Goal: Feedback & Contribution: Contribute content

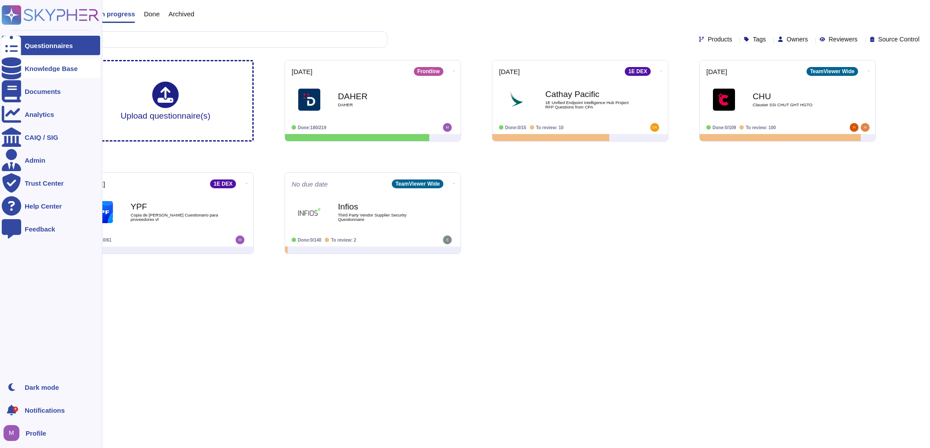
click at [43, 71] on div "Knowledge Base" at bounding box center [51, 68] width 53 height 7
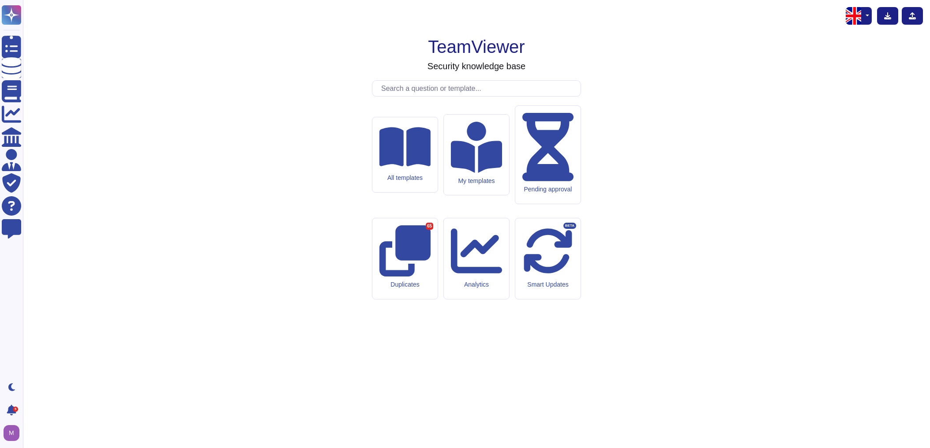
click at [413, 96] on input "text" at bounding box center [479, 88] width 204 height 15
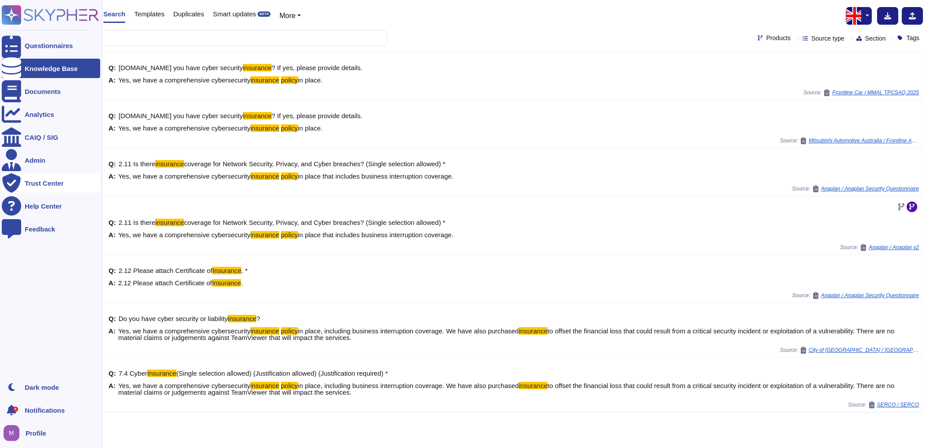
click at [35, 184] on div "Trust Center" at bounding box center [44, 183] width 39 height 7
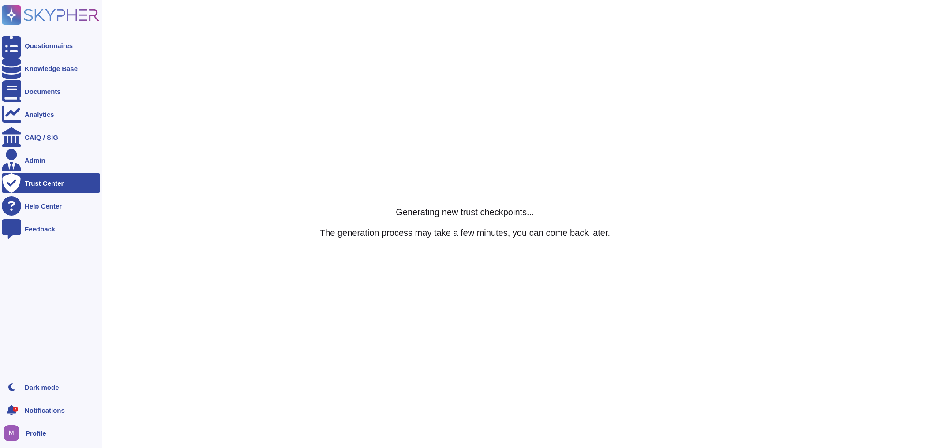
click at [31, 180] on div "Trust Center" at bounding box center [44, 183] width 39 height 7
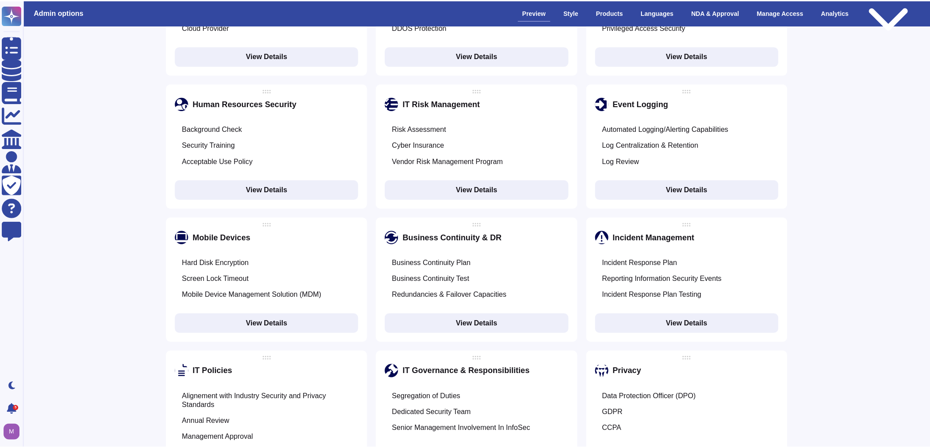
scroll to position [832, 0]
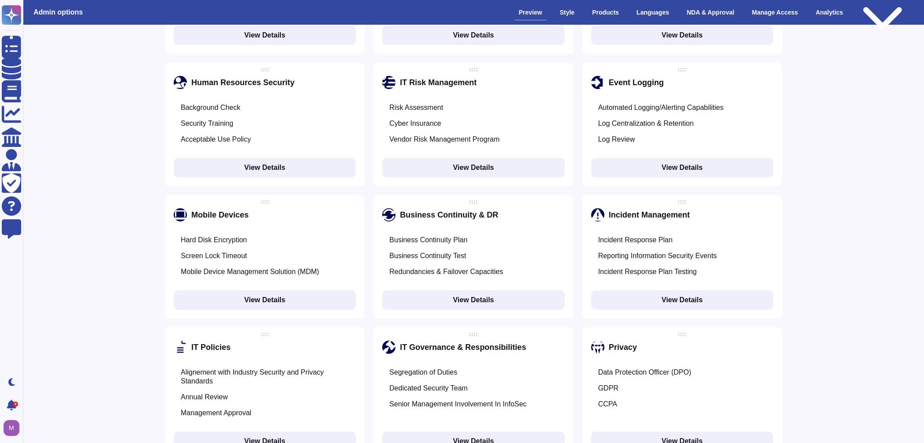
click at [466, 158] on button "View Details" at bounding box center [473, 167] width 182 height 19
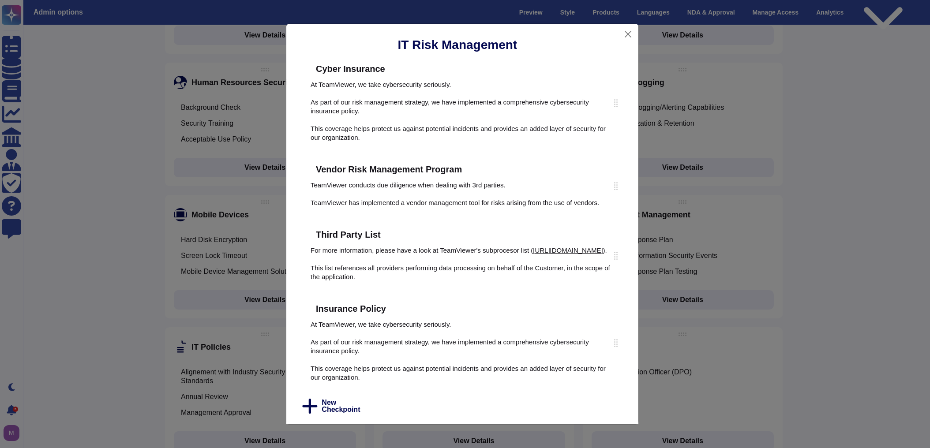
scroll to position [111, 0]
click at [395, 309] on icon at bounding box center [395, 309] width 0 height 0
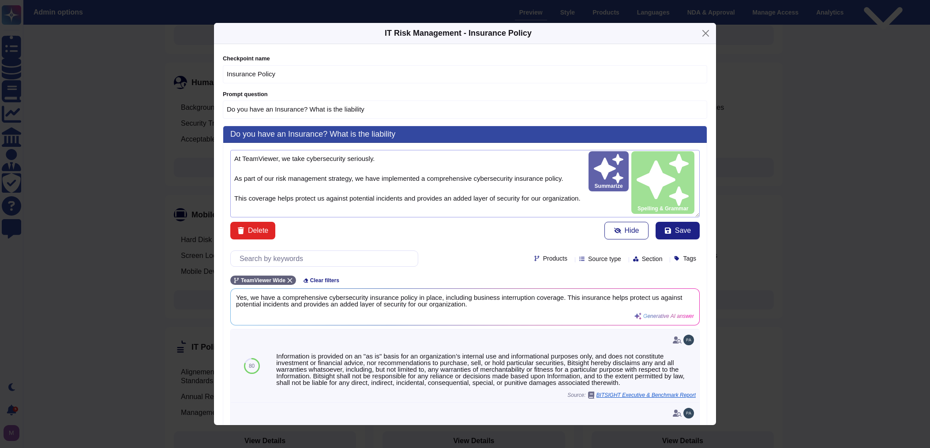
click at [394, 168] on textarea "At TeamViewer, we take cybersecurity seriously. As part of our risk management …" at bounding box center [464, 183] width 469 height 67
paste textarea "prioritize cybersecurity to ensure the safety and trust of our customers. As pa…"
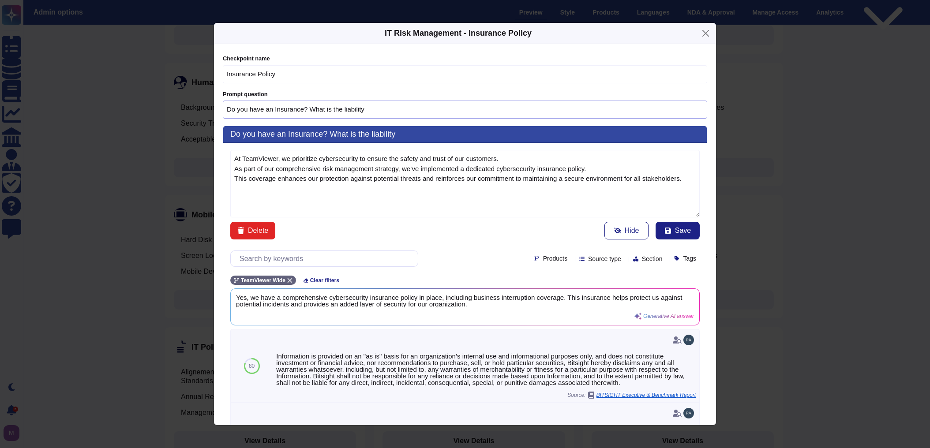
type textarea "At TeamViewer, we prioritize cybersecurity to ensure the safety and trust of ou…"
drag, startPoint x: 226, startPoint y: 103, endPoint x: 360, endPoint y: 111, distance: 134.7
click at [360, 111] on input "Do you have an Insurance? What is the liability" at bounding box center [465, 110] width 484 height 18
drag, startPoint x: 370, startPoint y: 109, endPoint x: 215, endPoint y: 103, distance: 155.4
click at [215, 103] on div "Checkpoint name Insurance Policy Prompt question Do you have an Insurance? What…" at bounding box center [465, 234] width 502 height 381
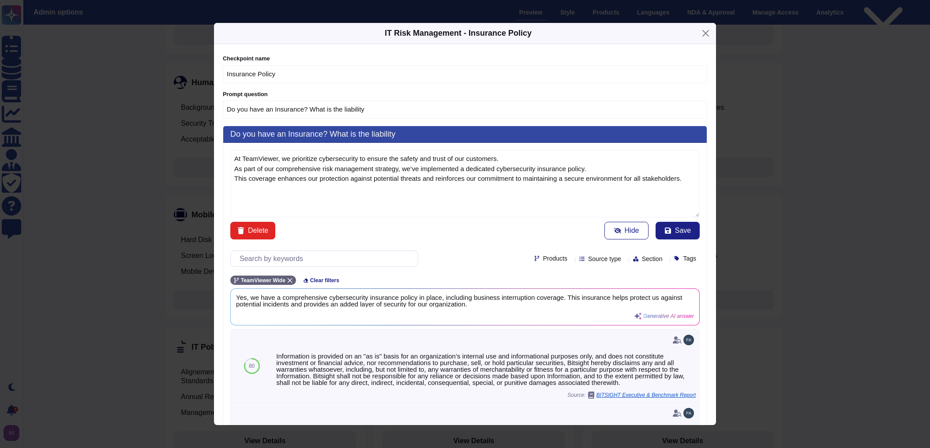
click at [661, 229] on button "Save" at bounding box center [677, 231] width 44 height 18
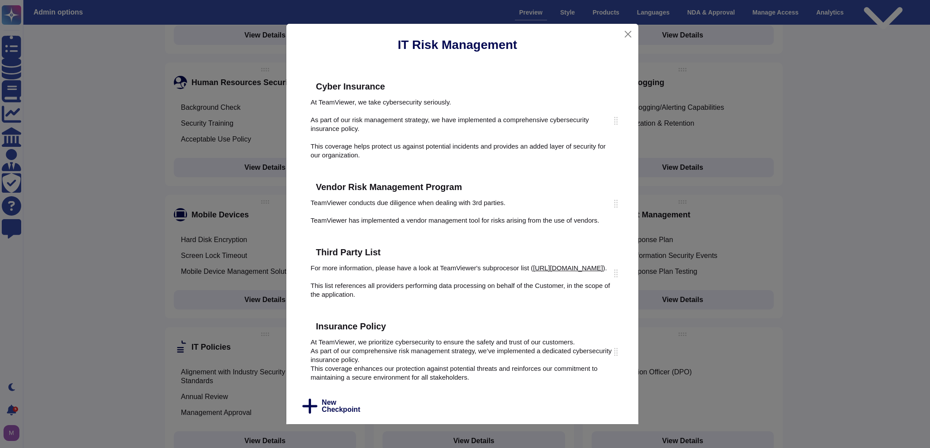
type input "Explain to us about your"
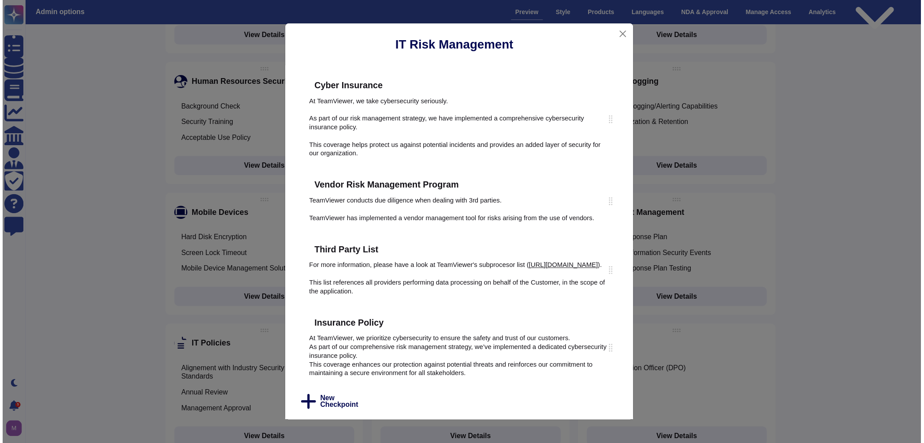
scroll to position [93, 0]
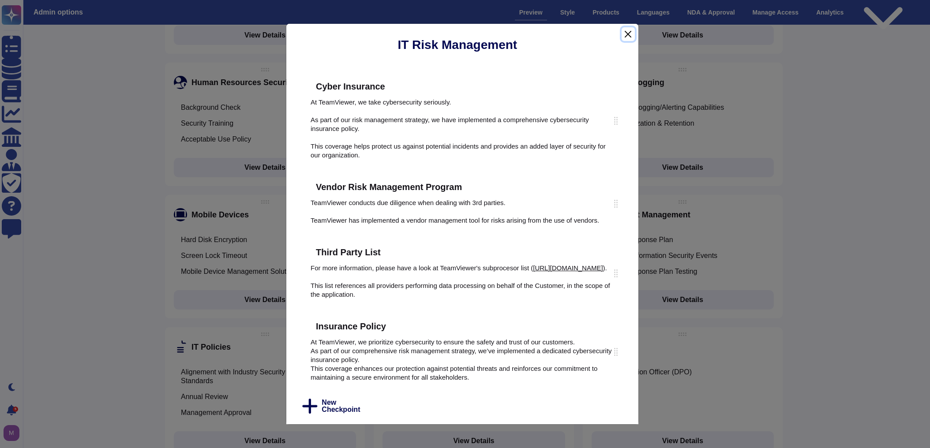
click at [630, 36] on button "Close" at bounding box center [627, 34] width 13 height 14
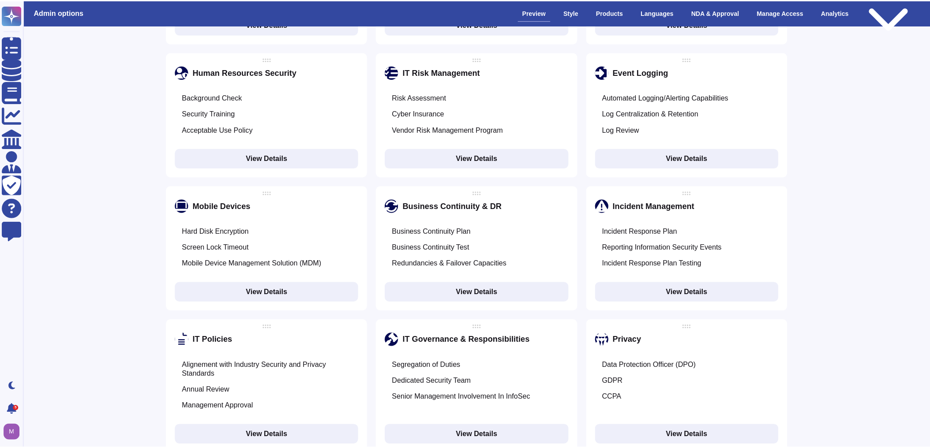
scroll to position [847, 0]
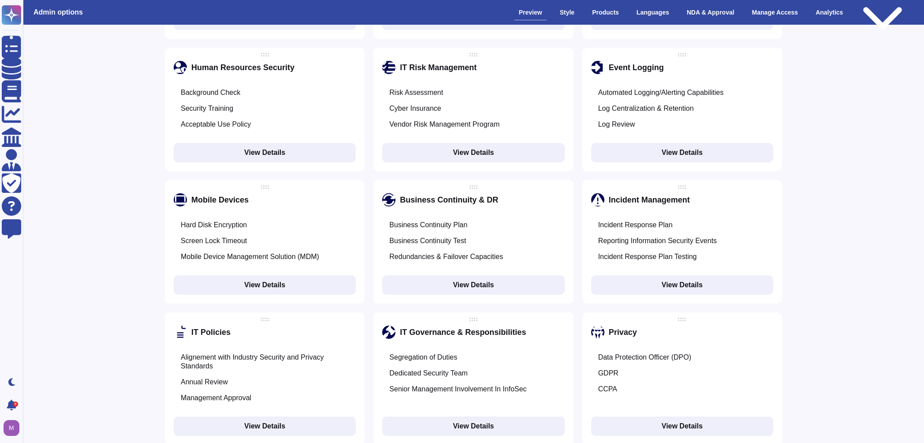
click at [476, 275] on button "View Details" at bounding box center [473, 284] width 182 height 19
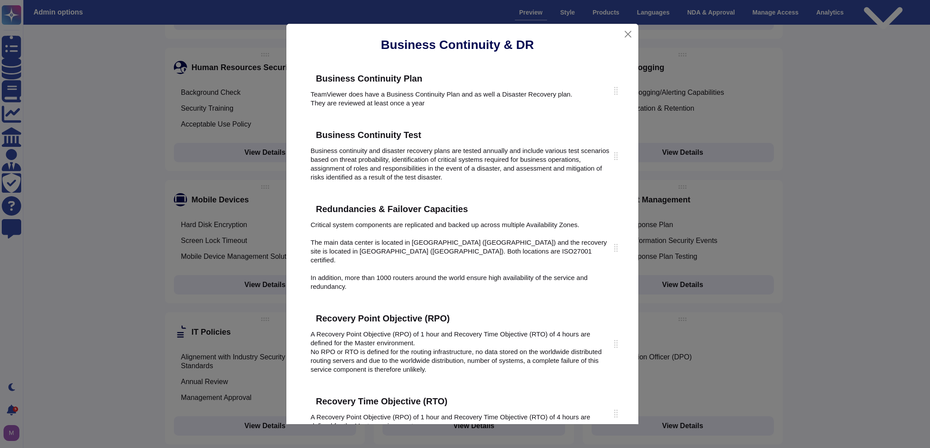
click at [431, 78] on icon at bounding box center [431, 78] width 0 height 0
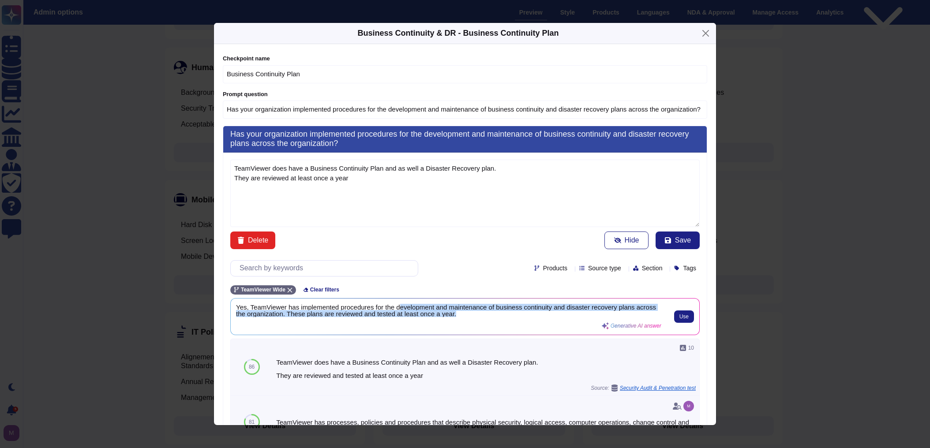
scroll to position [0, 0]
drag, startPoint x: 466, startPoint y: 312, endPoint x: 220, endPoint y: 303, distance: 245.4
click at [224, 305] on div "TeamViewer does have a Business Continuity Plan and as well a Disaster Recovery…" at bounding box center [464, 338] width 483 height 370
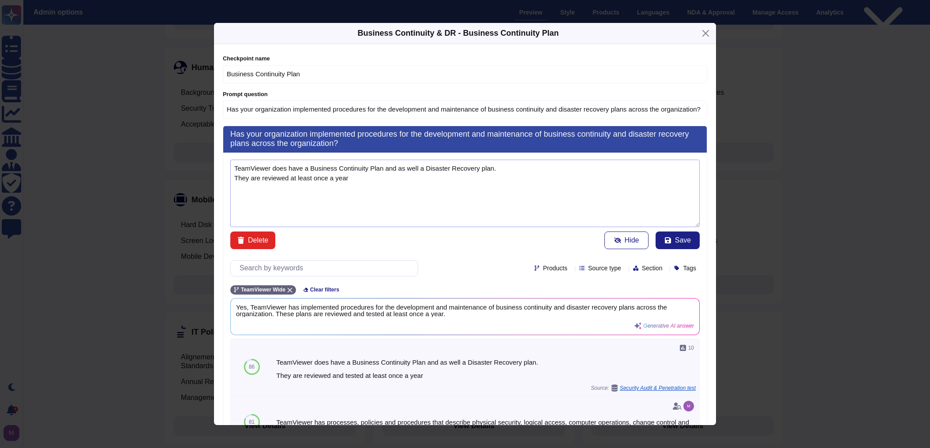
drag, startPoint x: 381, startPoint y: 184, endPoint x: 161, endPoint y: 149, distance: 223.7
click at [161, 149] on div "Business Continuity & DR - Business Continuity Plan Checkpoint name Business Co…" at bounding box center [465, 224] width 930 height 448
drag, startPoint x: 249, startPoint y: 304, endPoint x: 192, endPoint y: 303, distance: 56.5
click at [192, 303] on div "Business Continuity & DR - Business Continuity Plan Checkpoint name Business Co…" at bounding box center [465, 224] width 930 height 448
click at [679, 314] on span "Use" at bounding box center [683, 316] width 9 height 5
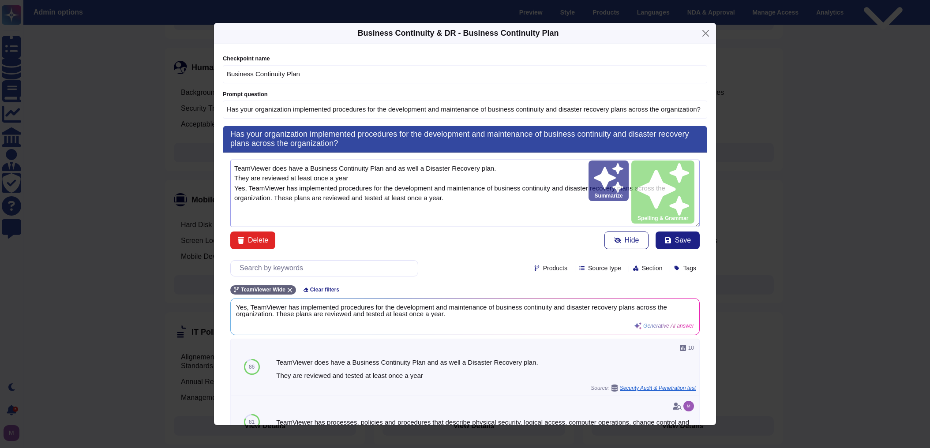
drag, startPoint x: 372, startPoint y: 175, endPoint x: 142, endPoint y: 143, distance: 232.0
click at [142, 143] on div "Business Continuity & DR - Business Continuity Plan Checkpoint name Business Co…" at bounding box center [465, 224] width 930 height 448
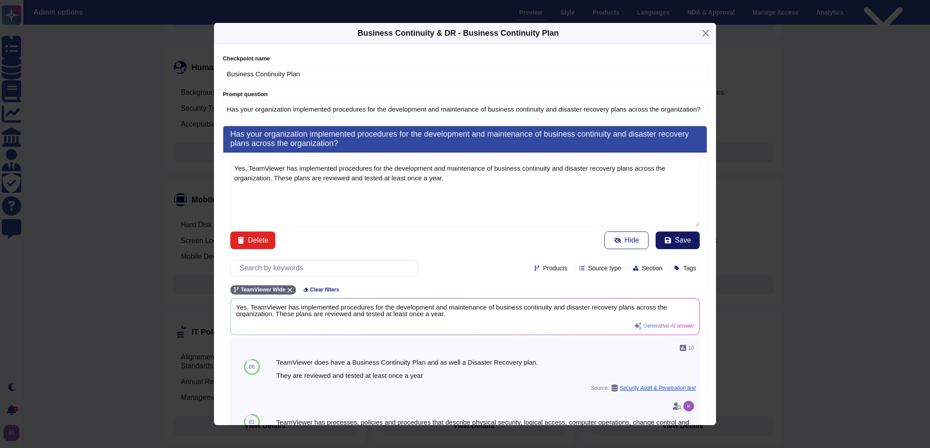
type textarea "Yes, TeamViewer has implemented procedures for the development and maintenance …"
click at [675, 239] on span "Save" at bounding box center [683, 240] width 16 height 7
type input "Explain to us about your"
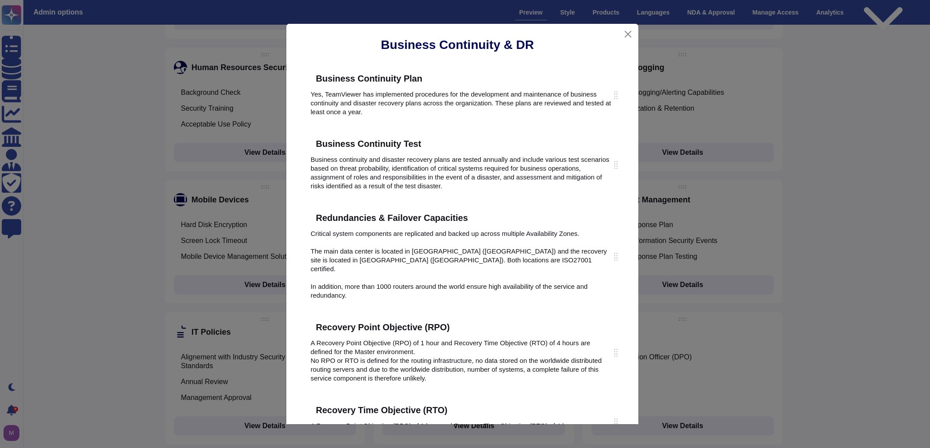
click at [477, 218] on icon at bounding box center [477, 218] width 0 height 0
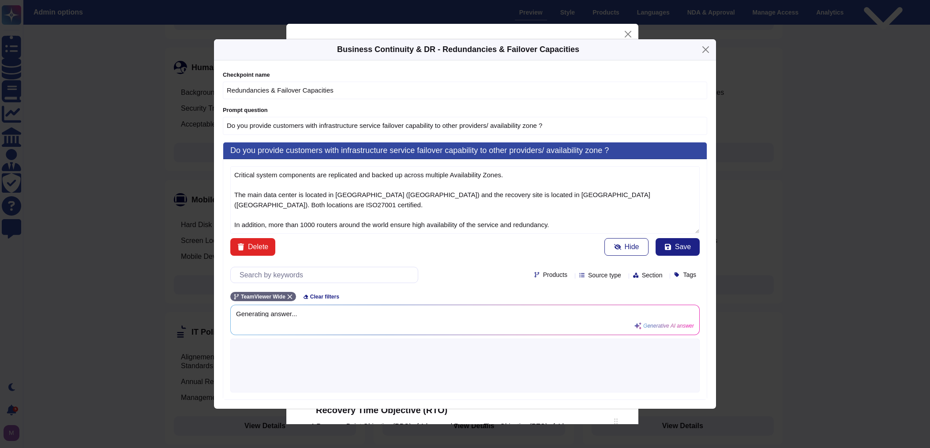
type textarea "Critical system components are replicated and backed up across multiple Availab…"
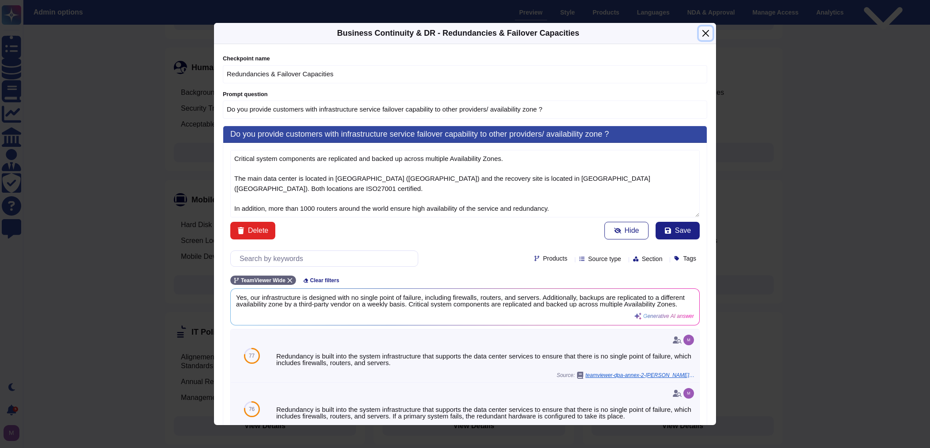
click at [706, 32] on button "Close" at bounding box center [706, 33] width 14 height 14
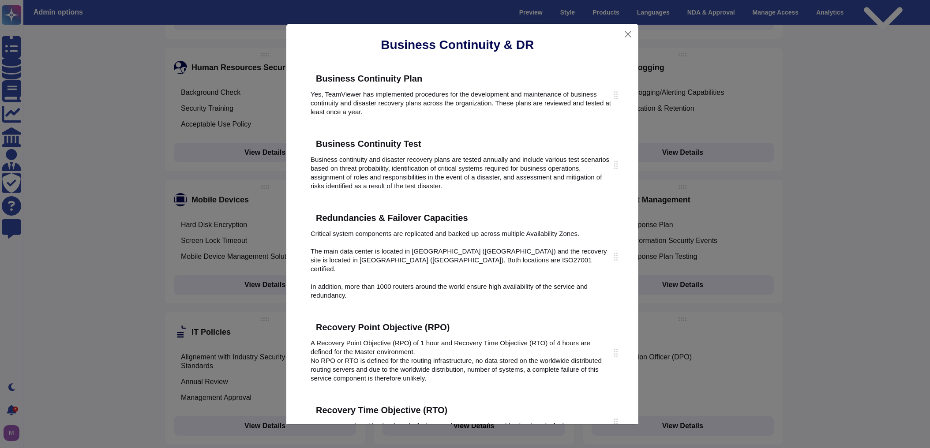
type input "Explain to us about your"
click at [624, 34] on button "Close" at bounding box center [627, 34] width 13 height 14
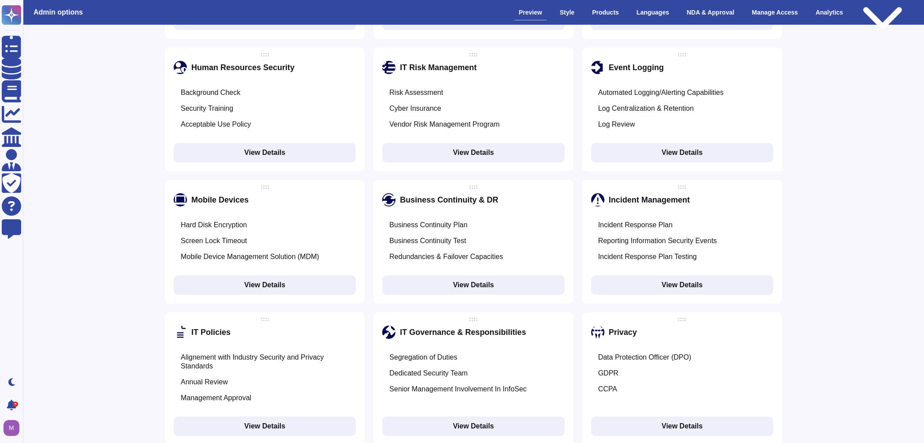
click at [256, 143] on button "View Details" at bounding box center [265, 152] width 182 height 19
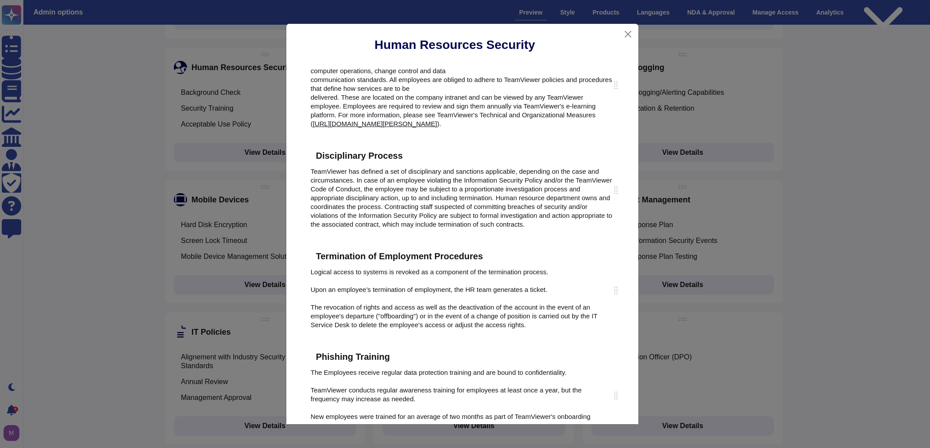
scroll to position [282, 0]
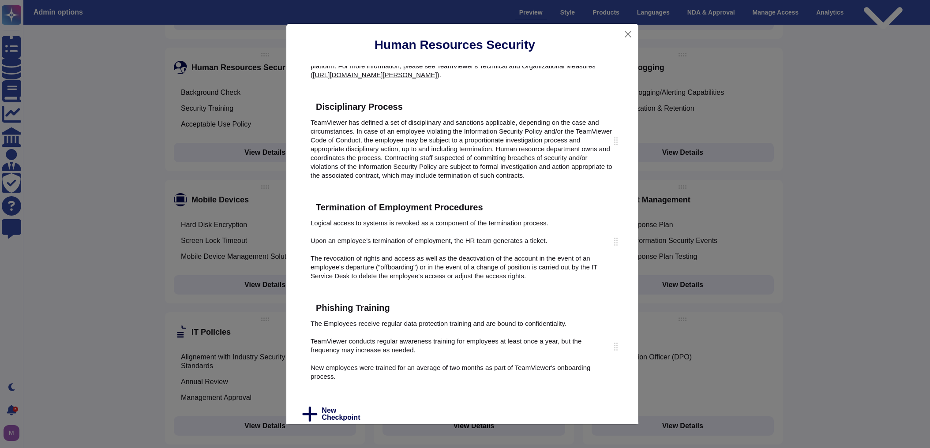
click at [399, 308] on icon at bounding box center [399, 308] width 0 height 0
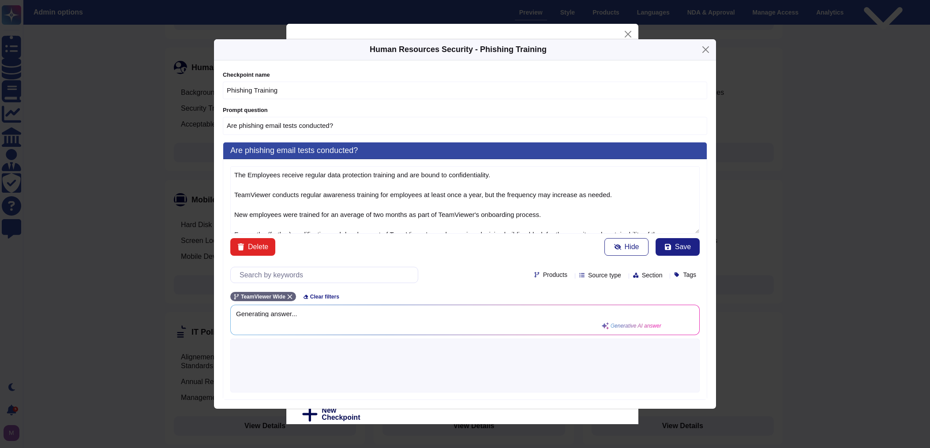
type textarea "The Employees receive regular data protection training and are bound to confide…"
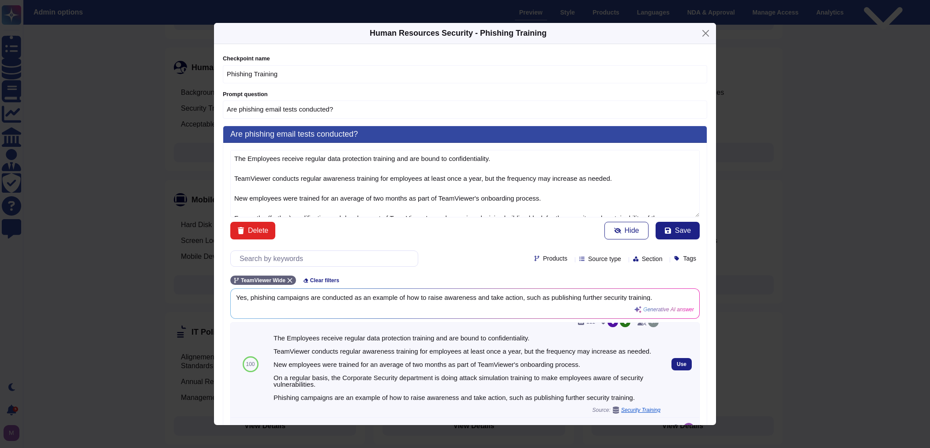
scroll to position [0, 0]
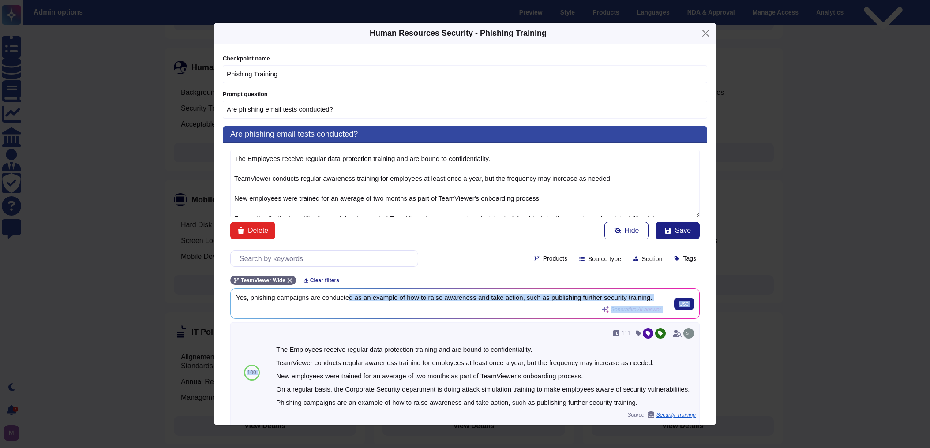
drag, startPoint x: 348, startPoint y: 294, endPoint x: 400, endPoint y: 300, distance: 52.4
click at [351, 323] on div "Products Source type Section Tags TeamViewer Wide Clear filters Yes, phishing c…" at bounding box center [464, 371] width 469 height 255
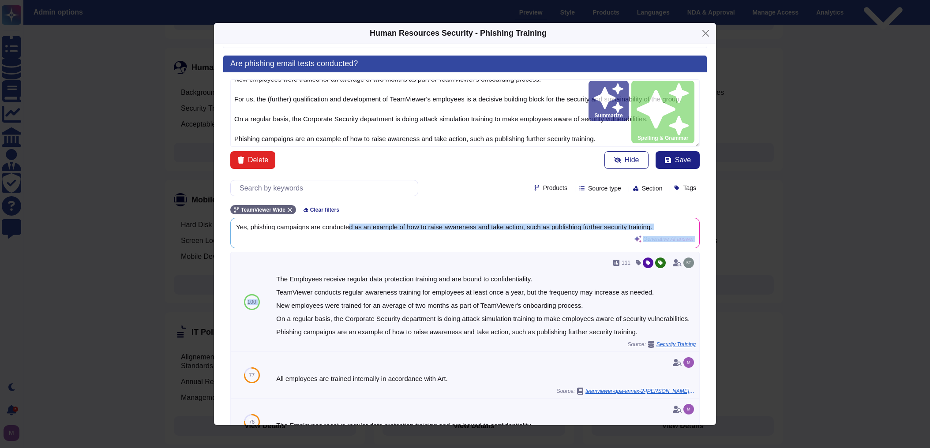
scroll to position [49, 0]
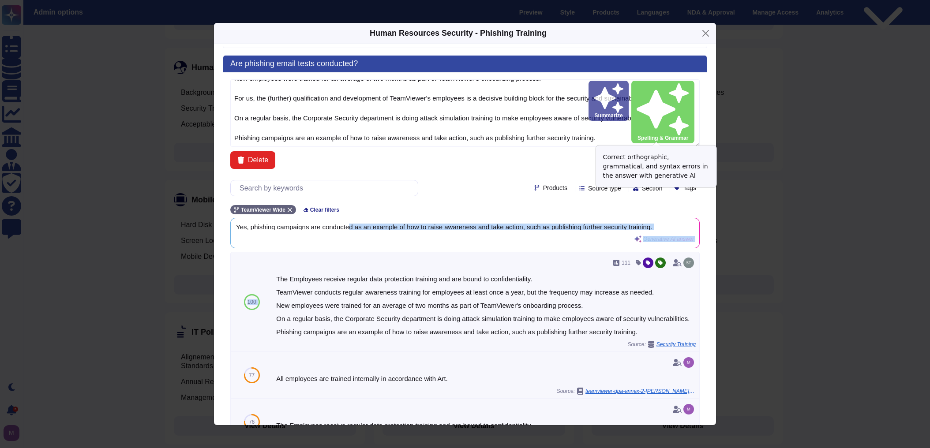
click at [636, 136] on button "Spelling & Grammar" at bounding box center [662, 112] width 63 height 63
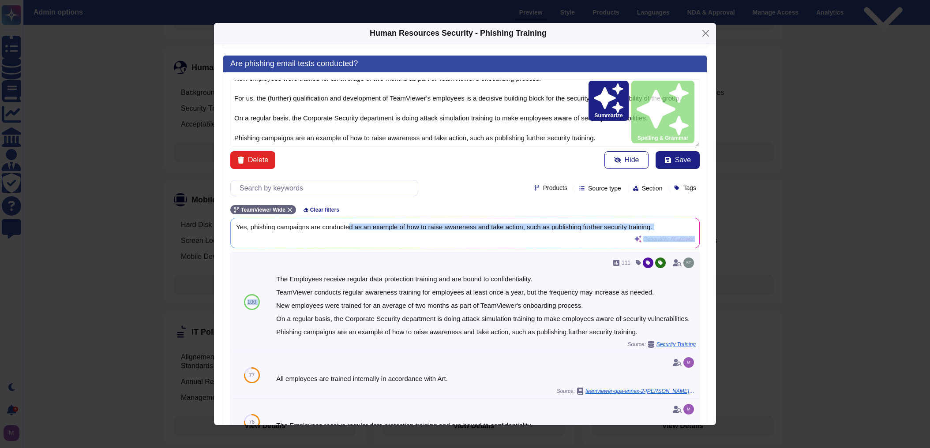
click at [598, 121] on button "Summarize" at bounding box center [608, 101] width 40 height 40
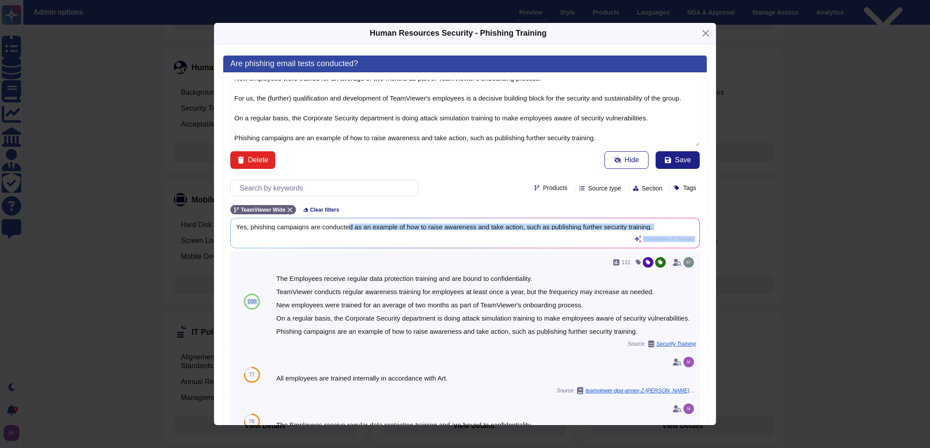
scroll to position [0, 0]
click at [712, 30] on button "Close" at bounding box center [706, 33] width 14 height 14
type input "Explain to us about your"
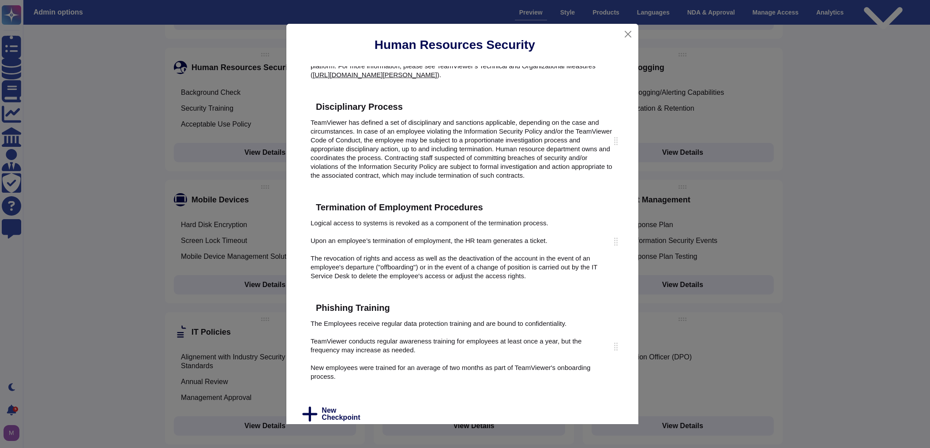
click at [185, 321] on div "Human Resources Security Background Check TeamViewer is working in alignment wi…" at bounding box center [465, 224] width 930 height 448
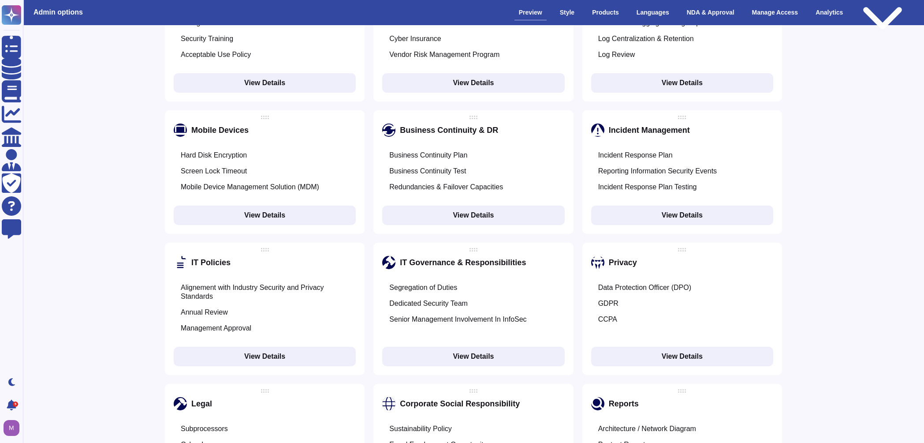
scroll to position [917, 0]
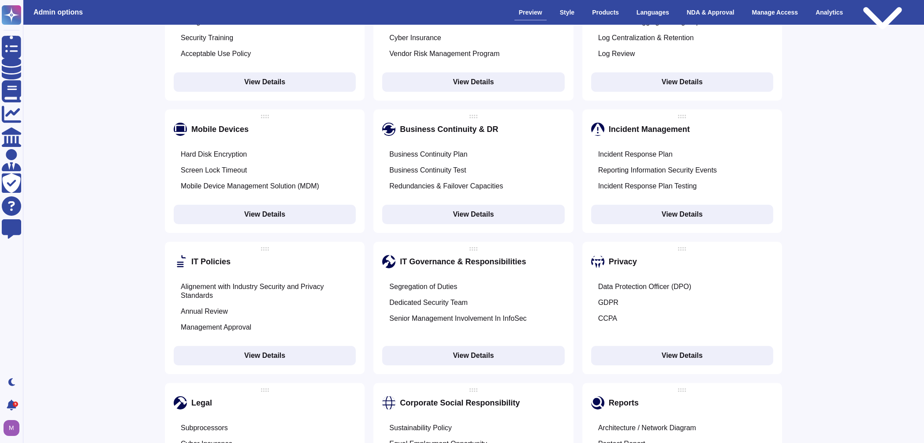
click at [442, 298] on div "Dedicated Security Team" at bounding box center [428, 302] width 78 height 9
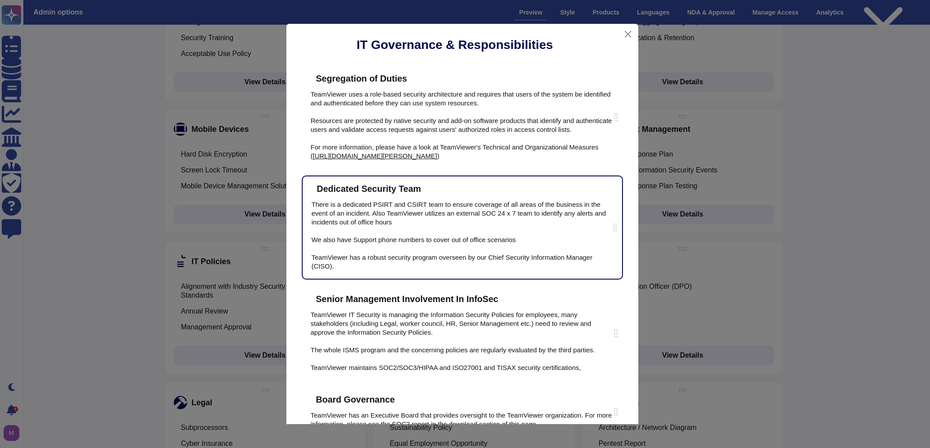
click at [142, 151] on div "IT Governance & Responsibilities Segregation of Duties TeamViewer uses a role-b…" at bounding box center [465, 224] width 930 height 448
click at [12, 71] on div "IT Governance & Responsibilities Segregation of Duties TeamViewer uses a role-b…" at bounding box center [465, 224] width 930 height 448
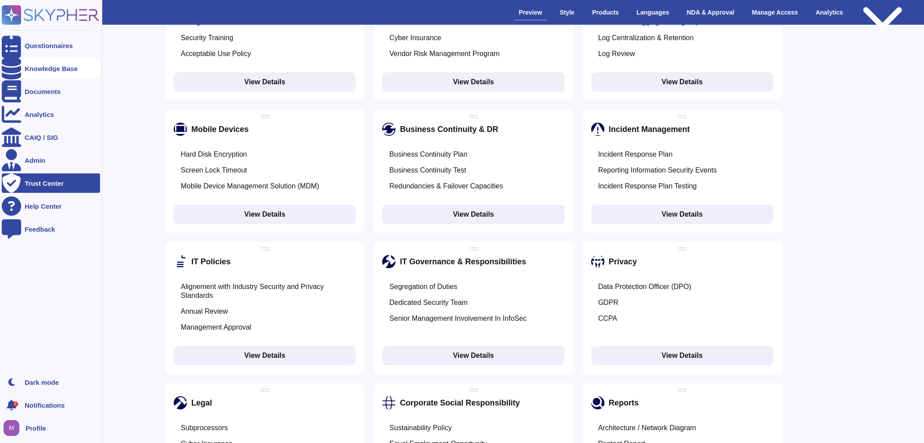
click at [20, 66] on div at bounding box center [11, 68] width 19 height 19
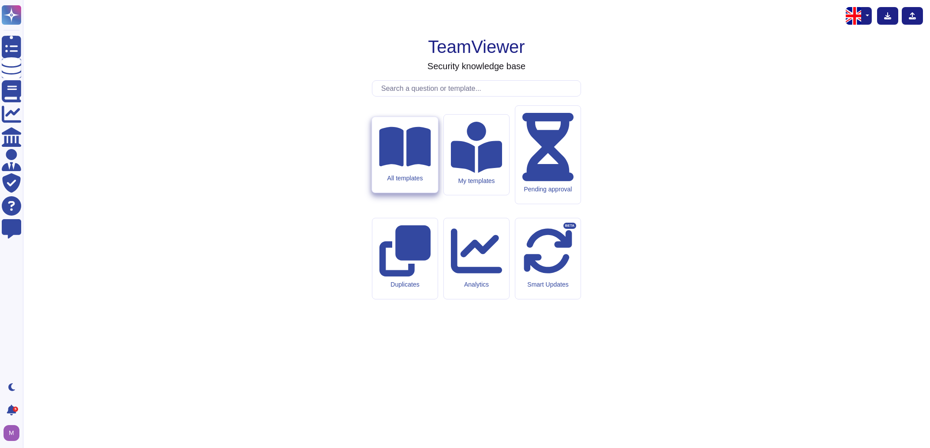
click at [404, 193] on div "All templates" at bounding box center [405, 155] width 66 height 76
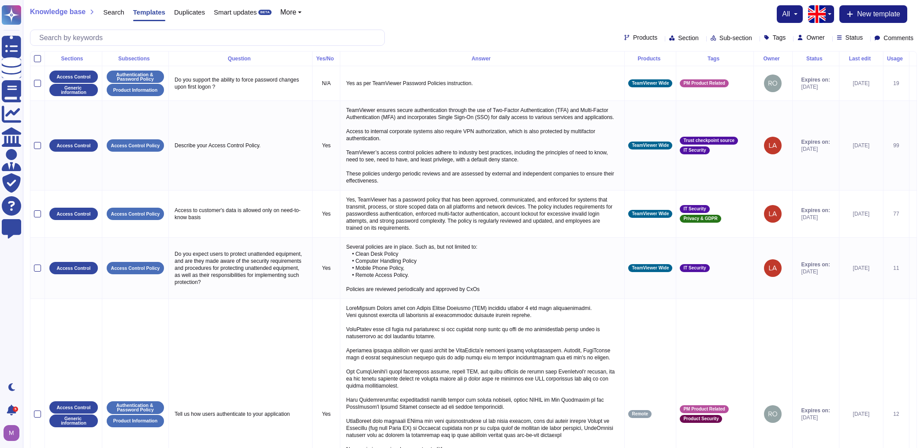
click at [760, 41] on div "Products Section Sub-section Tags Owner Status Comments" at bounding box center [473, 38] width 887 height 16
click at [773, 41] on span "Tags" at bounding box center [779, 37] width 13 height 6
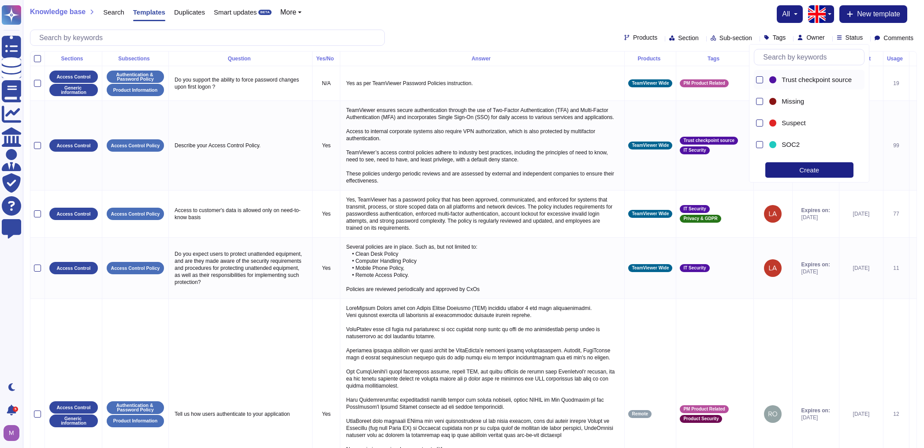
click at [797, 80] on span "Trust checkpoint source" at bounding box center [817, 80] width 70 height 8
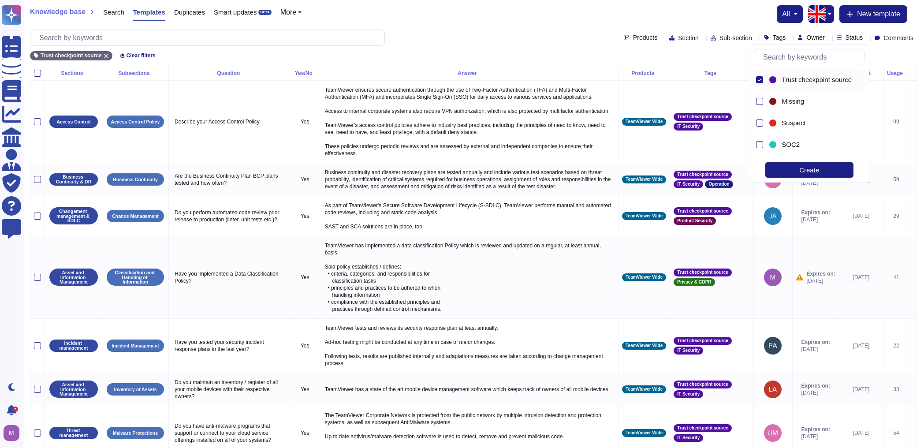
click at [539, 41] on div "Products Section Sub-section Tags Owner Status Comments" at bounding box center [473, 38] width 887 height 16
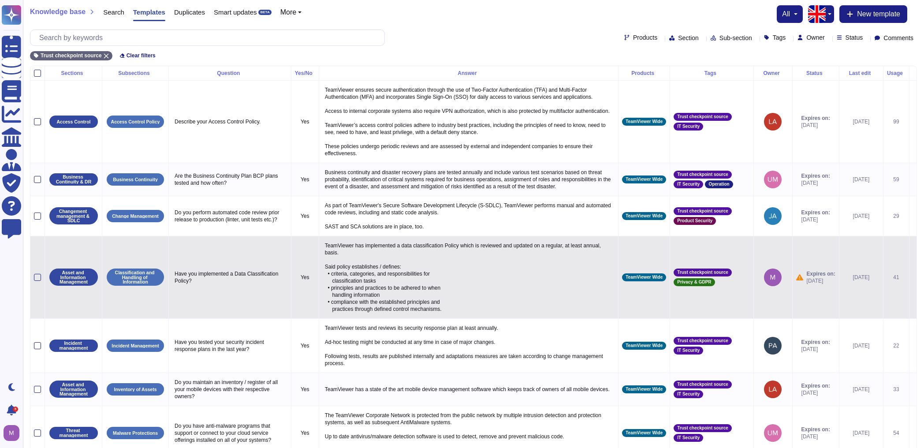
click at [807, 284] on span "2025-08-23" at bounding box center [821, 280] width 29 height 7
click at [913, 278] on icon at bounding box center [913, 278] width 0 height 0
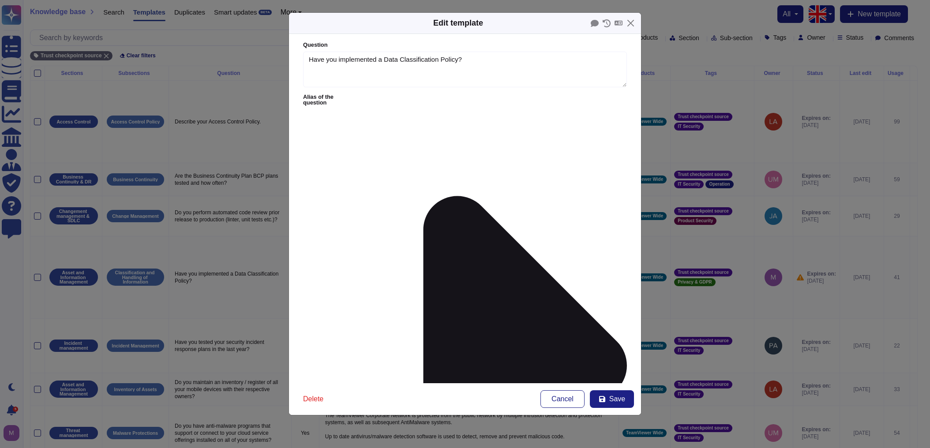
type textarea "Have you implemented a Data Classification Policy?"
type textarea "TeamViewer has implemented a data classification Policy which is reviewed and u…"
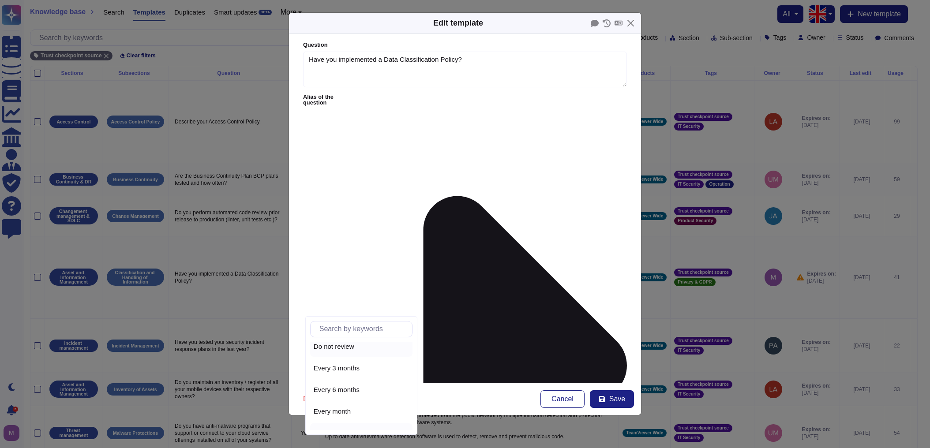
scroll to position [39, 0]
click at [335, 421] on span "Every year" at bounding box center [330, 420] width 32 height 8
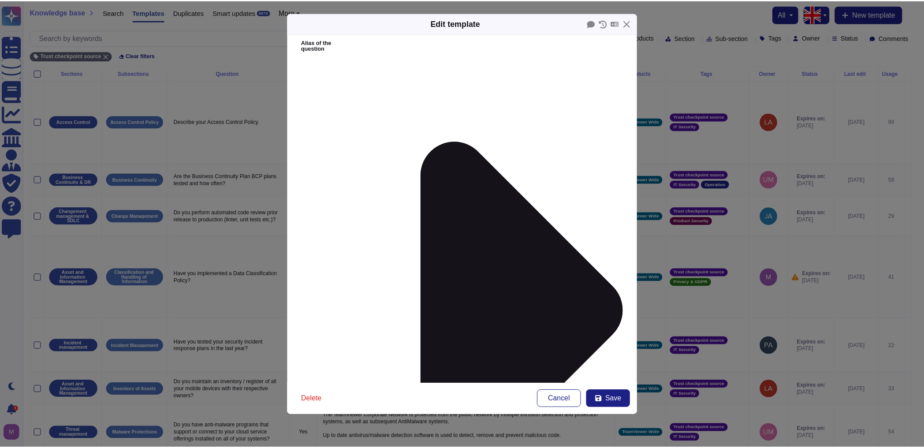
scroll to position [57, 0]
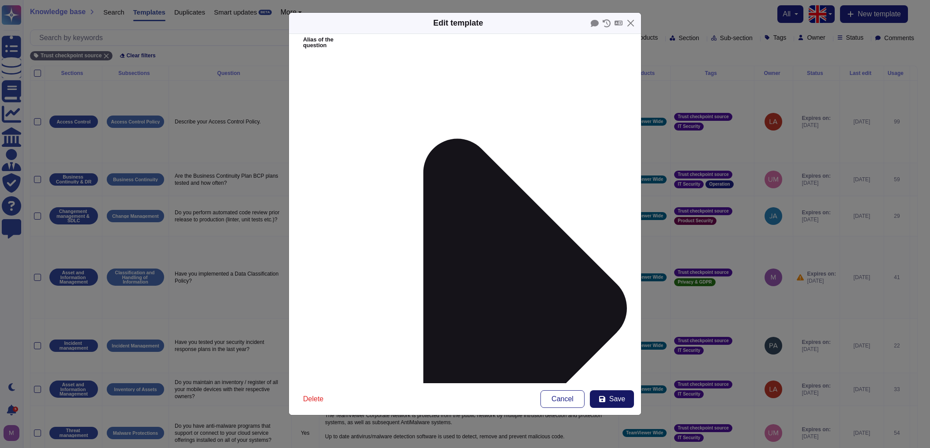
click at [616, 397] on span "Save" at bounding box center [617, 399] width 16 height 7
type input "2024-08-23"
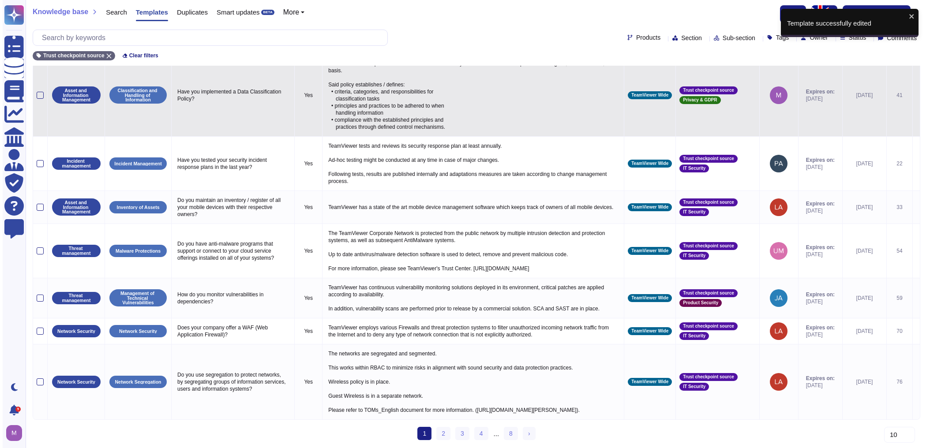
scroll to position [0, 0]
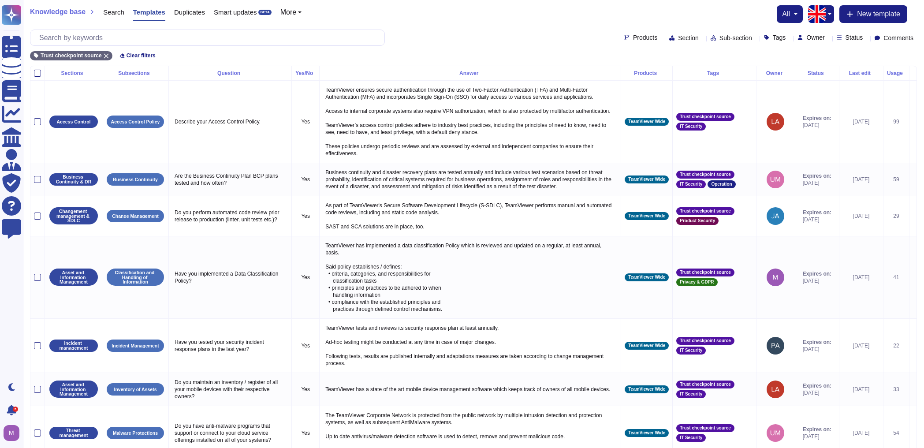
click at [805, 71] on div "Status" at bounding box center [817, 73] width 37 height 5
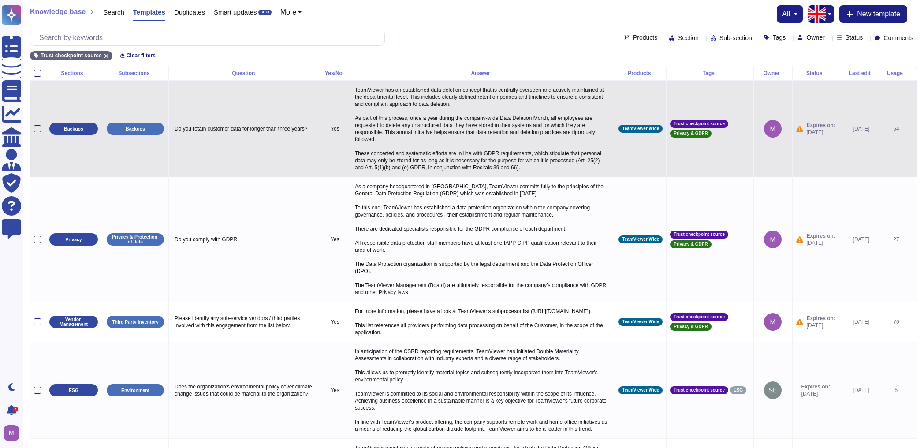
click at [913, 129] on icon at bounding box center [913, 129] width 0 height 0
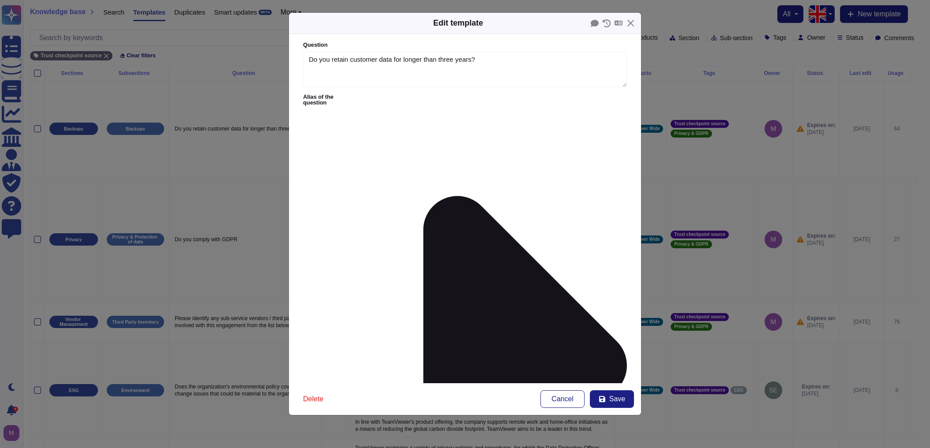
type textarea "Do you retain customer data for longer than three years?"
type textarea "TeamViewer has an established data deletion concept that is centrally overseen …"
drag, startPoint x: 316, startPoint y: 60, endPoint x: 469, endPoint y: 60, distance: 153.0
click at [469, 60] on textarea "Do you retain customer data for longer than three years?" at bounding box center [465, 70] width 324 height 36
drag, startPoint x: 310, startPoint y: 126, endPoint x: 482, endPoint y: 153, distance: 173.3
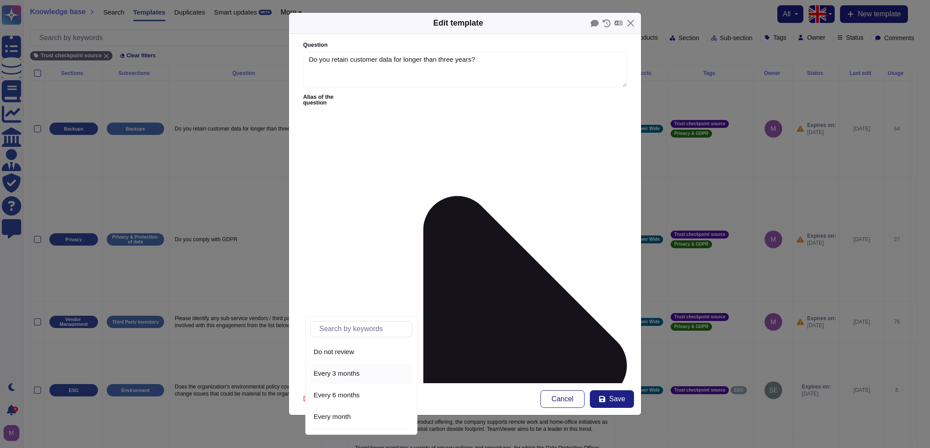
scroll to position [39, 0]
click at [337, 418] on span "Every year" at bounding box center [330, 420] width 32 height 8
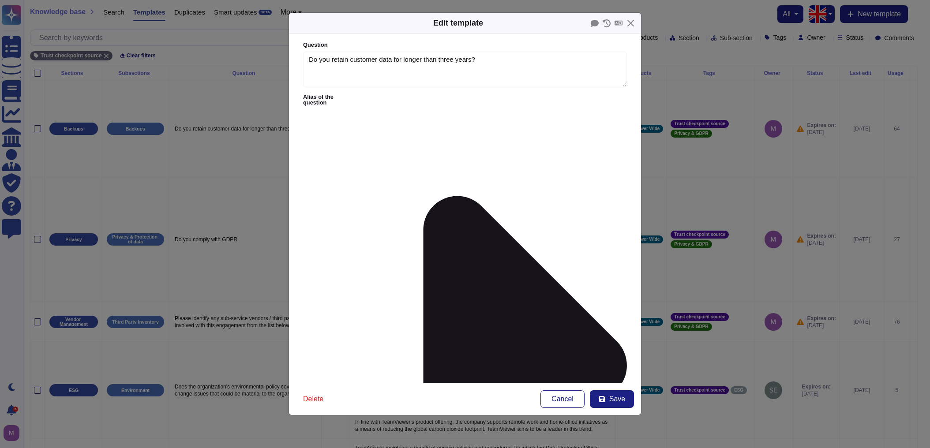
click at [343, 375] on span "From today" at bounding box center [333, 375] width 38 height 8
click at [618, 399] on span "Save" at bounding box center [617, 399] width 16 height 7
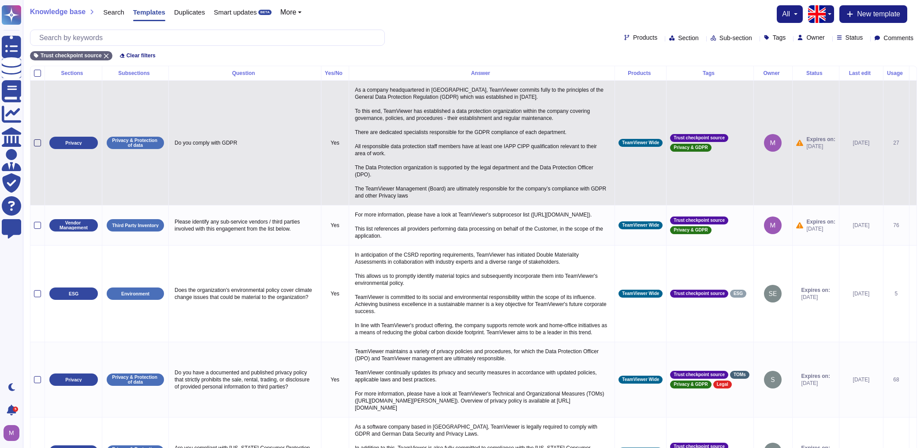
click at [35, 141] on div at bounding box center [37, 142] width 7 height 7
click at [0, 0] on input "checkbox" at bounding box center [0, 0] width 0 height 0
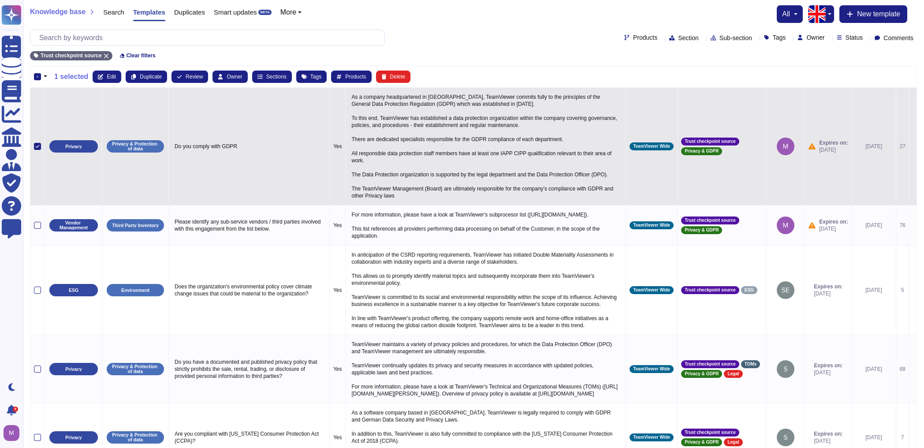
click at [913, 147] on icon at bounding box center [913, 147] width 0 height 0
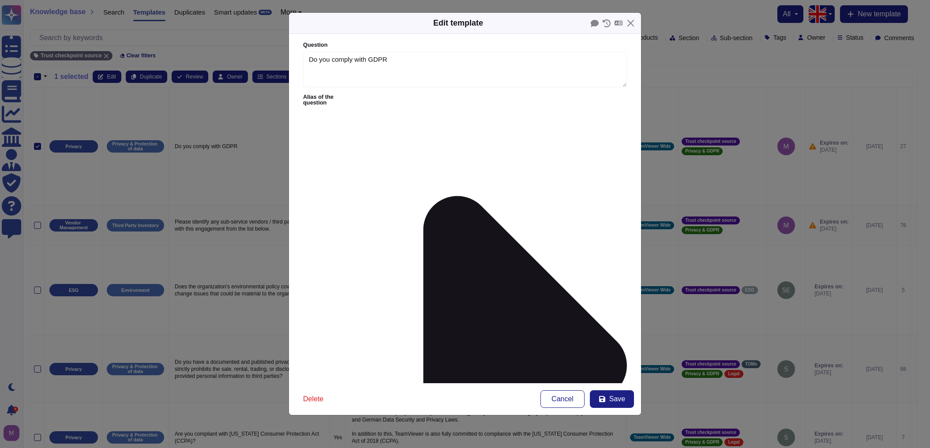
type textarea "Do you comply with GDPR"
type textarea "As a company headquartered in Germany, TeamViewer commits fully to the principl…"
click at [338, 417] on span "Every year" at bounding box center [330, 420] width 32 height 8
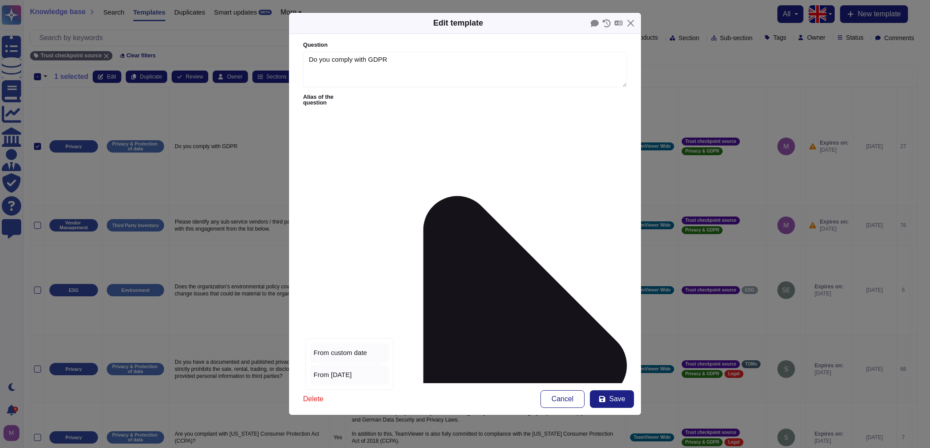
click at [339, 371] on span "From today" at bounding box center [333, 375] width 38 height 8
click at [603, 385] on div "Delete Cancel Save" at bounding box center [465, 399] width 352 height 32
click at [602, 395] on button "Save" at bounding box center [612, 399] width 44 height 18
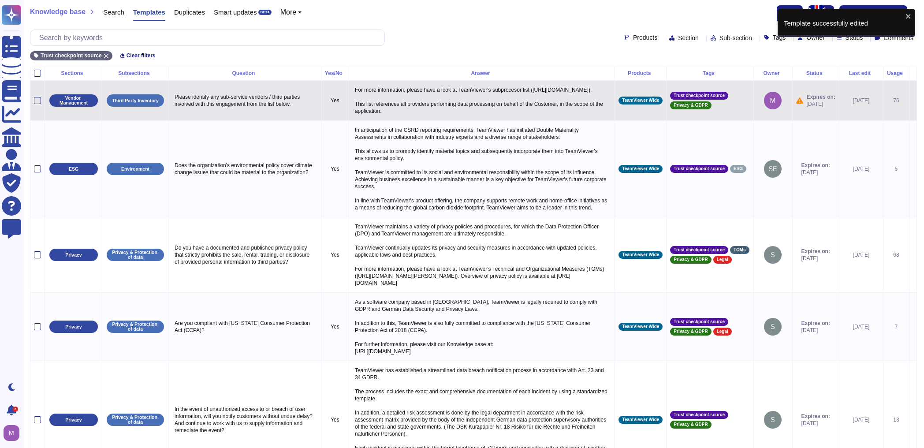
click at [913, 101] on icon at bounding box center [913, 101] width 0 height 0
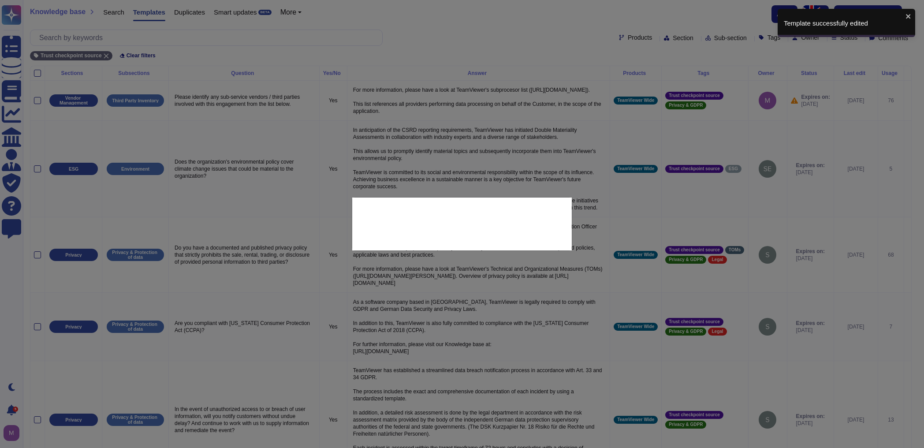
type textarea "Please identify any sub-service vendors / third parties involved with this enga…"
type textarea "For more information, please have a look at TeamViewer's subprocesor list (http…"
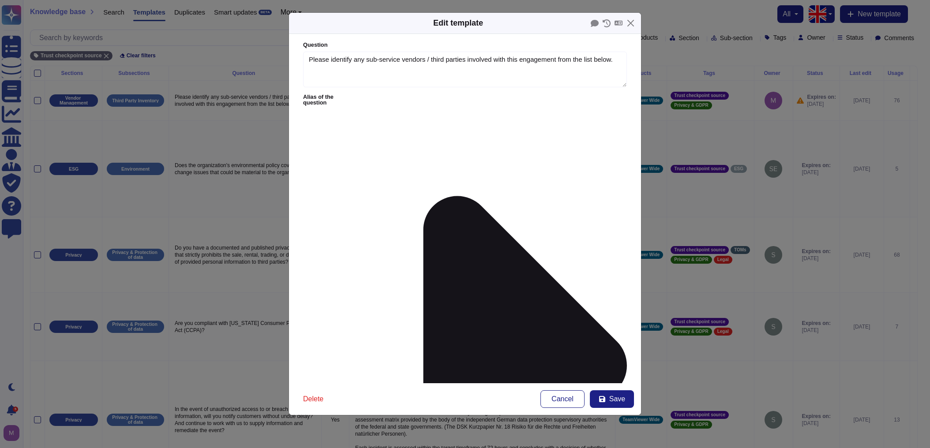
type textarea "Please identify any sub-service vendors / third parties involved with this enga…"
type textarea "For more information, please have a look at TeamViewer's subprocesor list (http…"
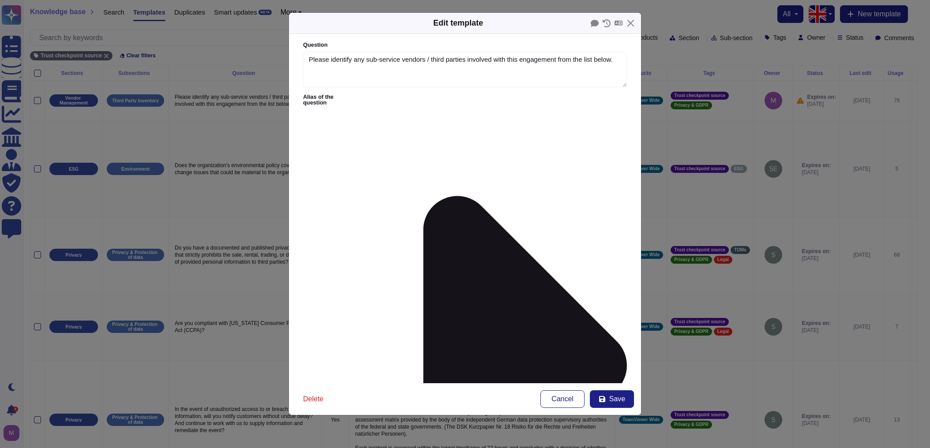
click at [338, 376] on span "From today" at bounding box center [333, 375] width 38 height 8
click at [612, 398] on span "Save" at bounding box center [617, 399] width 16 height 7
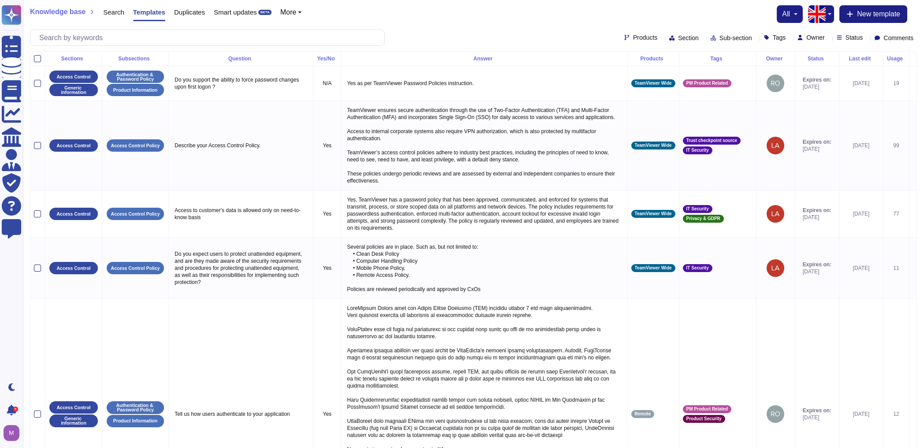
click at [807, 38] on span "Owner" at bounding box center [816, 37] width 18 height 6
click at [772, 39] on div "Tags" at bounding box center [777, 37] width 26 height 7
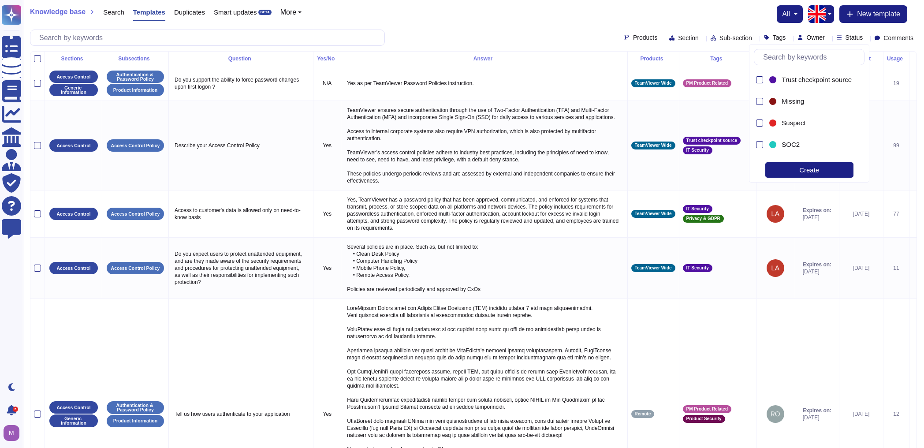
click at [720, 21] on div "Knowledge base Search Templates Duplicates Smart updates BETA More all New temp…" at bounding box center [473, 14] width 887 height 18
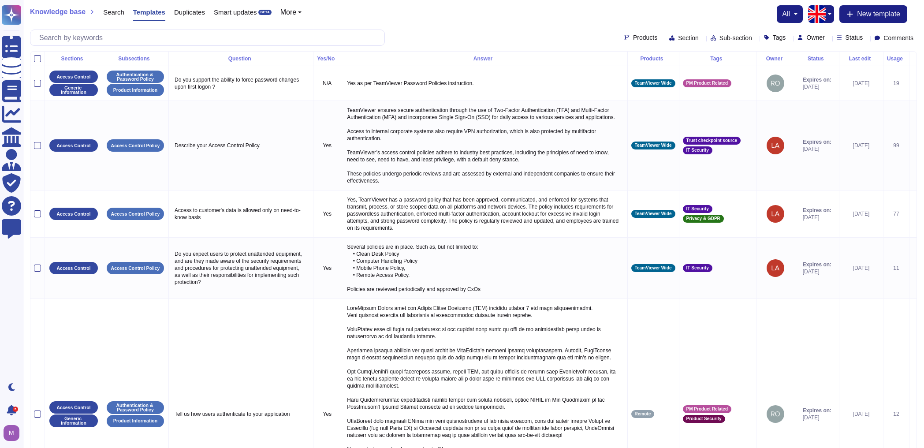
click at [837, 36] on icon at bounding box center [839, 37] width 5 height 5
click at [859, 86] on div "Expire soon" at bounding box center [883, 81] width 74 height 20
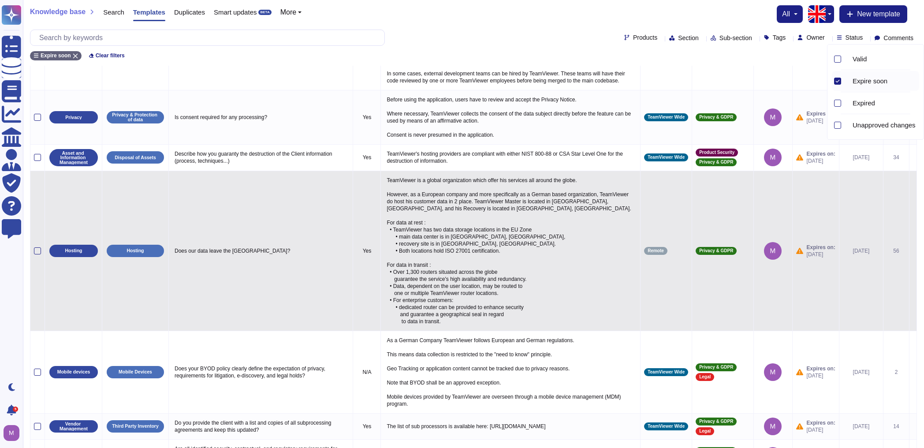
scroll to position [348, 0]
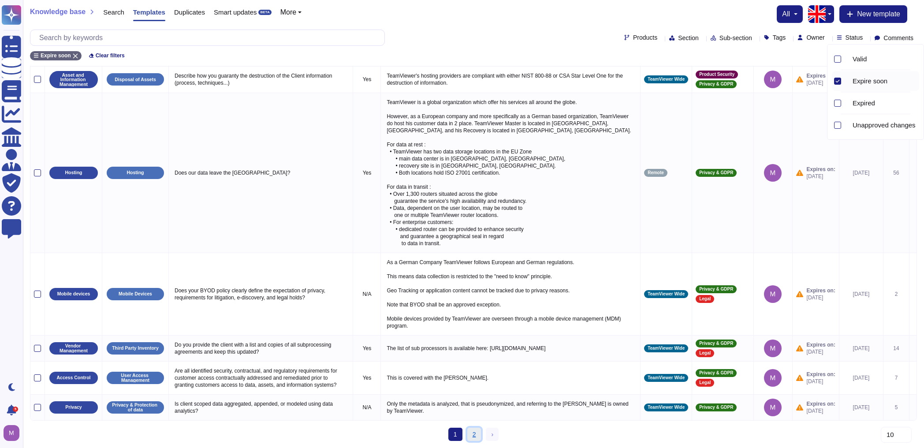
click at [472, 437] on link "2" at bounding box center [474, 434] width 14 height 13
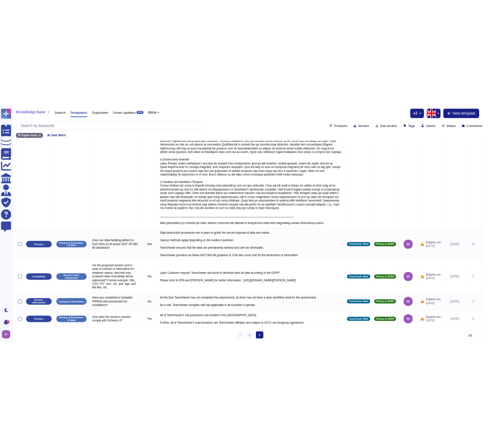
scroll to position [715, 0]
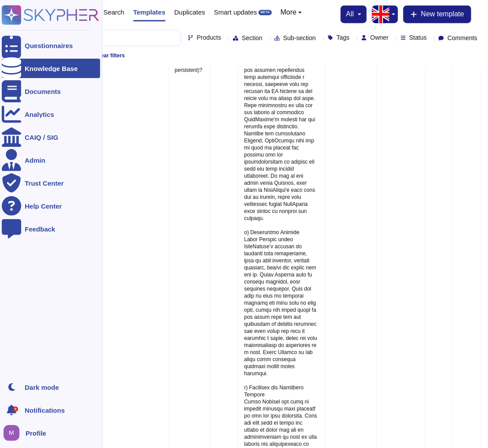
click at [42, 67] on div "Knowledge Base" at bounding box center [51, 68] width 53 height 7
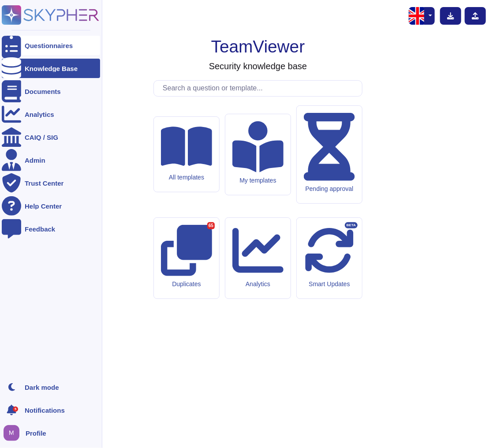
click at [22, 44] on div "Questionnaires" at bounding box center [51, 45] width 98 height 19
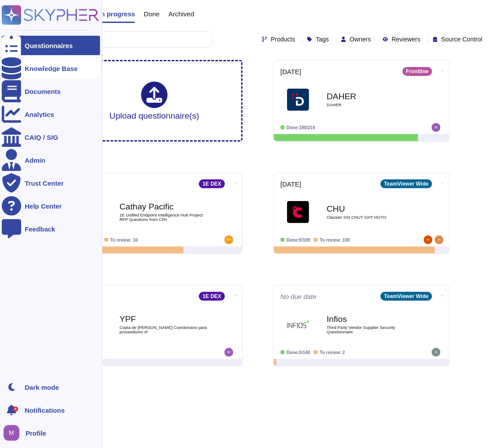
click at [19, 71] on div at bounding box center [11, 68] width 19 height 19
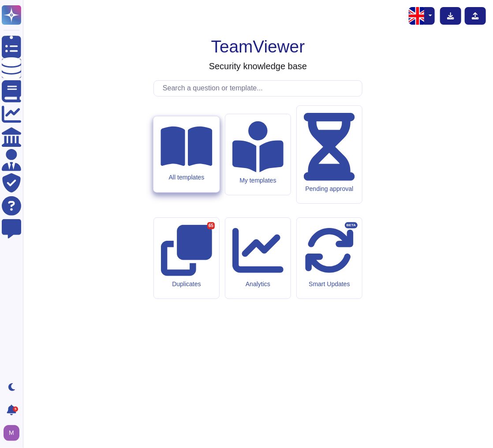
click at [193, 182] on div "All templates" at bounding box center [187, 177] width 52 height 7
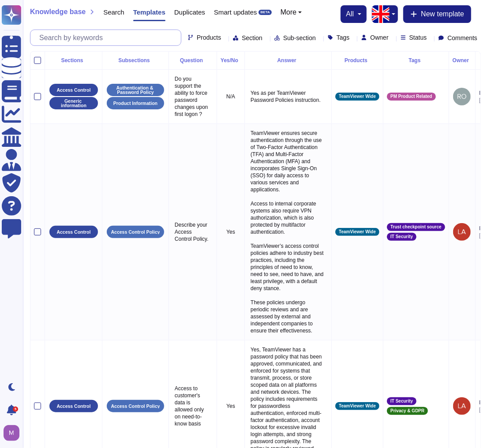
click at [135, 42] on input "text" at bounding box center [108, 37] width 146 height 15
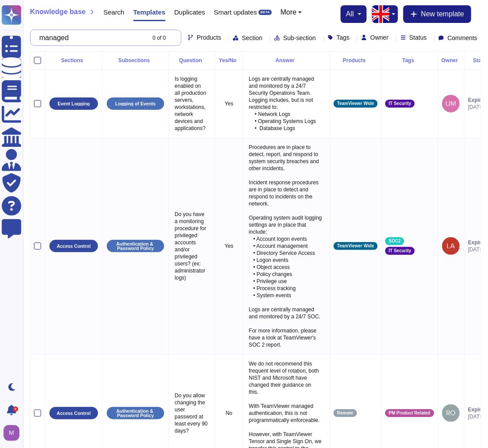
type input "m"
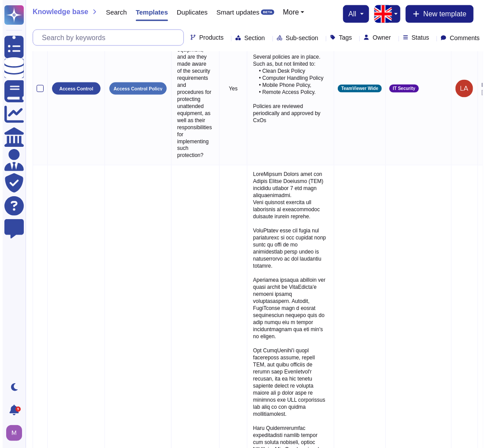
scroll to position [503, 0]
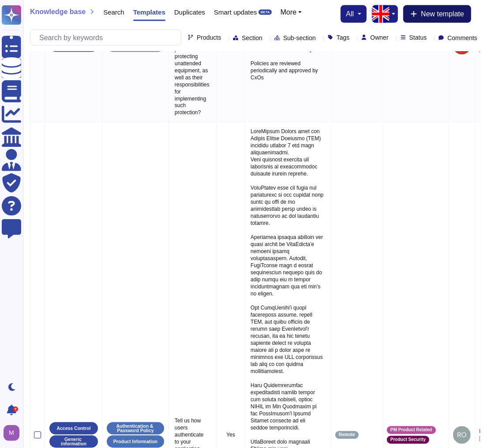
click at [435, 6] on button "New template" at bounding box center [437, 14] width 68 height 18
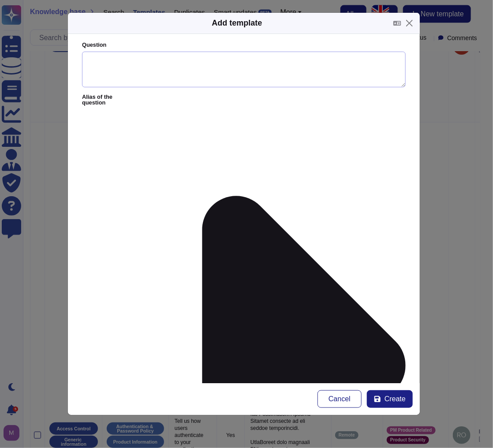
click at [126, 65] on textarea "Question" at bounding box center [244, 70] width 324 height 36
paste textarea "Managed Applications"
type textarea "Managed Applications"
paste textarea "Mobile devices have an application allow list and new applications most go thro…"
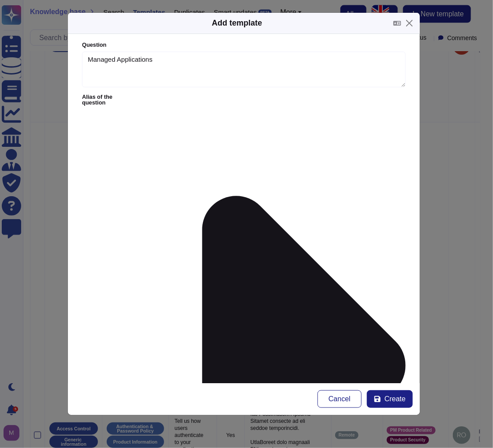
type textarea "Mobile devices have an application allow list and new applications most go thro…"
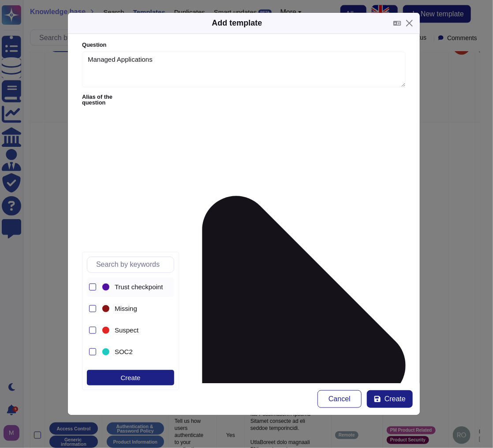
click at [120, 289] on span "Trust checkpoint source" at bounding box center [150, 287] width 70 height 8
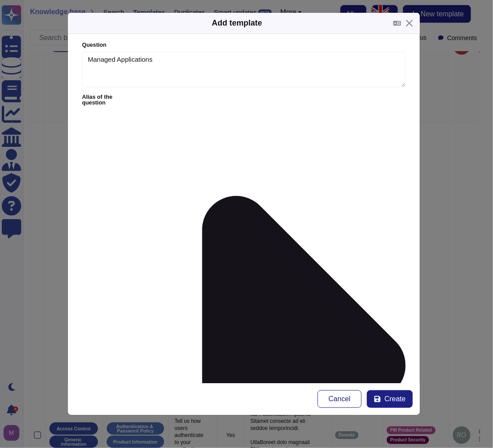
type input "mael"
click at [116, 316] on div "Mael De Loth" at bounding box center [130, 309] width 87 height 20
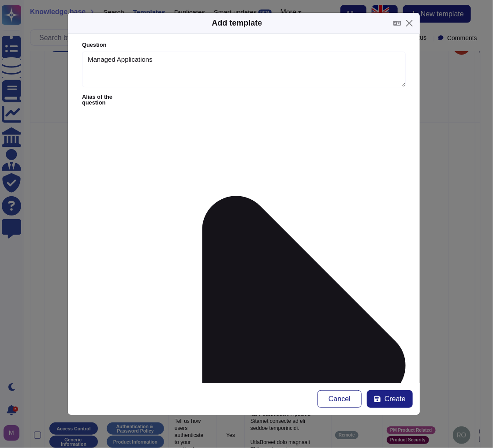
type input "mob"
click at [120, 352] on span "Mobile devices" at bounding box center [126, 351] width 44 height 8
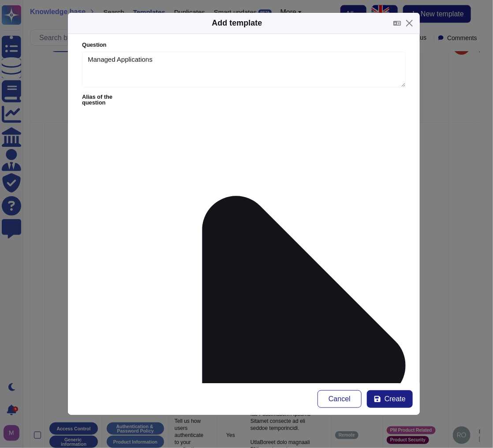
click at [118, 348] on span "Mobile Devices" at bounding box center [126, 351] width 45 height 8
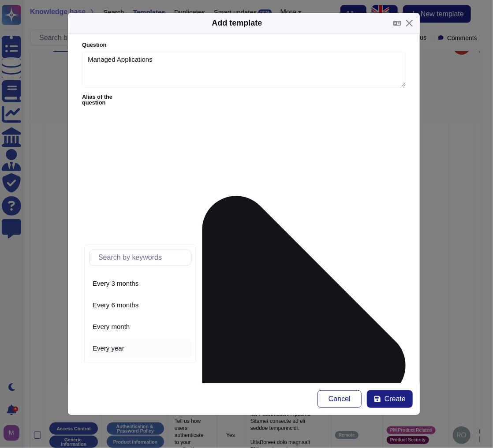
click at [131, 350] on div "Every year" at bounding box center [140, 348] width 95 height 8
drag, startPoint x: 165, startPoint y: 64, endPoint x: -74, endPoint y: 41, distance: 240.1
click at [0, 41] on html "Questionnaires Knowledge Base Documents Analytics CAIQ / SIG Admin Trust Center…" at bounding box center [246, 410] width 493 height 1826
click at [395, 398] on span "Create" at bounding box center [395, 399] width 21 height 7
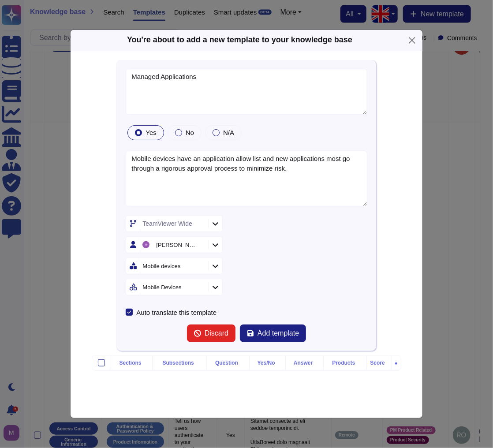
type textarea "Managed Applications"
type textarea "Mobile devices have an application allow list and new applications most go thro…"
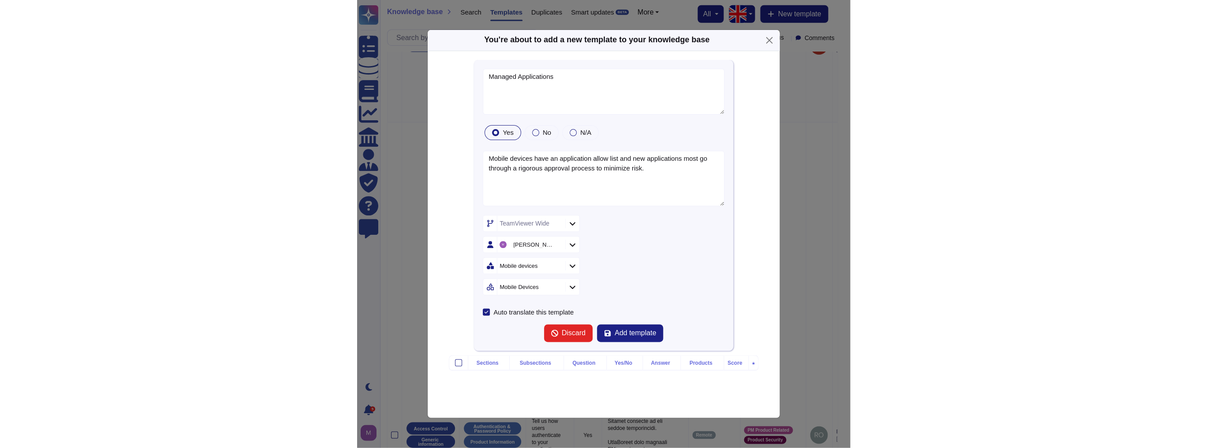
scroll to position [187, 0]
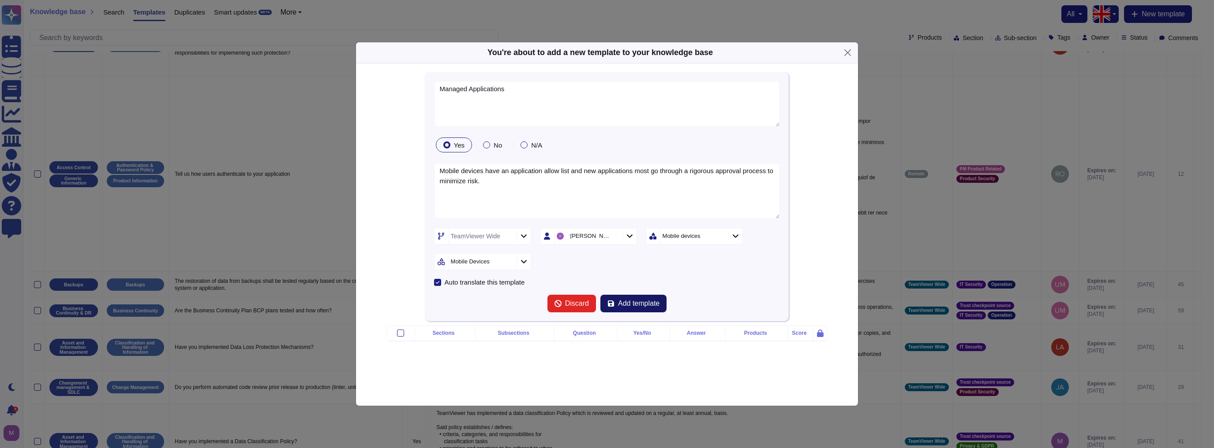
click at [633, 301] on span "Add template" at bounding box center [638, 303] width 41 height 7
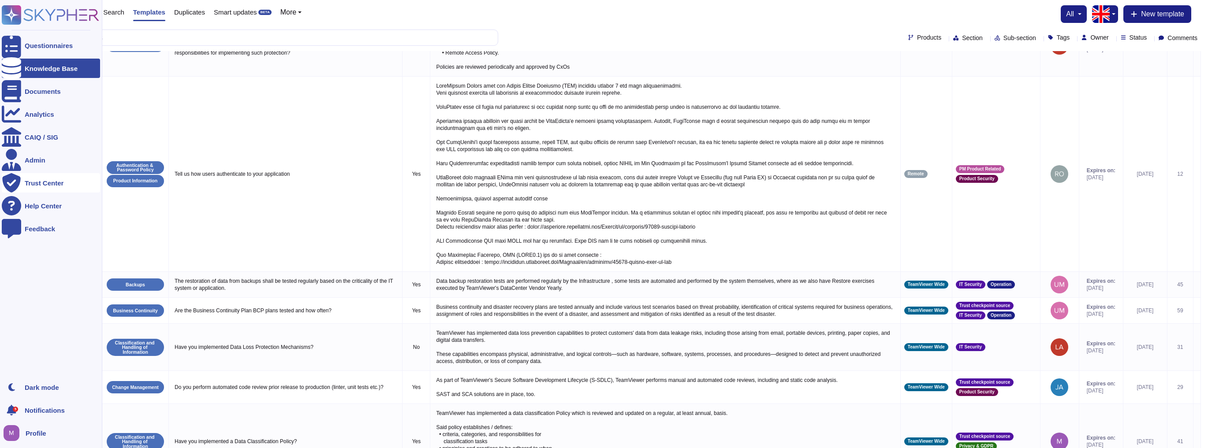
click at [32, 178] on div "Trust Center" at bounding box center [51, 182] width 98 height 19
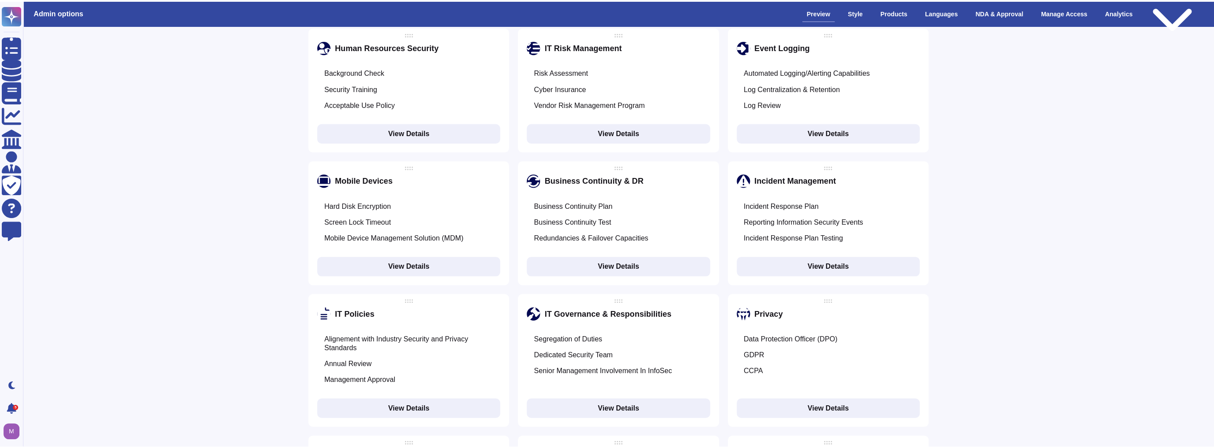
scroll to position [867, 0]
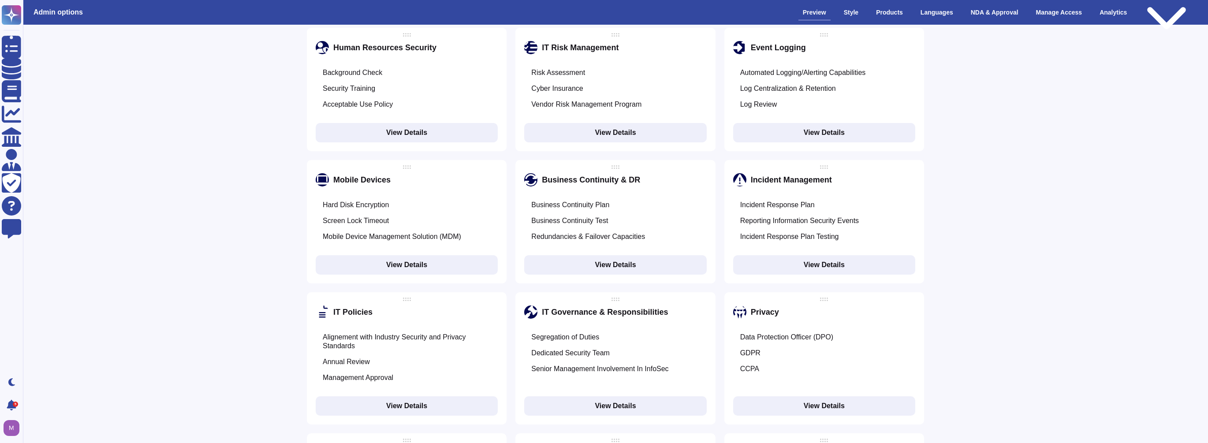
click at [407, 255] on button "View Details" at bounding box center [407, 264] width 182 height 19
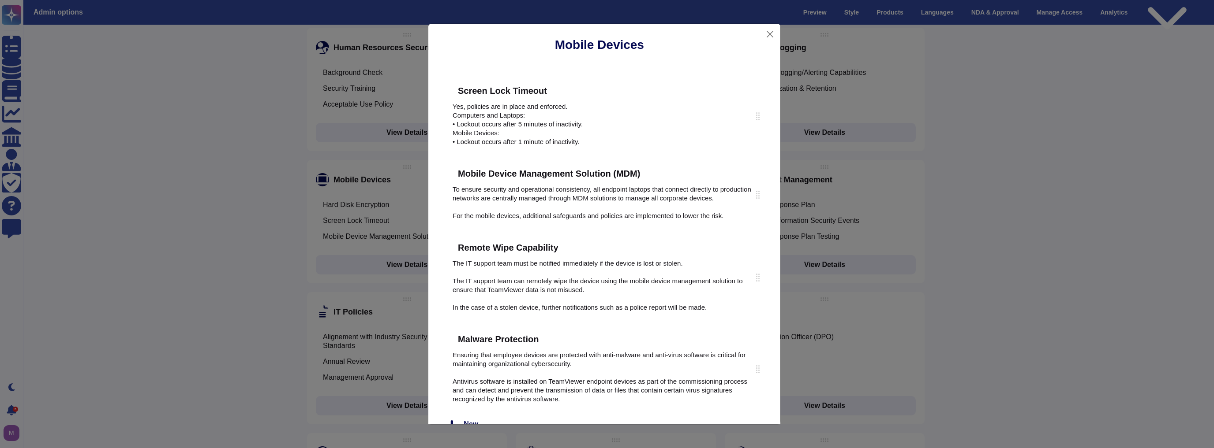
scroll to position [67, 0]
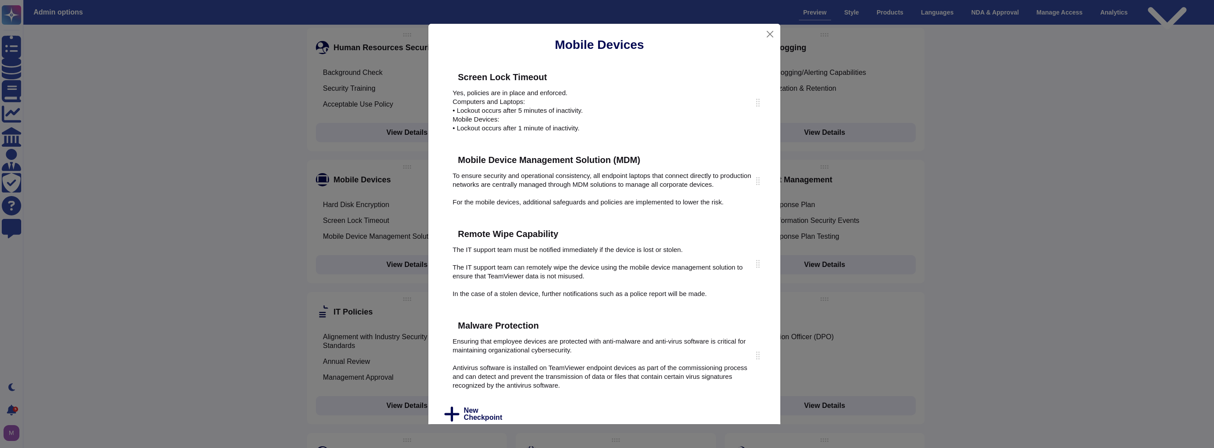
click at [482, 398] on div "Malware Protection Ensuring that employee devices are protected with anti-malwa…" at bounding box center [604, 356] width 321 height 85
click at [481, 406] on div "Hard Disk Encryption Encryption on the device level is in place. Pin code of bi…" at bounding box center [604, 212] width 334 height 425
click at [479, 411] on span "New Checkpoint" at bounding box center [482, 414] width 38 height 14
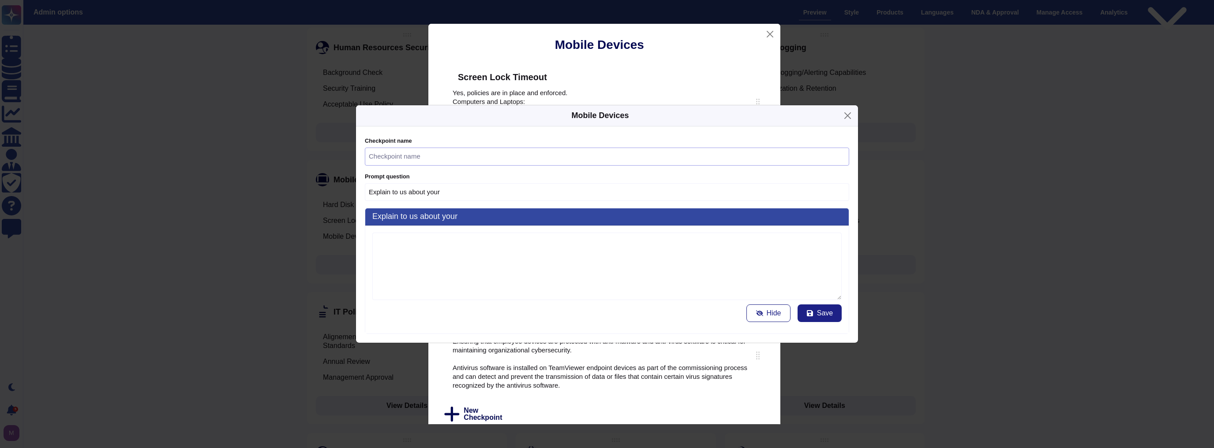
click at [436, 157] on input "text" at bounding box center [607, 157] width 484 height 18
paste input "Managed Applications"
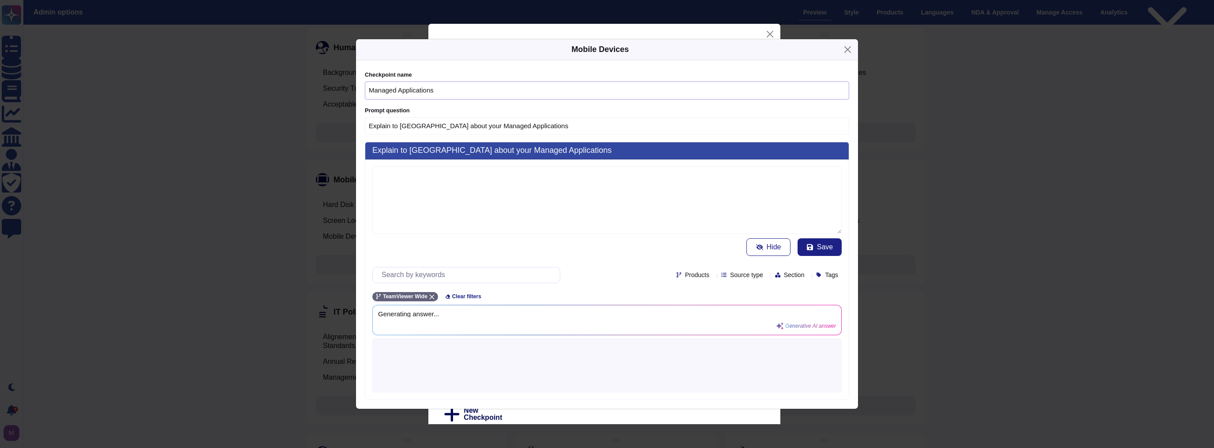
type input "Explain to us about your Managed Applications"
type input "Managed Applications"
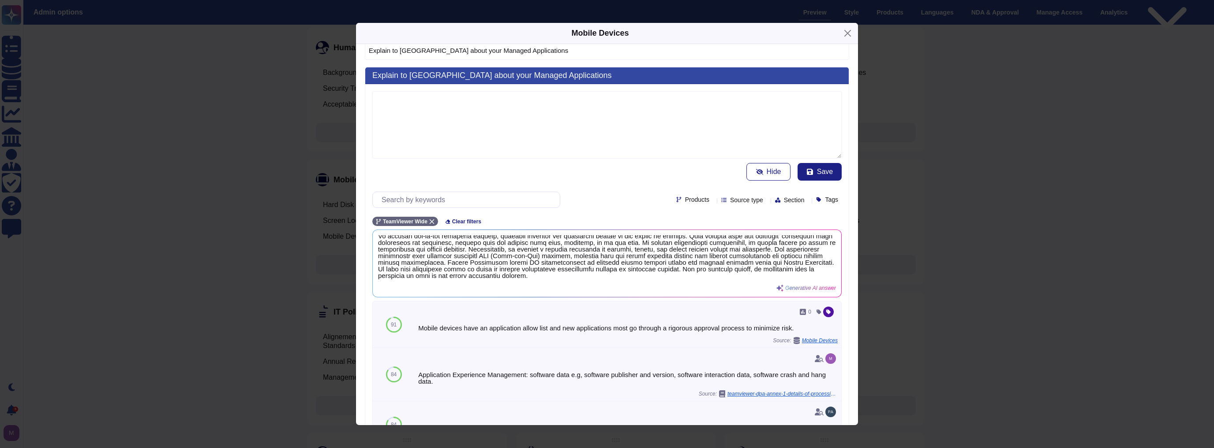
scroll to position [71, 0]
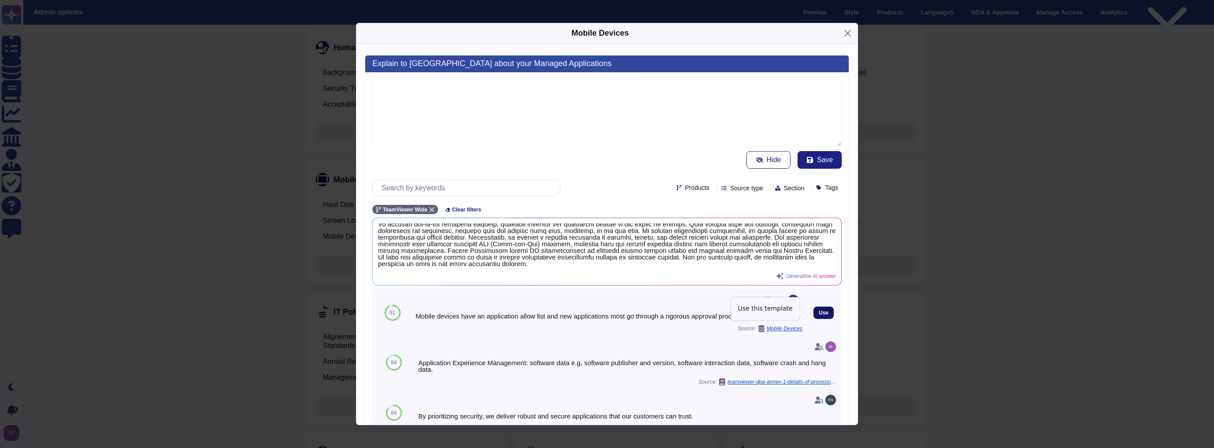
click at [818, 311] on span "Use" at bounding box center [823, 312] width 10 height 5
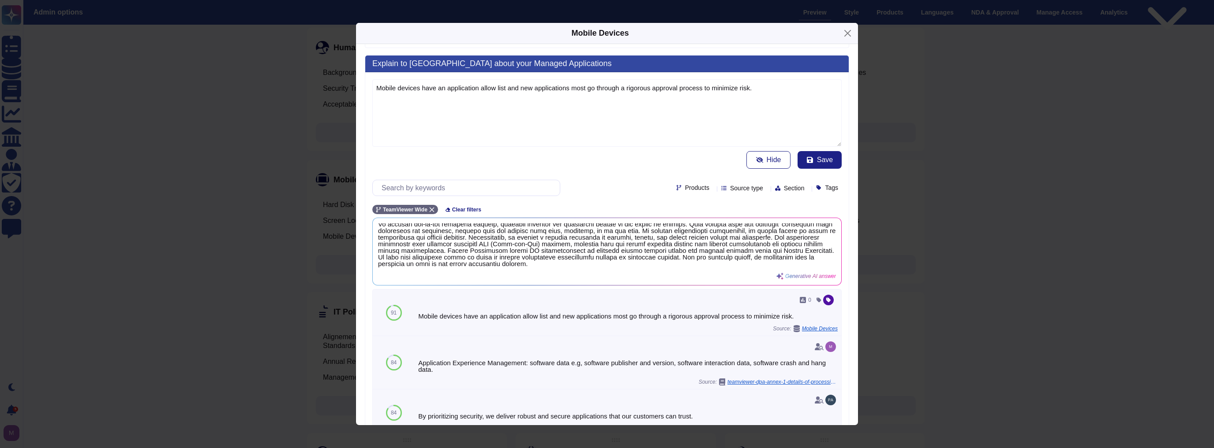
type textarea "Mobile devices have an application allow list and new applications most go thro…"
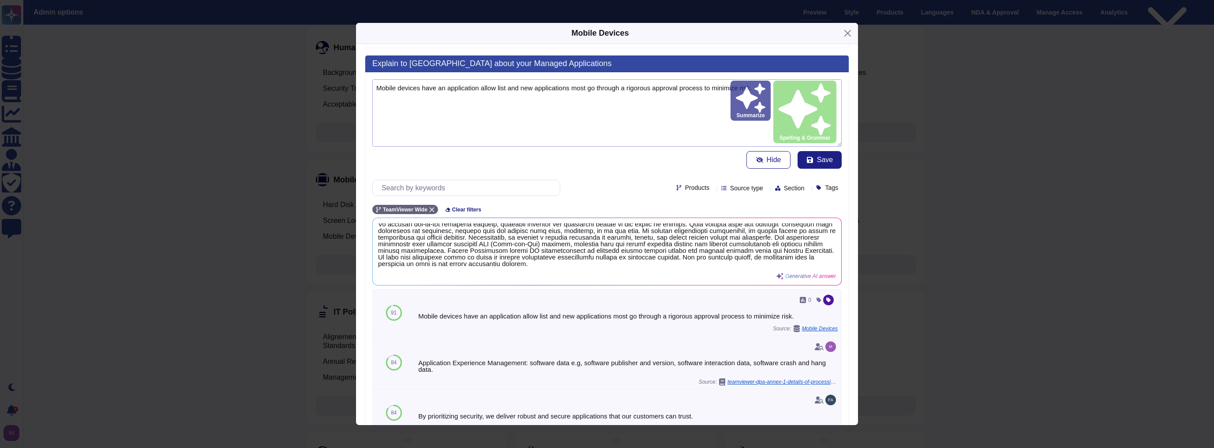
click at [755, 102] on textarea "Mobile devices have an application allow list and new applications most go thro…" at bounding box center [606, 112] width 469 height 67
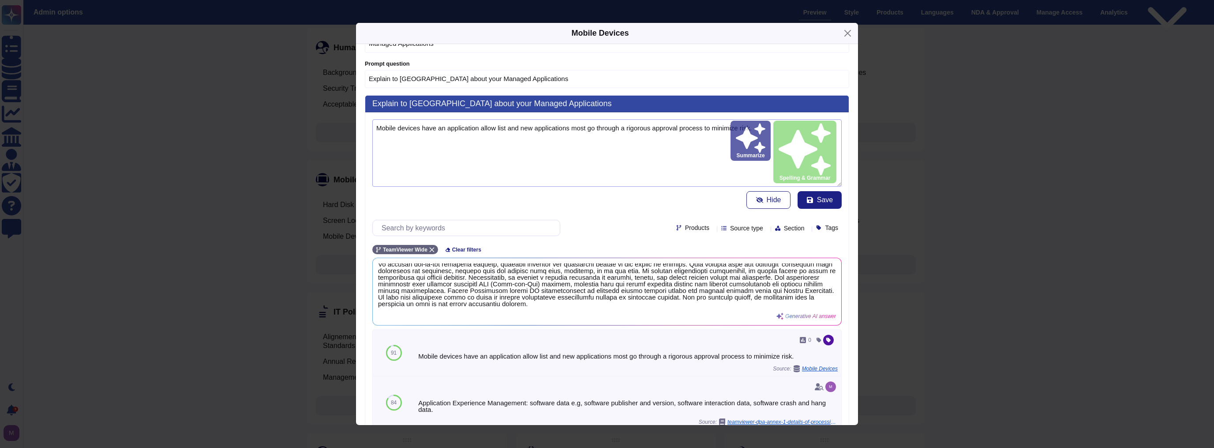
scroll to position [0, 0]
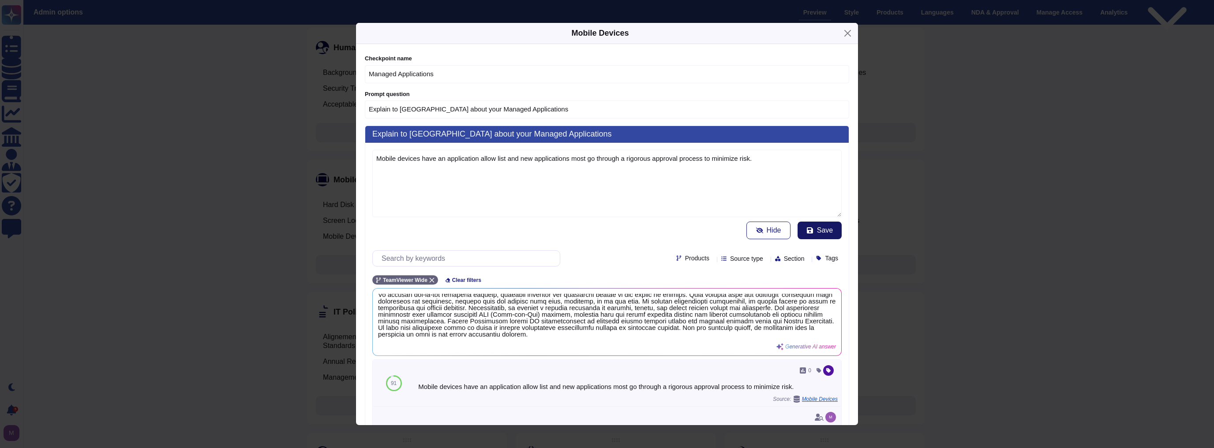
click at [818, 235] on button "Save" at bounding box center [819, 231] width 44 height 18
type input "Explain to us about your"
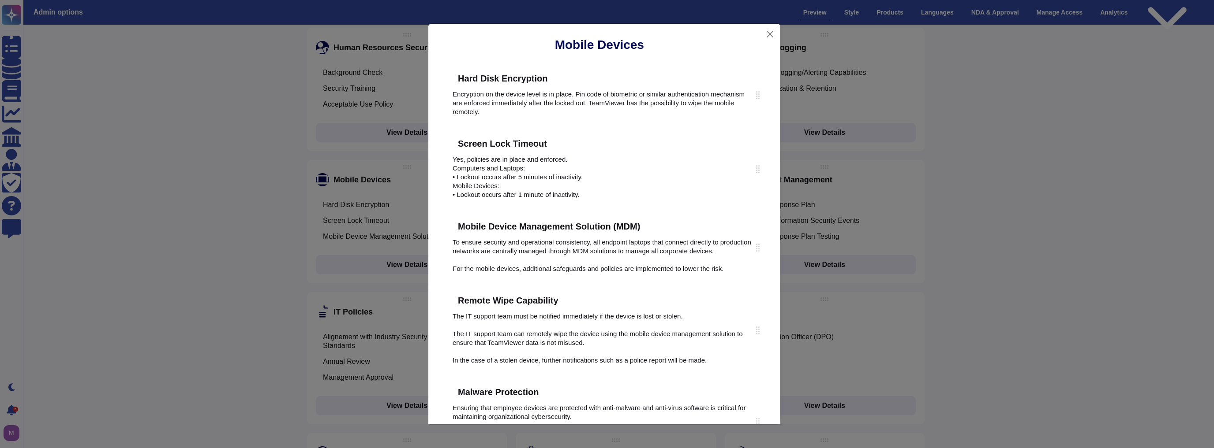
click at [745, 58] on div "Mobile Devices" at bounding box center [599, 44] width 328 height 35
click at [556, 78] on icon at bounding box center [556, 78] width 0 height 0
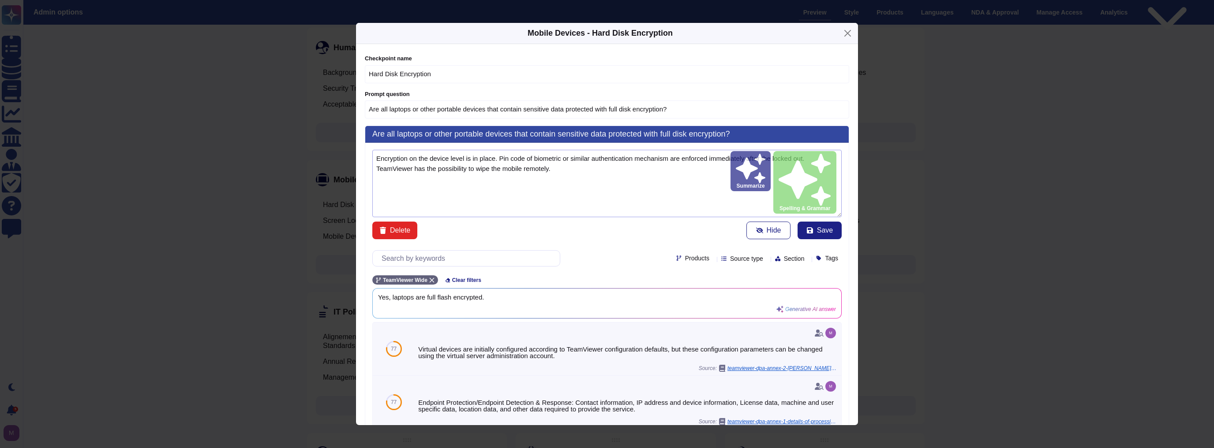
click at [804, 177] on textarea "Encryption on the device level is in place. Pin code of biometric or similar au…" at bounding box center [606, 183] width 469 height 67
drag, startPoint x: 676, startPoint y: 175, endPoint x: 307, endPoint y: 122, distance: 372.9
click at [307, 122] on div "Mobile Devices - Hard Disk Encryption Checkpoint name Hard Disk Encryption Prom…" at bounding box center [607, 224] width 1214 height 448
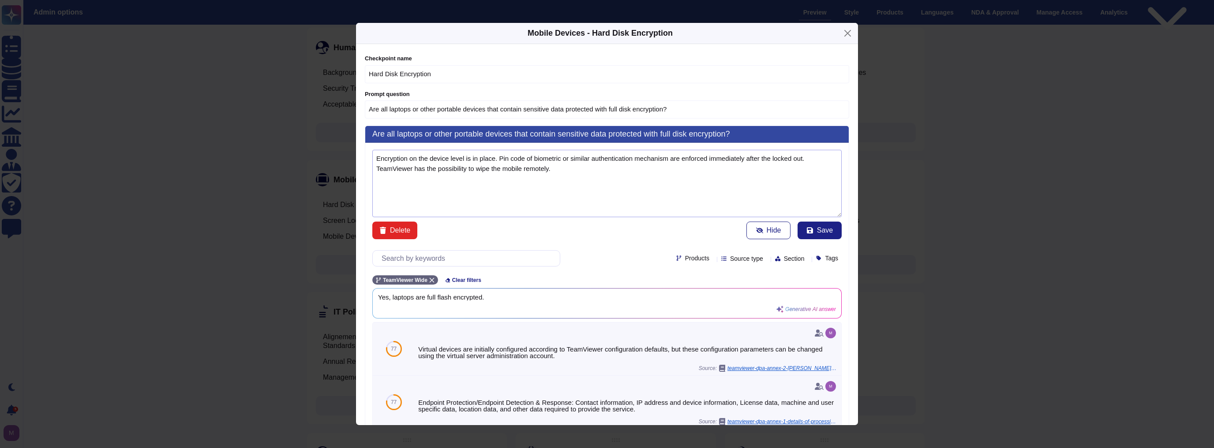
paste textarea "and biometric or similar authentication mechanism are enforced immediately afte…"
type textarea "Encryption on the device level is in place. Pin code and biometric or similar a…"
click at [820, 231] on span "Save" at bounding box center [825, 230] width 16 height 7
type input "Explain to us about your"
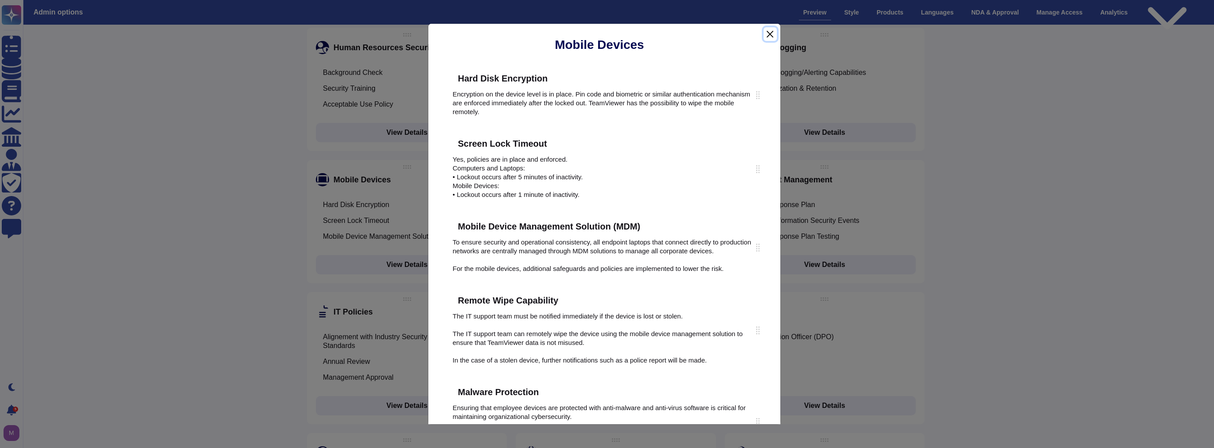
click at [772, 36] on button "Close" at bounding box center [769, 34] width 13 height 14
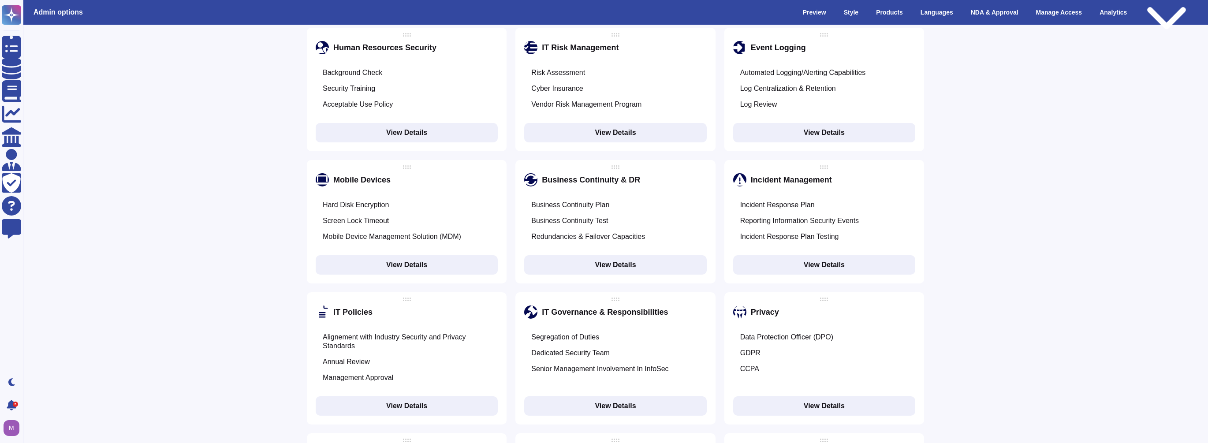
drag, startPoint x: 1052, startPoint y: 128, endPoint x: 1022, endPoint y: 128, distance: 30.4
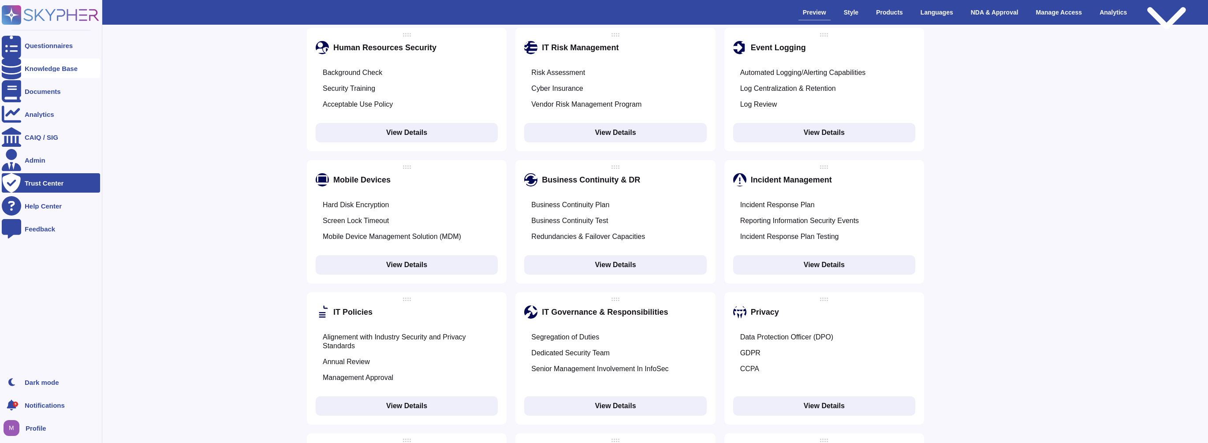
click at [42, 66] on div "Knowledge Base" at bounding box center [51, 68] width 53 height 7
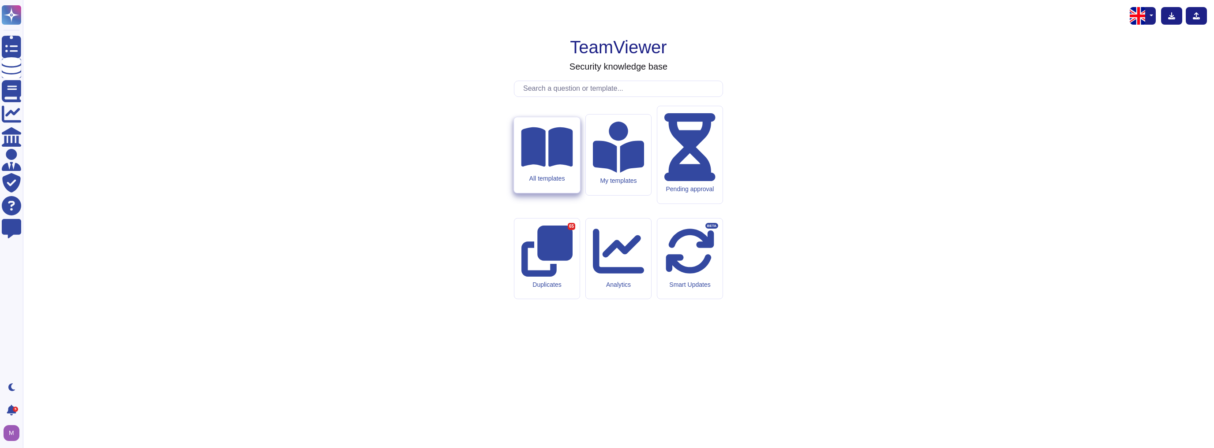
click at [525, 193] on div "All templates" at bounding box center [547, 155] width 66 height 76
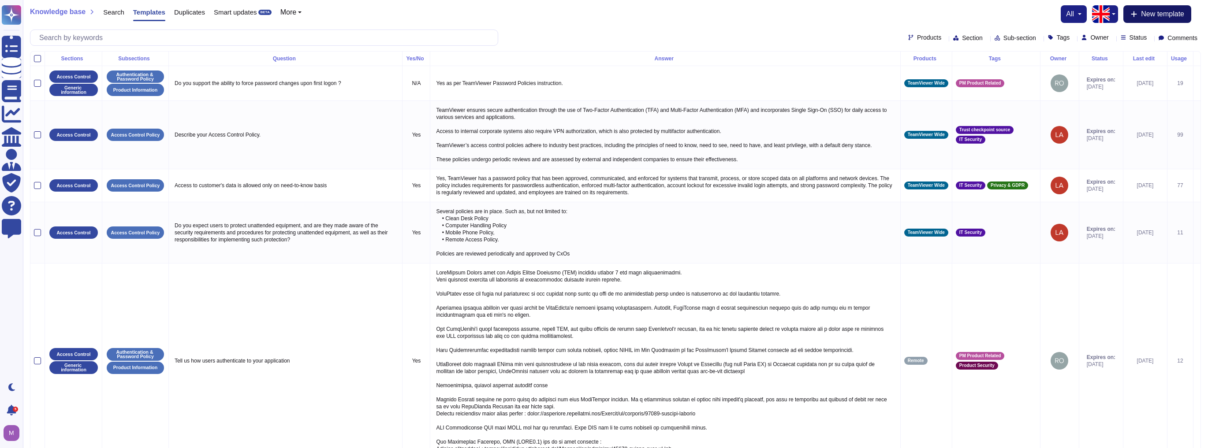
click at [929, 12] on span "New template" at bounding box center [1162, 14] width 43 height 7
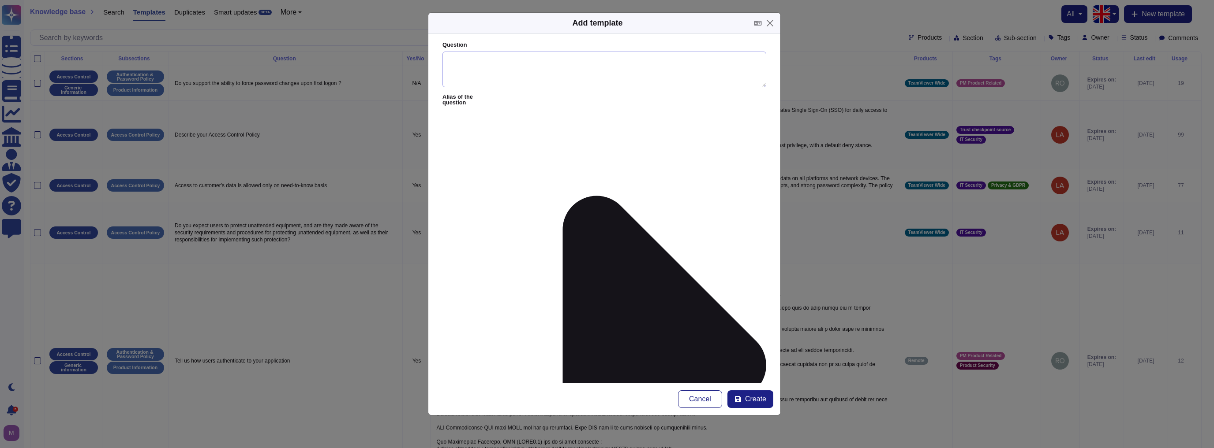
click at [539, 52] on textarea "Question" at bounding box center [604, 70] width 324 height 36
paste textarea "AI useage policy"
type textarea "AI useage policy"
click at [768, 25] on button "Close" at bounding box center [770, 23] width 14 height 14
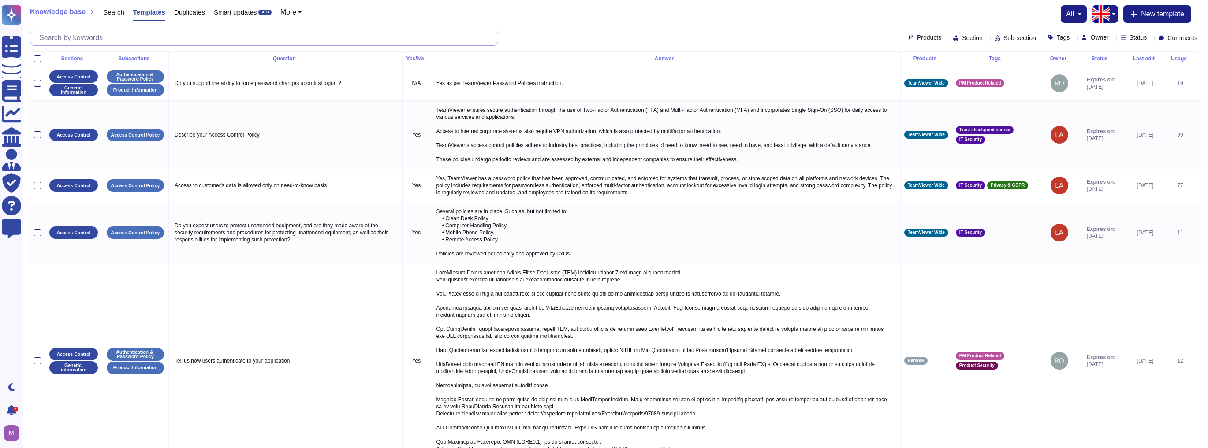
click at [183, 32] on input "text" at bounding box center [266, 37] width 463 height 15
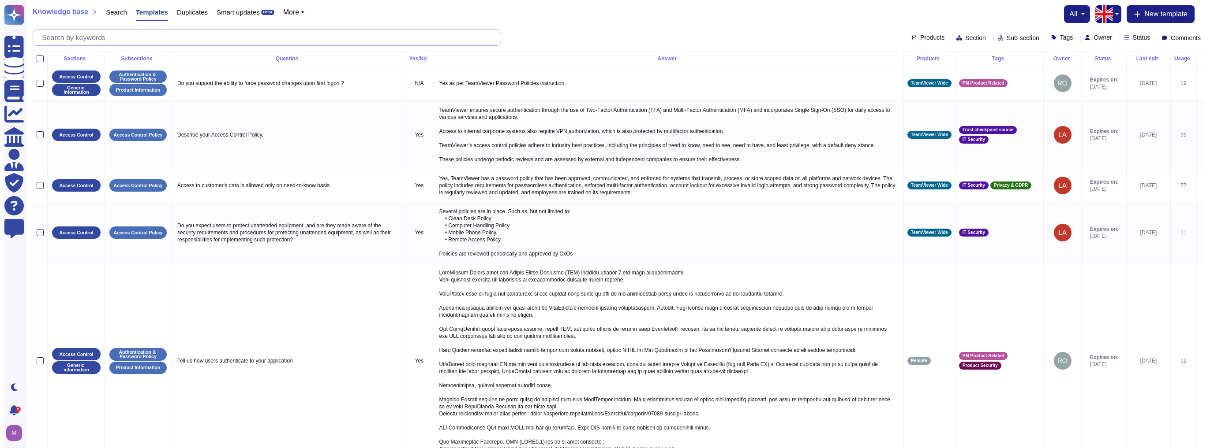
paste input "AI useage policy"
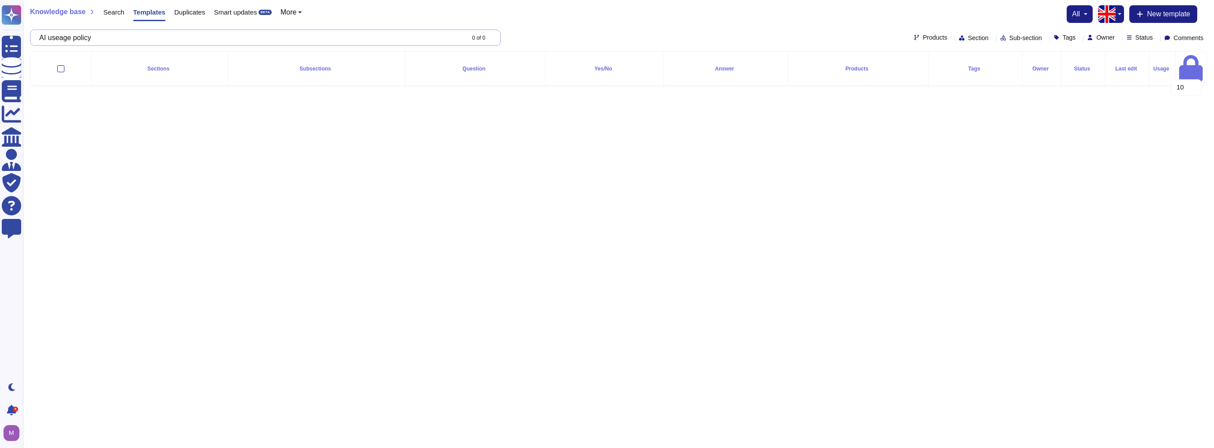
click at [69, 38] on input "AI useage policy" at bounding box center [249, 37] width 429 height 15
type input "AI usage policy"
click at [929, 20] on button "New template" at bounding box center [1163, 14] width 68 height 18
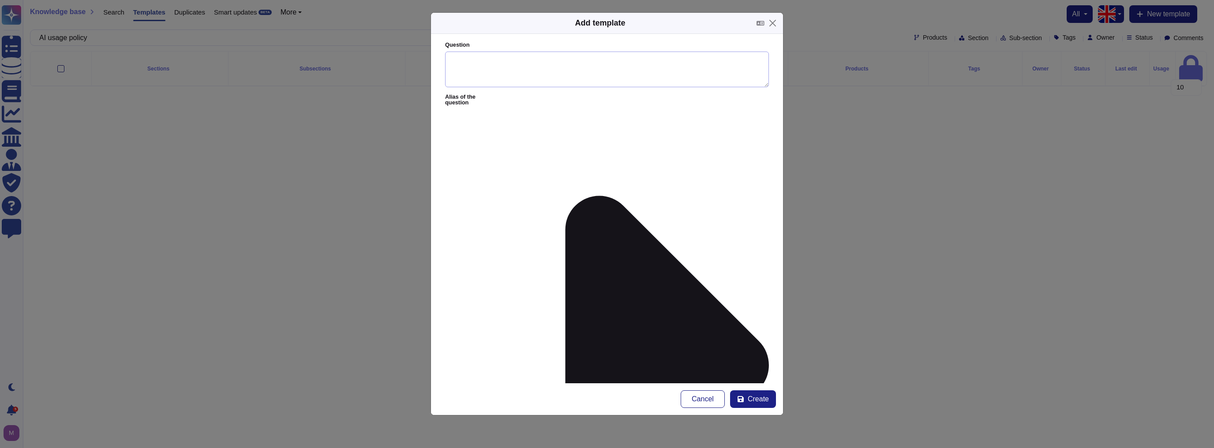
click at [589, 69] on textarea "Question" at bounding box center [607, 70] width 324 height 36
paste textarea "AI useage policy"
click at [471, 56] on textarea "AI useage policy" at bounding box center [607, 70] width 324 height 36
type textarea "AI Usage Policy"
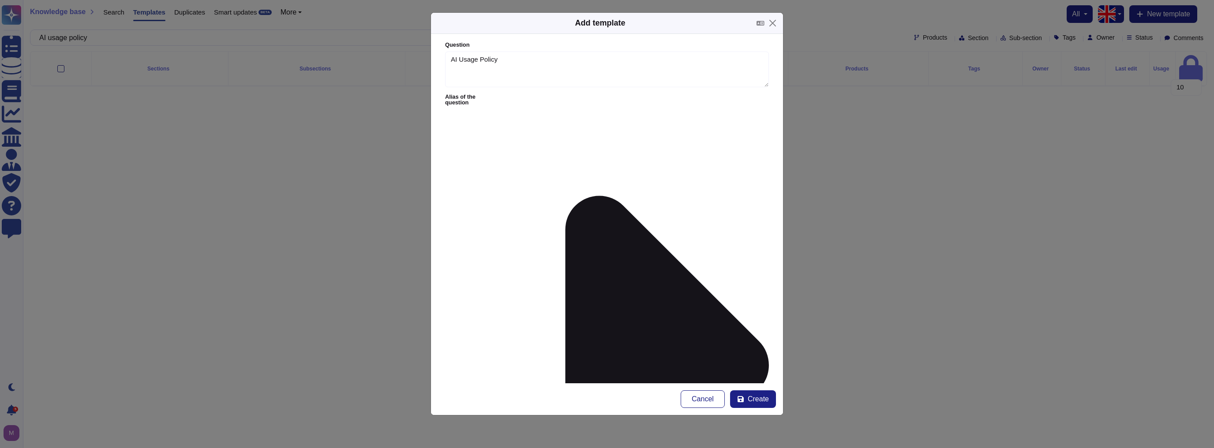
paste textarea "Teamviewer has implimented a polict for the use of AI products in the company. …"
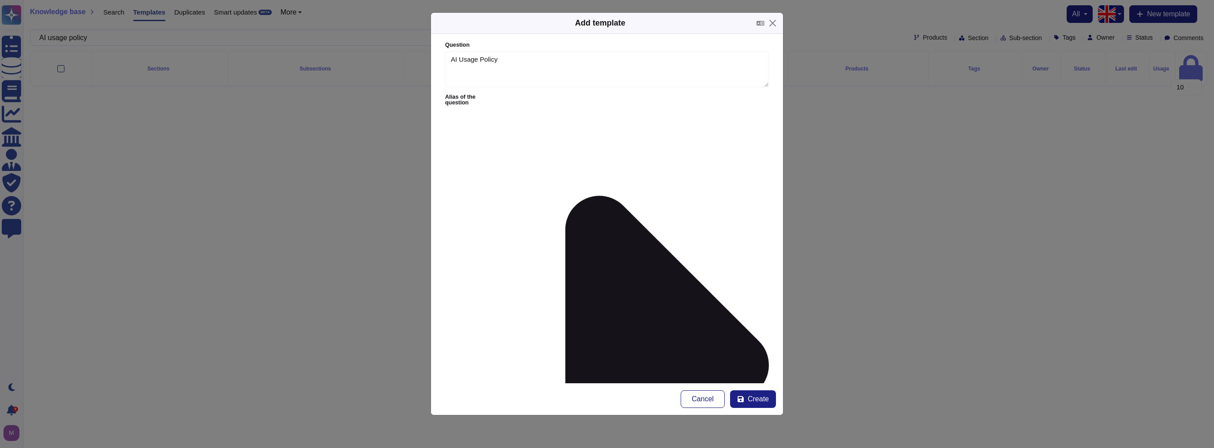
type textarea "Teamviewer has implimented a polict for the use of AI products in the company. …"
drag, startPoint x: 457, startPoint y: 188, endPoint x: 463, endPoint y: 204, distance: 17.0
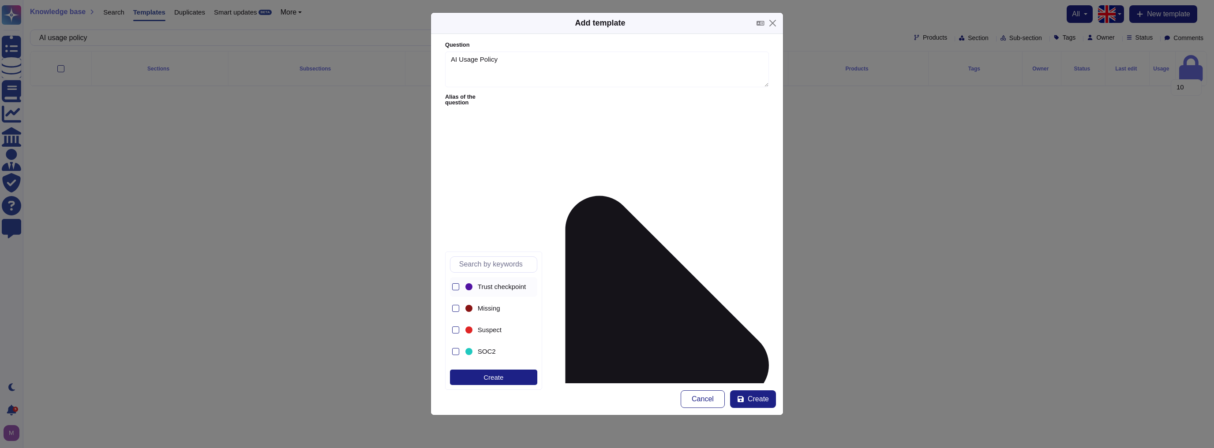
click at [484, 288] on span "Trust checkpoint source" at bounding box center [513, 287] width 70 height 8
drag, startPoint x: 587, startPoint y: 211, endPoint x: 588, endPoint y: 224, distance: 12.4
click at [588, 211] on form "Question AI Usage Policy Alias of the question Answer Teamviewer has implimente…" at bounding box center [607, 209] width 352 height 350
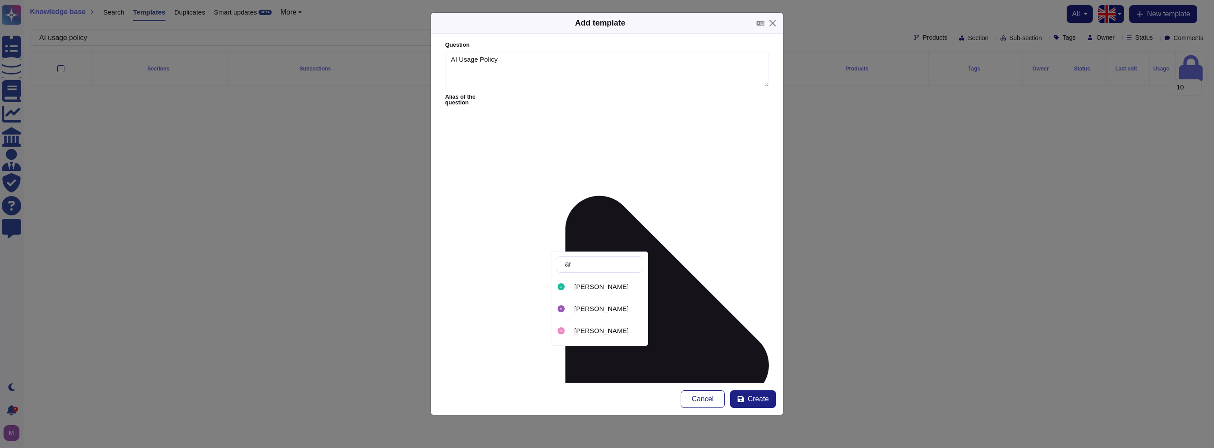
type input "art"
click at [606, 286] on span "Artus Rupalla" at bounding box center [601, 287] width 54 height 8
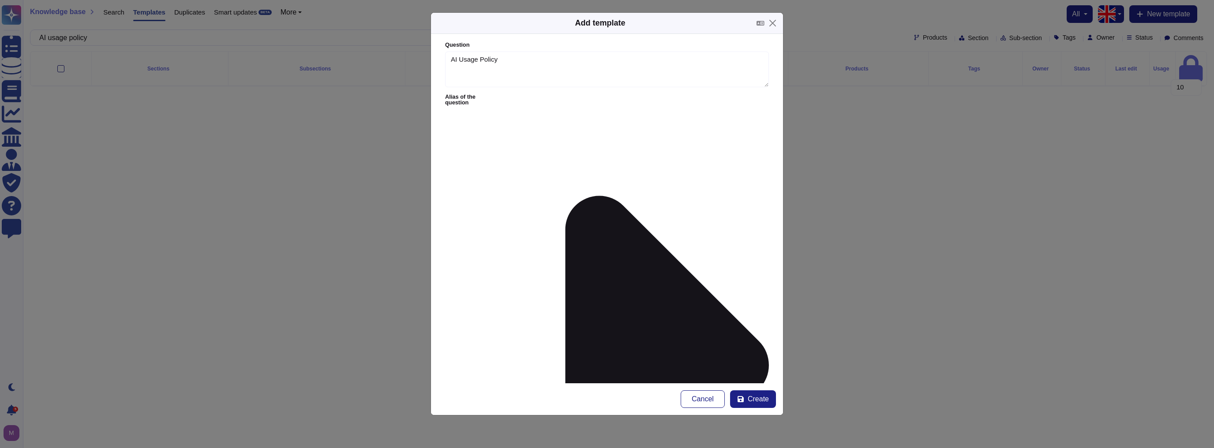
type input "a"
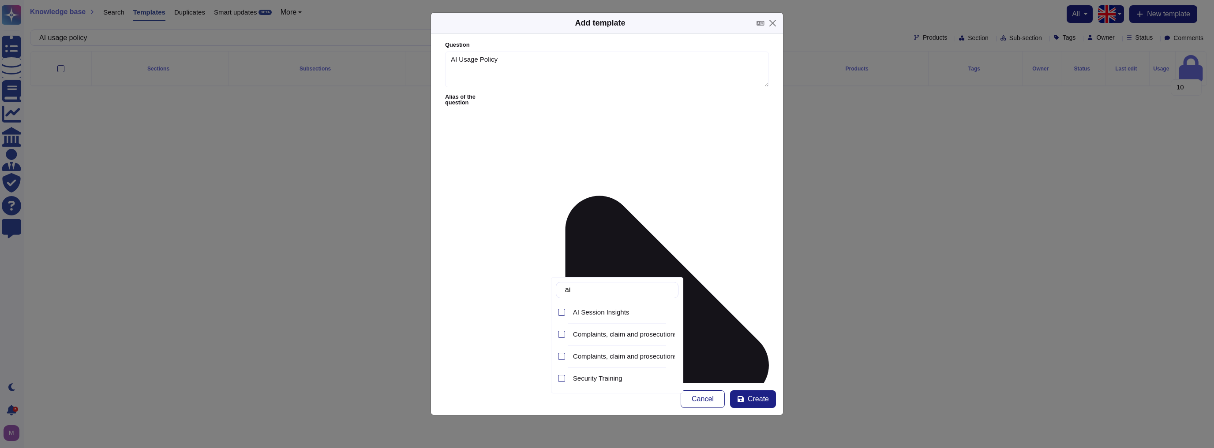
type input "a"
type input "polici"
click at [614, 362] on div "Information Systems Security Policies" at bounding box center [623, 356] width 109 height 20
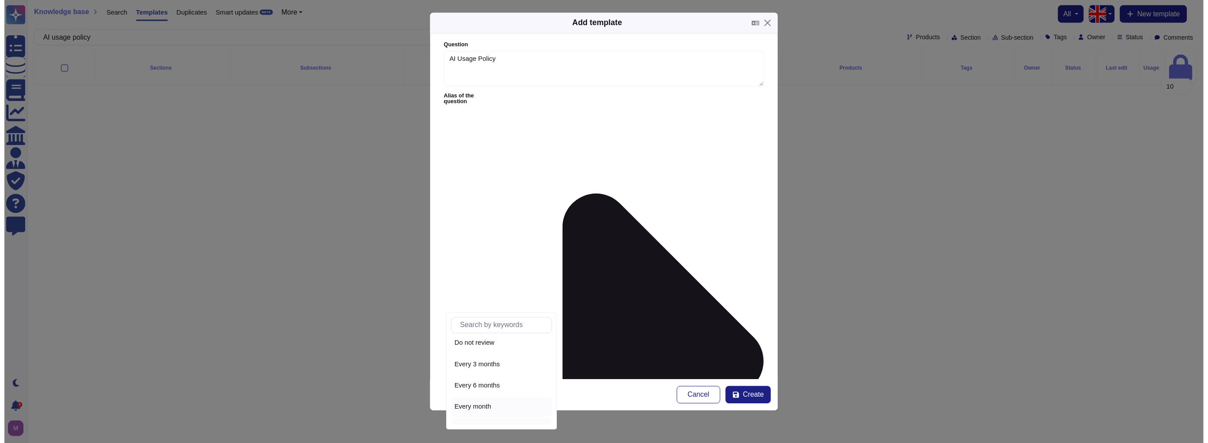
scroll to position [39, 0]
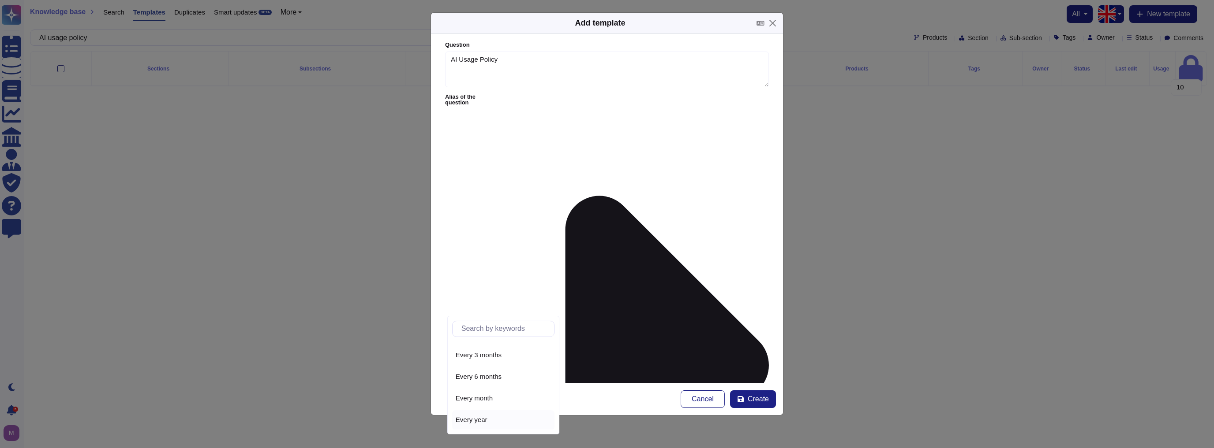
click at [491, 415] on div "Every year" at bounding box center [503, 421] width 102 height 20
drag, startPoint x: 542, startPoint y: 62, endPoint x: 365, endPoint y: 30, distance: 179.2
click at [365, 30] on div "Add template Question AI Usage Policy Alias of the question Answer Teamviewer h…" at bounding box center [607, 224] width 1214 height 448
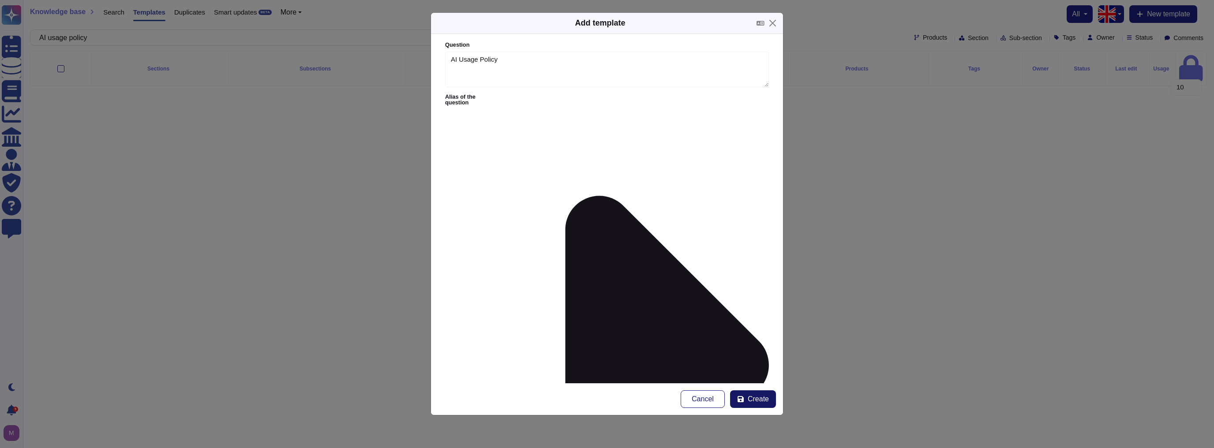
click at [753, 402] on span "Create" at bounding box center [757, 399] width 21 height 7
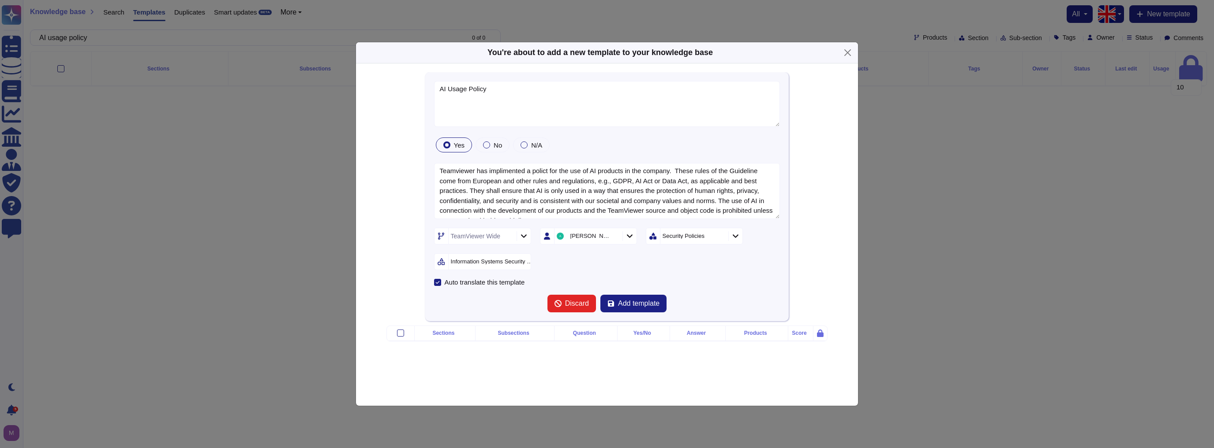
type textarea "AI Usage Policy"
type textarea "Teamviewer has implimented a polict for the use of AI products in the company. …"
click at [639, 300] on span "Add template" at bounding box center [638, 303] width 41 height 7
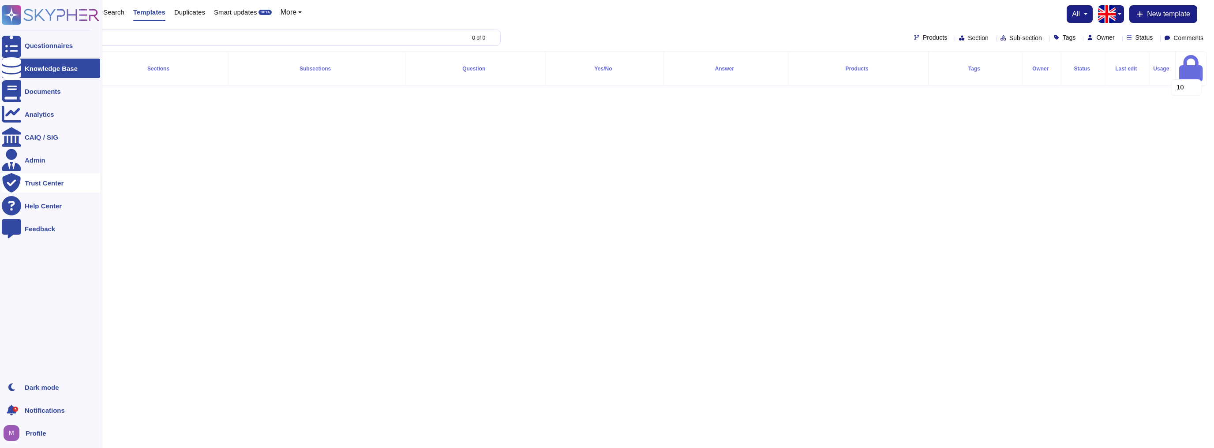
click at [28, 179] on div "Trust Center" at bounding box center [51, 182] width 98 height 19
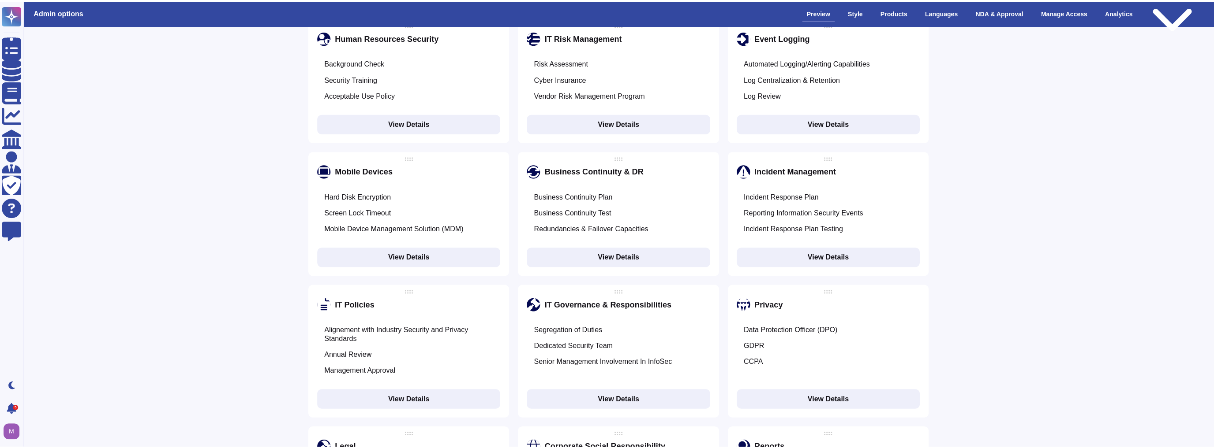
scroll to position [867, 0]
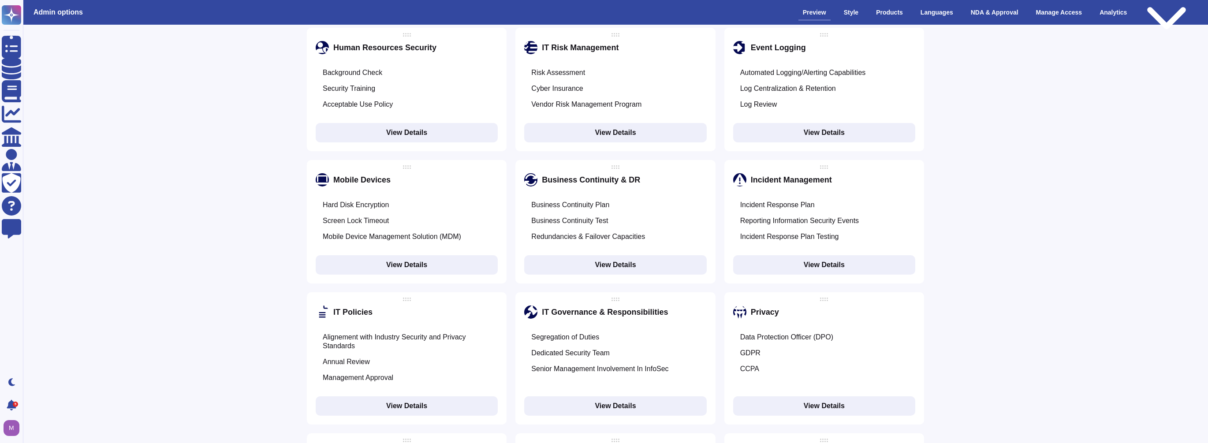
click at [422, 396] on button "View Details" at bounding box center [407, 405] width 182 height 19
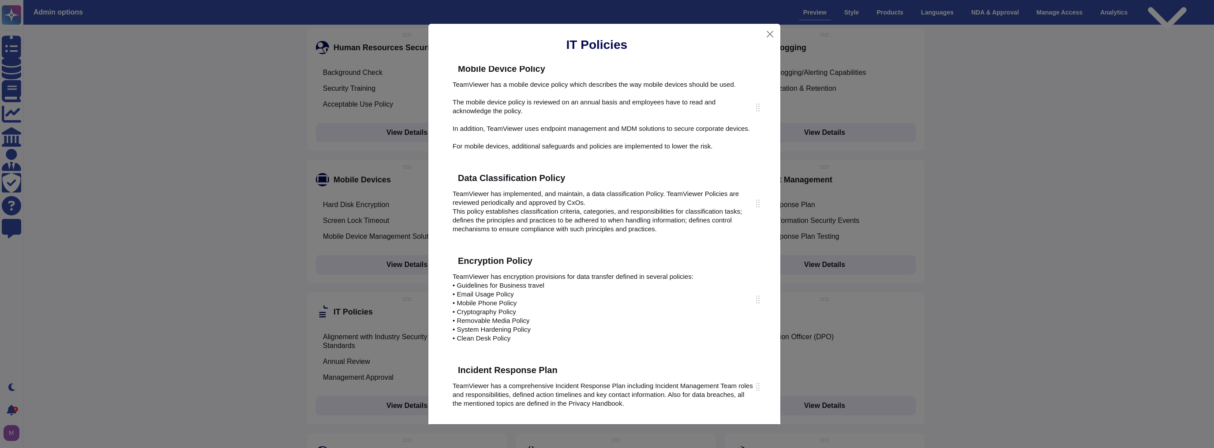
scroll to position [1682, 0]
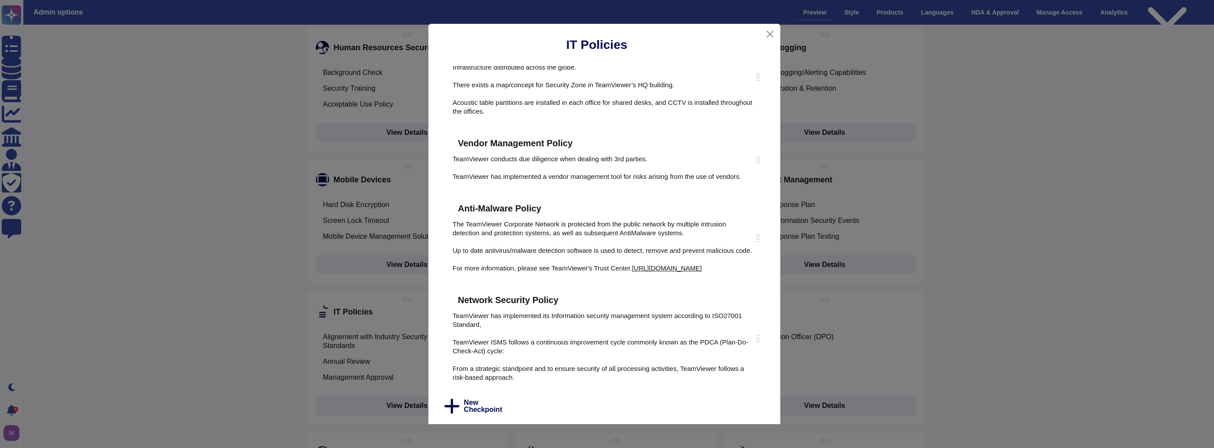
click at [476, 407] on span "New Checkpoint" at bounding box center [482, 407] width 38 height 14
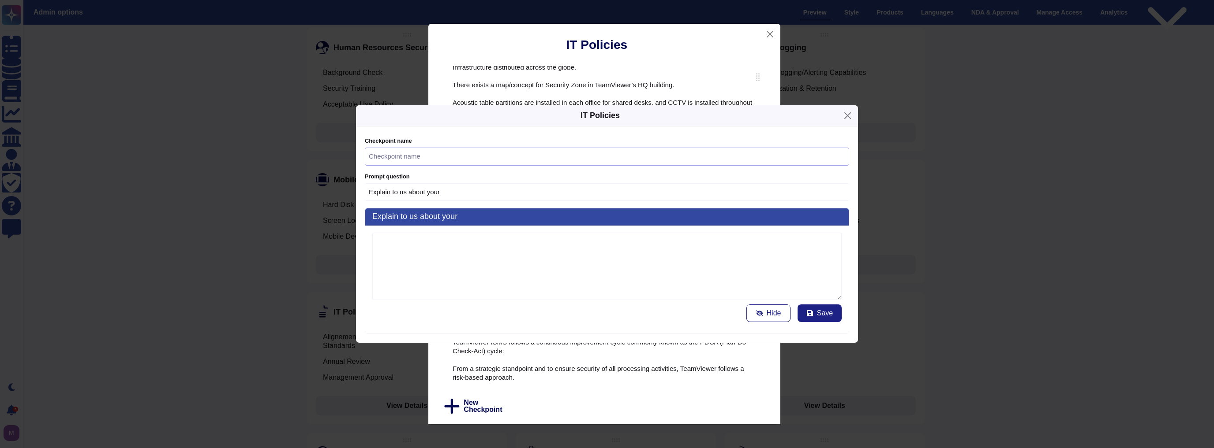
click at [443, 160] on input "text" at bounding box center [607, 157] width 484 height 18
paste input "AI Usage Policy"
type input "Explain to us about your AI Usage Policy"
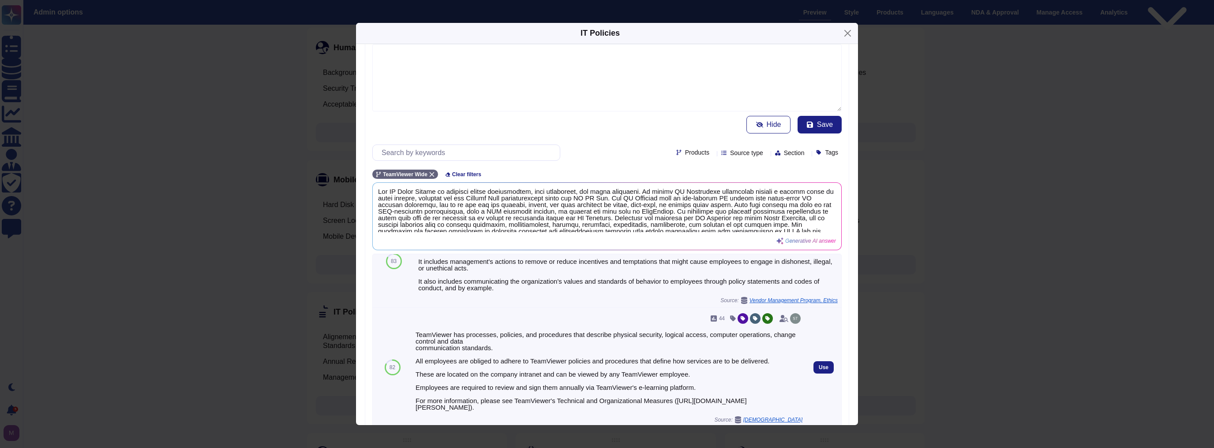
scroll to position [71, 0]
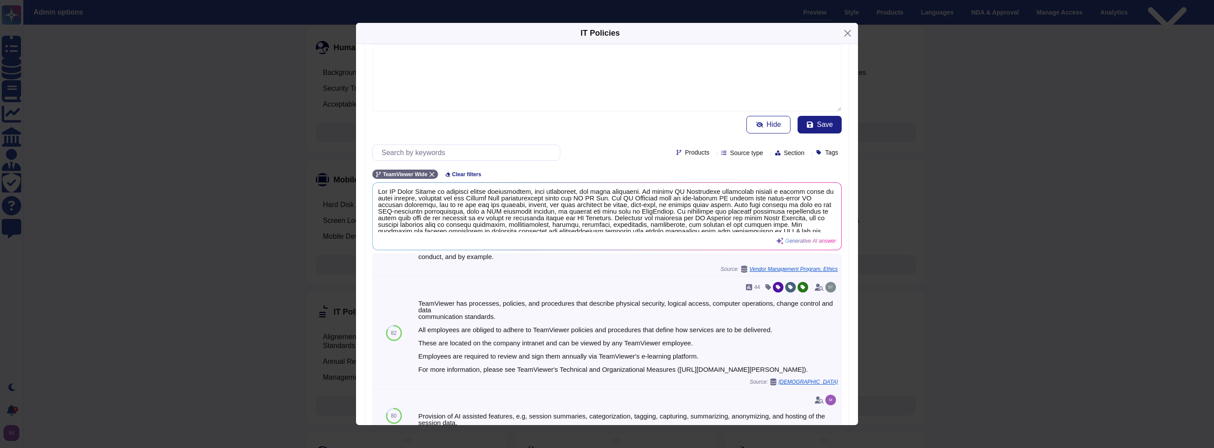
type input "AI Usage Policy"
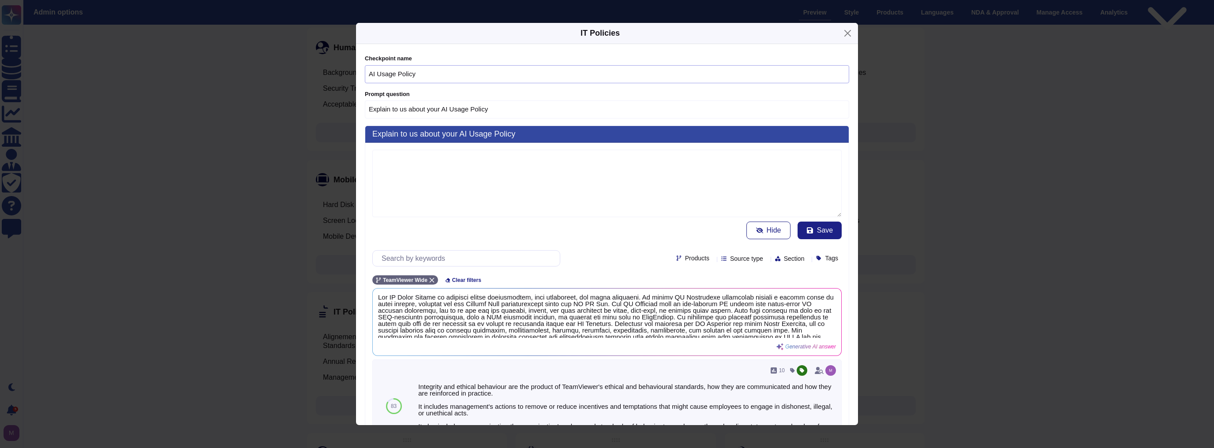
scroll to position [0, 0]
click at [475, 185] on textarea at bounding box center [606, 183] width 469 height 67
click at [788, 157] on textarea at bounding box center [606, 183] width 469 height 67
paste textarea "Teamviewer has implimented a polict for the use of AI products in the company. …"
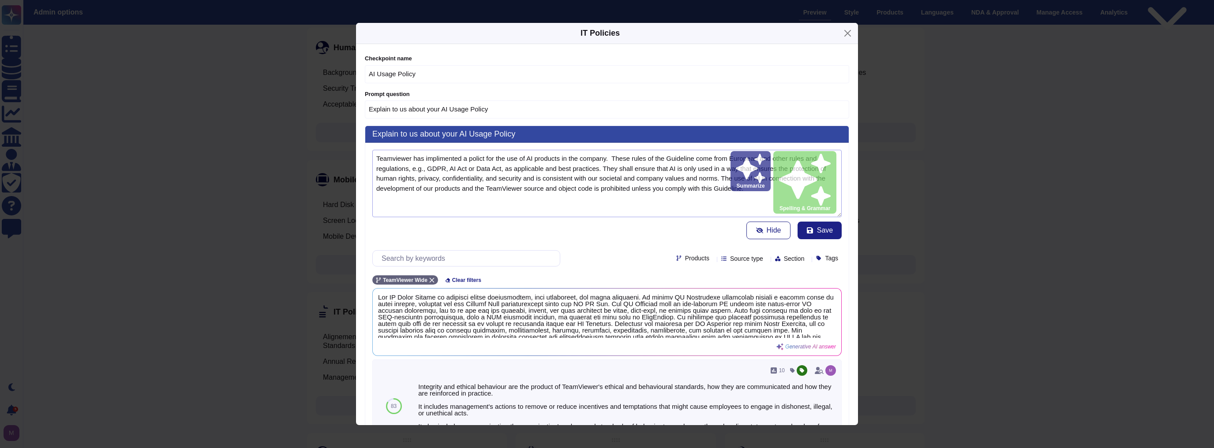
drag, startPoint x: 418, startPoint y: 157, endPoint x: 589, endPoint y: 166, distance: 170.9
click at [589, 166] on textarea "Teamviewer has implimented a polict for the use of AI products in the company. …" at bounding box center [606, 183] width 469 height 67
click at [453, 156] on textarea "Teamviewer has implimented a polict for the use of AI products in the company. …" at bounding box center [606, 183] width 469 height 67
click at [451, 156] on textarea "Teamviewer has implimented a polict for the use of AI products in the company. …" at bounding box center [606, 183] width 469 height 67
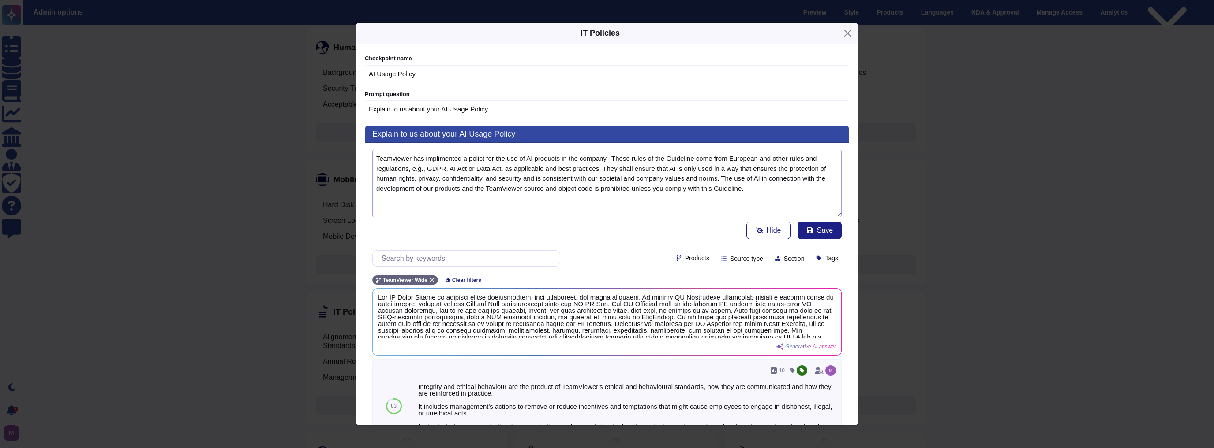
click at [0, 0] on lt-span "impl e mented" at bounding box center [0, 0] width 0 height 0
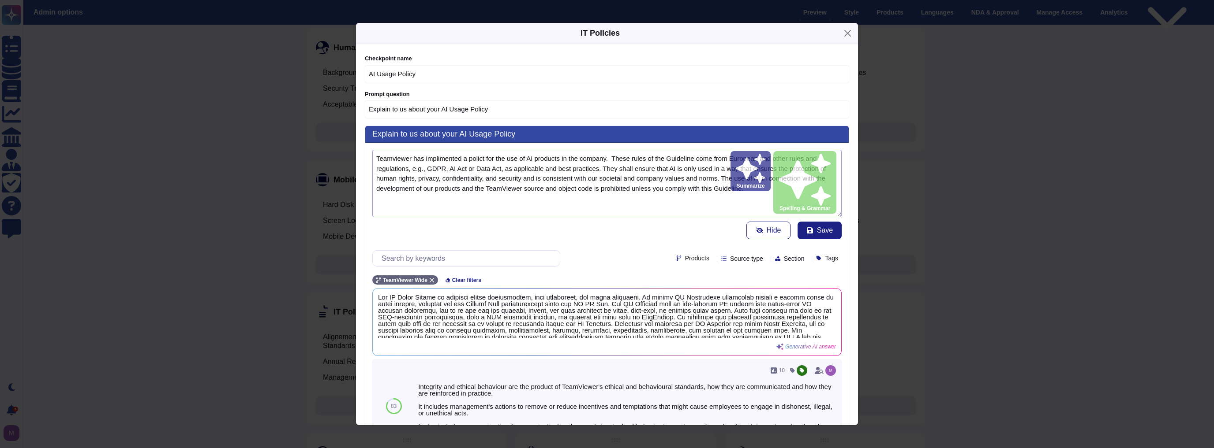
click at [474, 157] on textarea "Teamviewer has implemented a polict for the use of AI products in the company. …" at bounding box center [606, 183] width 469 height 67
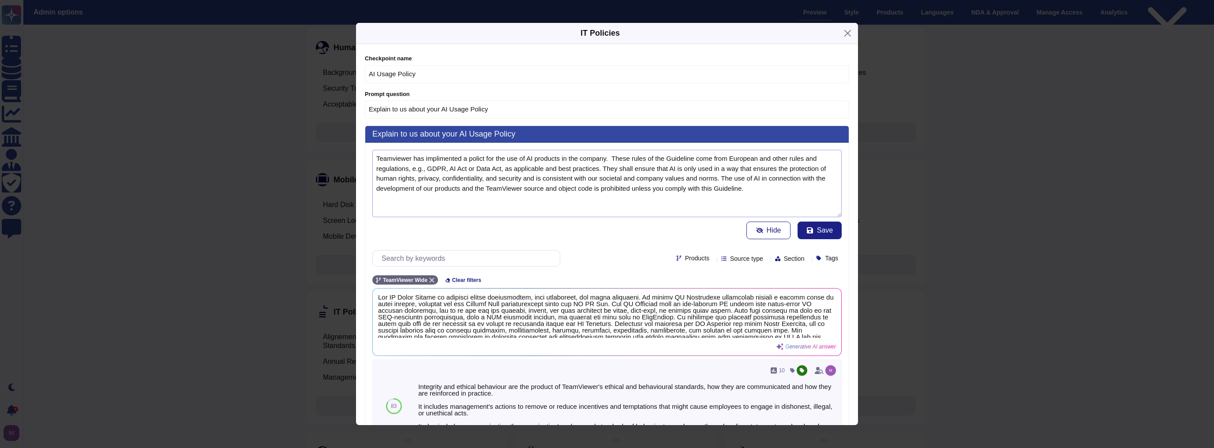
click at [0, 0] on lt-span "polic y" at bounding box center [0, 0] width 0 height 0
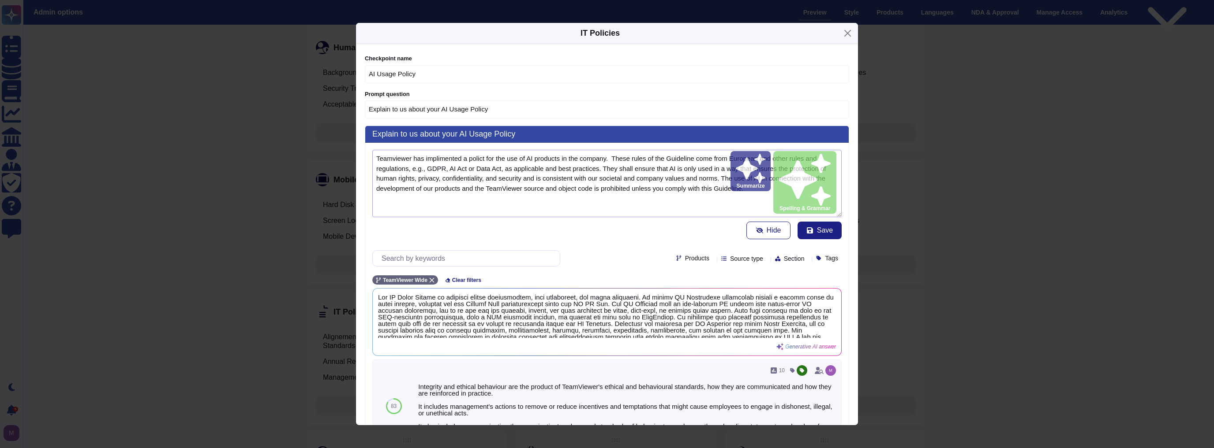
click at [381, 156] on textarea "Teamviewer has implemented a policy for the use of AI products in the company. …" at bounding box center [606, 183] width 469 height 67
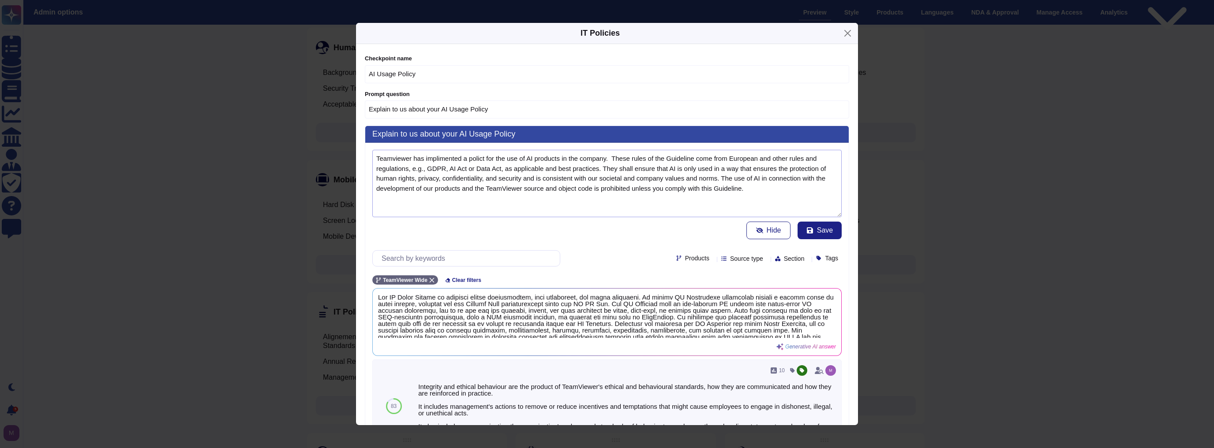
click at [0, 0] on lt-span "Team V iewer" at bounding box center [0, 0] width 0 height 0
type textarea "TeamViewer has implemented a policy for the use of AI products in the company. …"
click at [819, 229] on span "Save" at bounding box center [825, 230] width 16 height 7
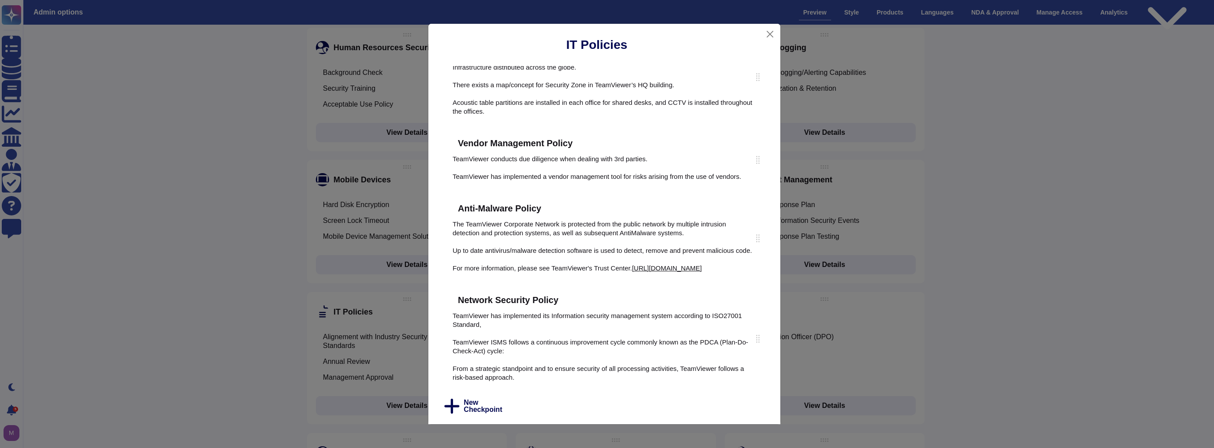
type input "Explain to us about your"
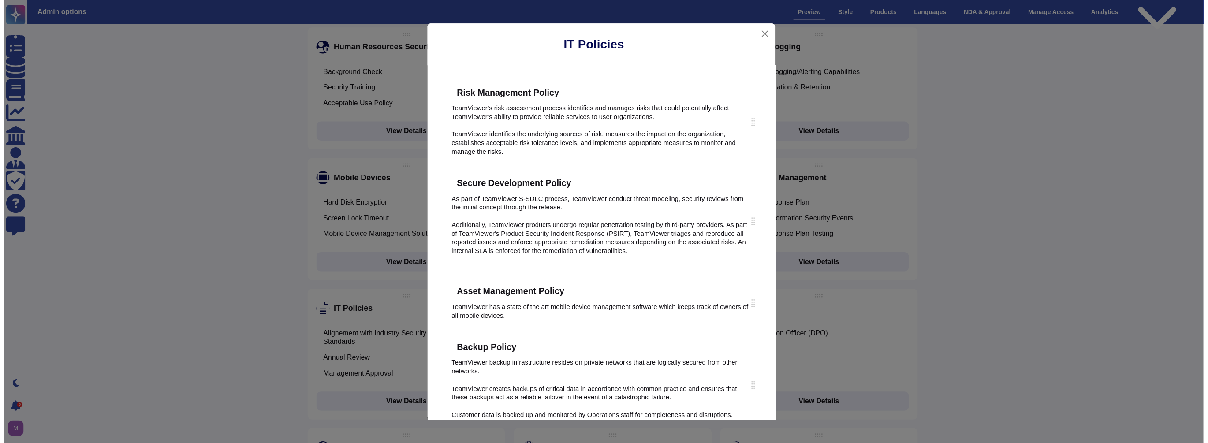
scroll to position [680, 0]
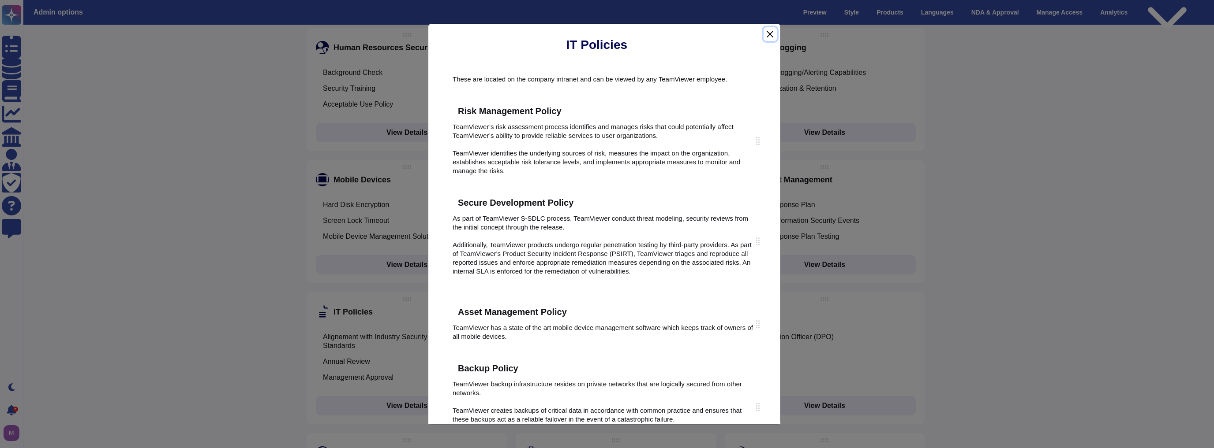
click at [768, 34] on button "Close" at bounding box center [769, 34] width 13 height 14
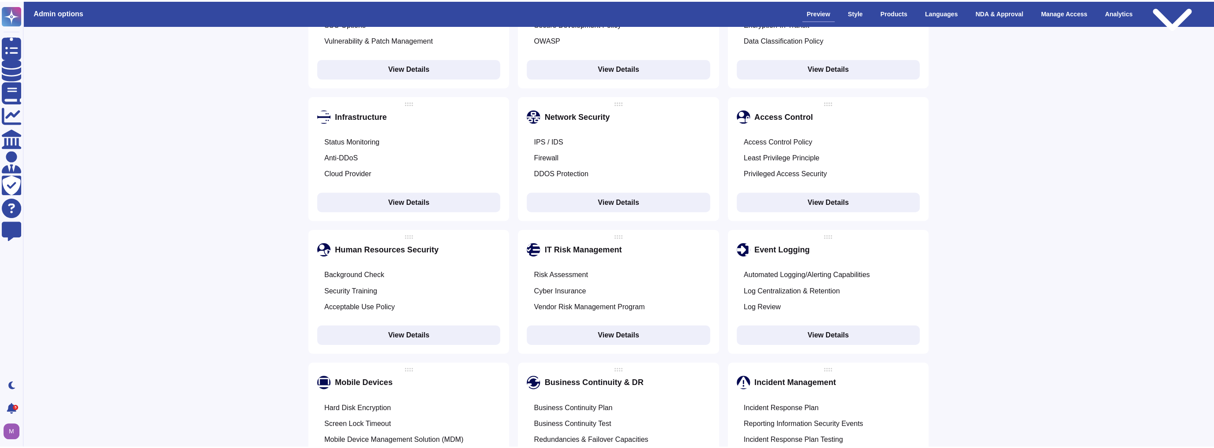
scroll to position [655, 0]
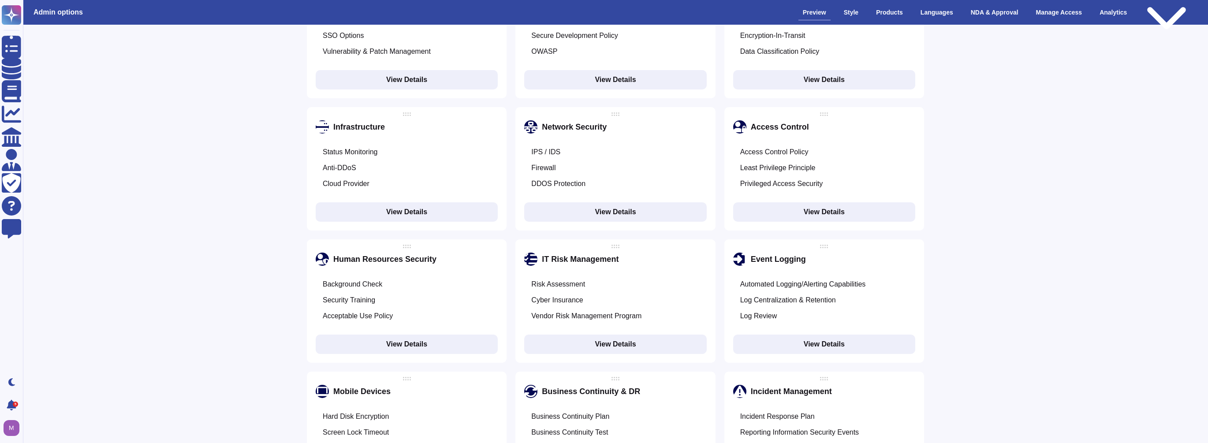
click at [399, 335] on button "View Details" at bounding box center [407, 344] width 182 height 19
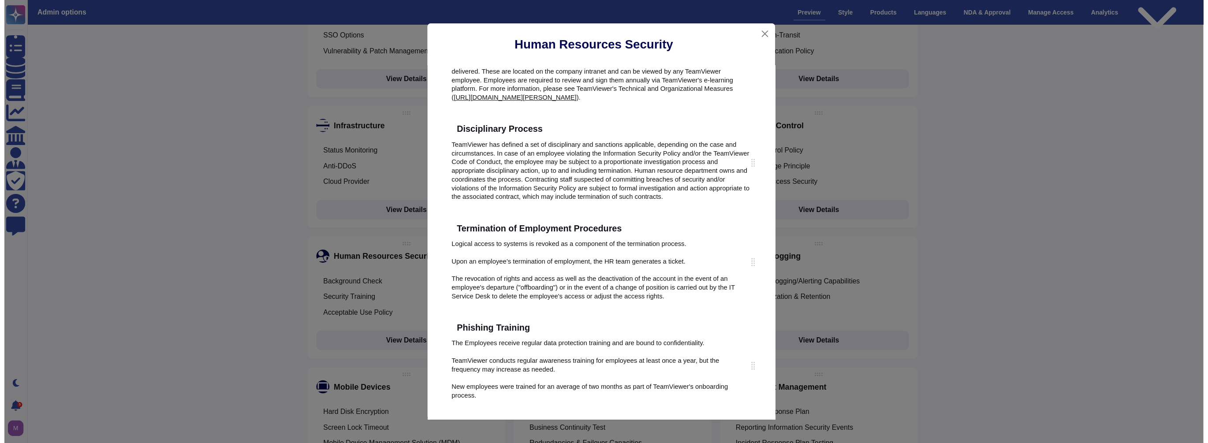
scroll to position [212, 0]
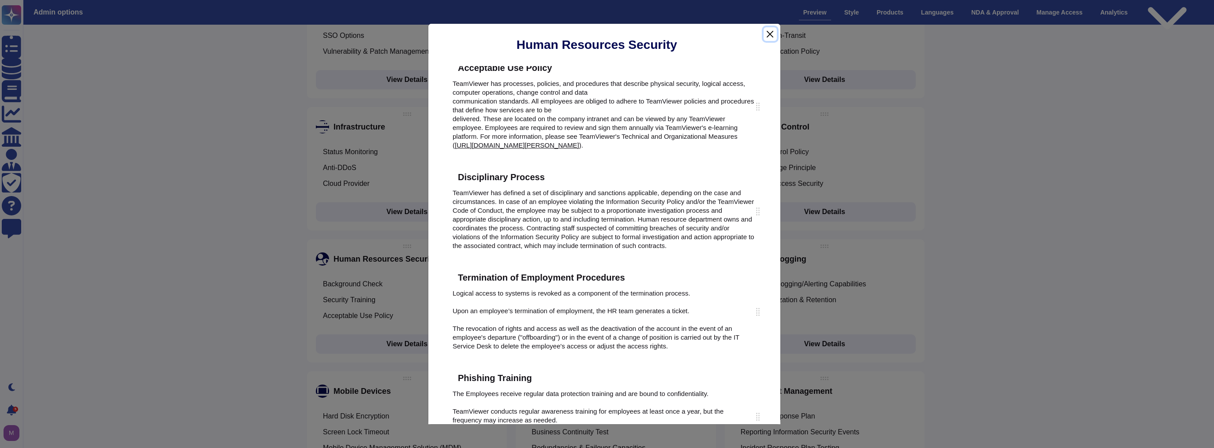
click at [765, 34] on button "Close" at bounding box center [769, 34] width 13 height 14
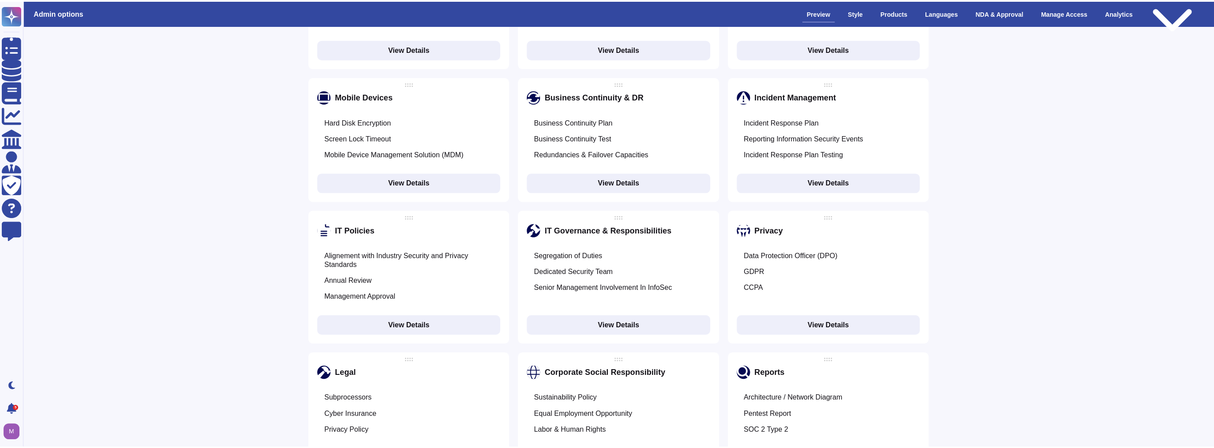
scroll to position [972, 0]
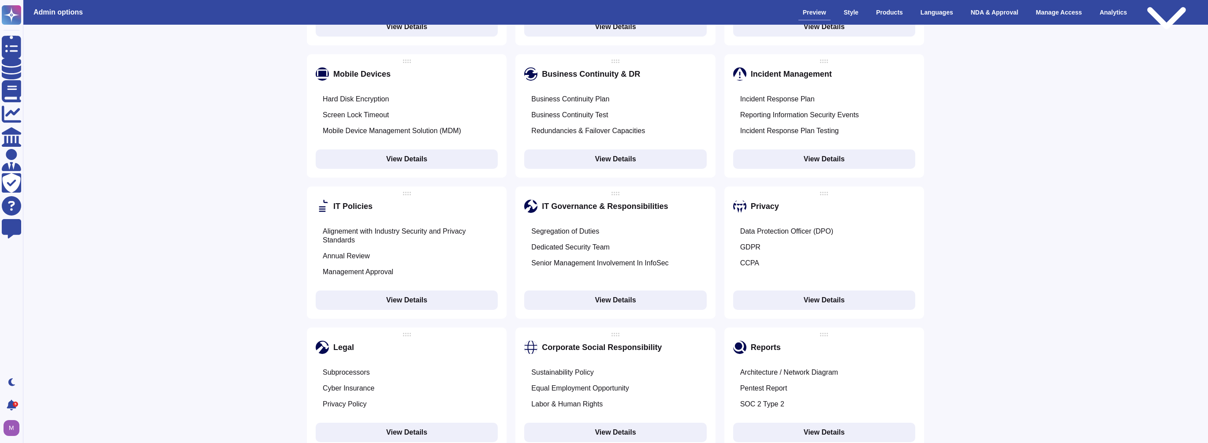
click at [628, 423] on button "View Details" at bounding box center [615, 432] width 182 height 19
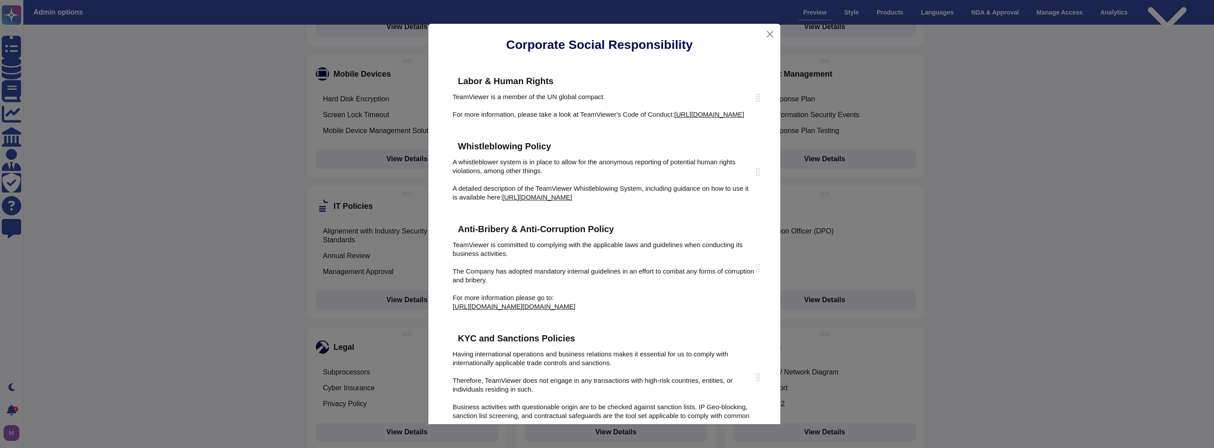
scroll to position [212, 0]
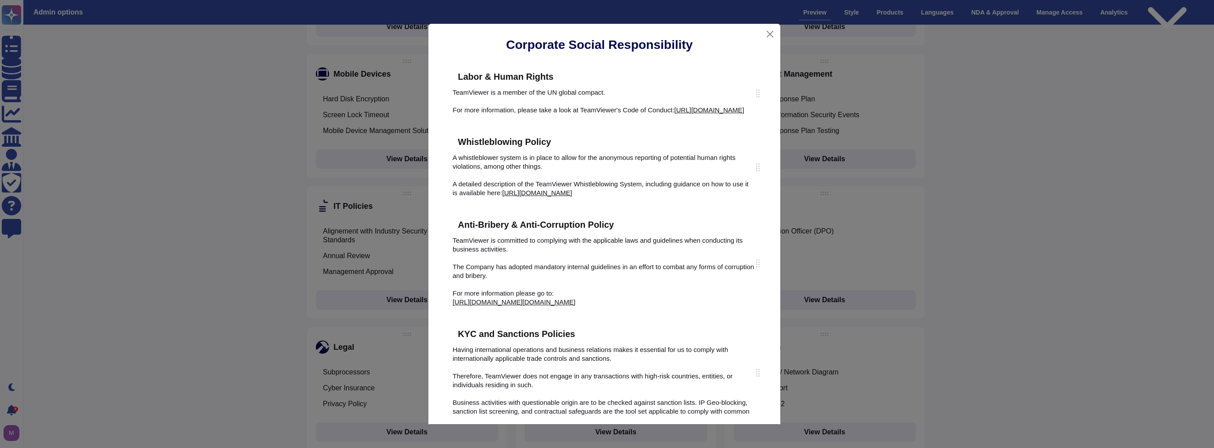
click at [756, 206] on div "Whistleblowing Policy A whistleblower system is in place to allow for the anony…" at bounding box center [604, 168] width 321 height 76
click at [768, 245] on div "Sustainability Policy In anticipation of the CSRD reporting requirements, TeamV…" at bounding box center [604, 245] width 352 height 359
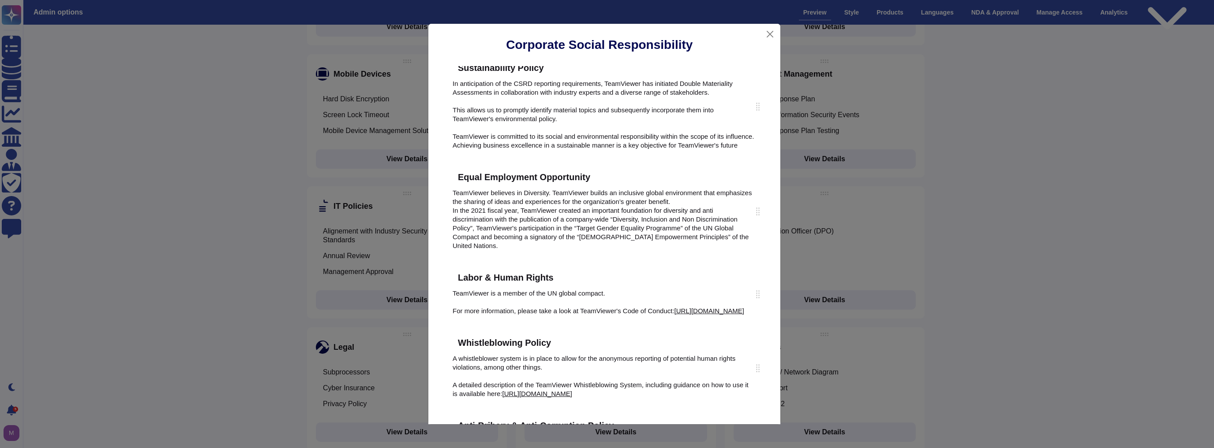
scroll to position [0, 0]
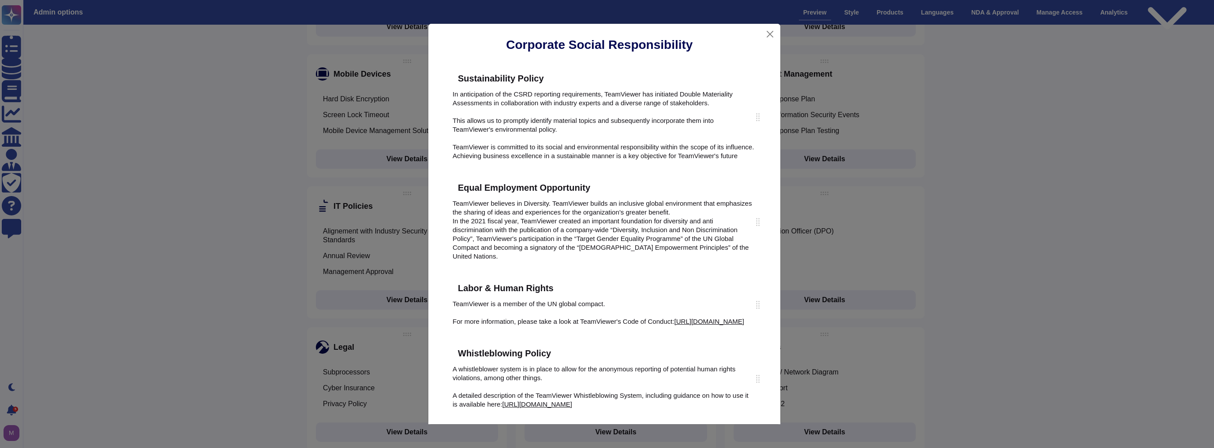
click at [622, 190] on icon at bounding box center [711, 302] width 224 height 224
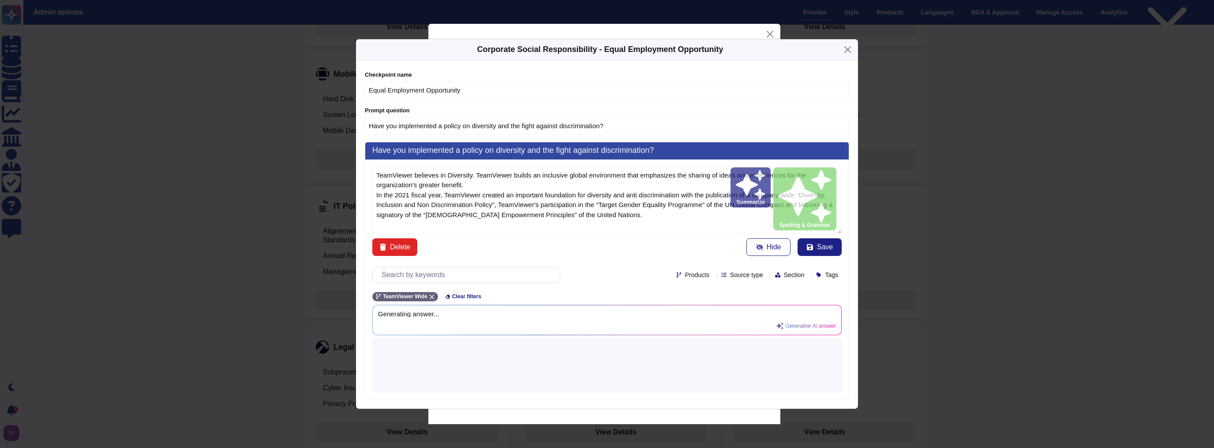
type textarea "TeamViewer believes in Diversity. TeamViewer builds an inclusive global environ…"
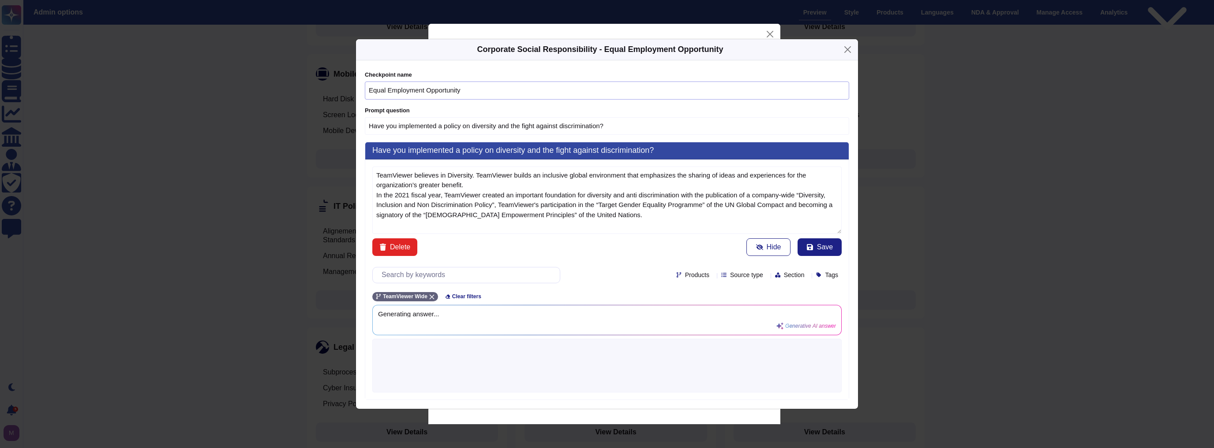
drag, startPoint x: 508, startPoint y: 91, endPoint x: 193, endPoint y: 86, distance: 314.5
click at [193, 86] on div "Corporate Social Responsibility - Equal Employment Opportunity Checkpoint name …" at bounding box center [607, 224] width 1214 height 448
paste input "Inclusivity @ TeamViewer"
click at [399, 90] on input "Inclusivity @ TeamViewer" at bounding box center [607, 91] width 484 height 18
click at [400, 90] on input "Inclusivity @ TeamViewer" at bounding box center [607, 91] width 484 height 18
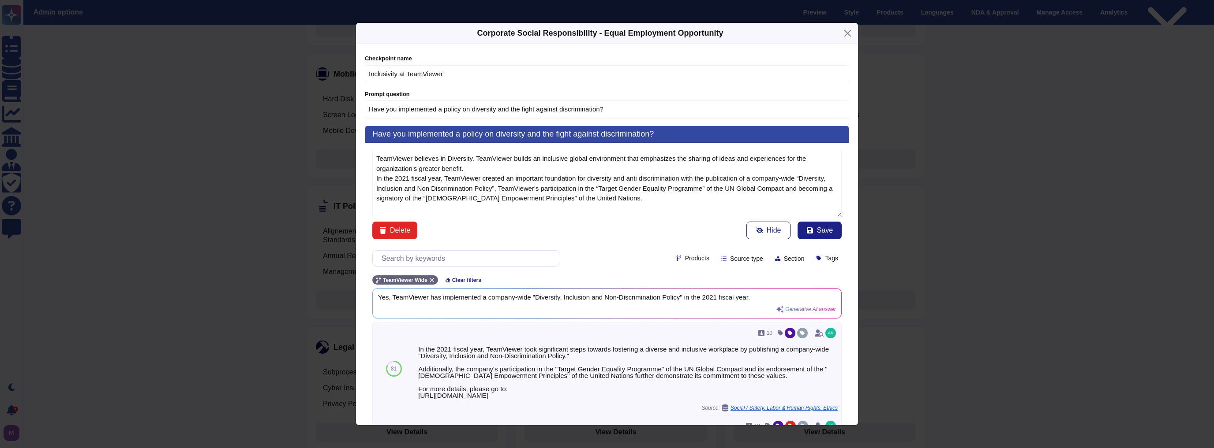
type input "Inclusivity at TeamViewer"
click at [804, 104] on input "Have you implemented a policy on diversity and the fight against discrimination?" at bounding box center [607, 110] width 484 height 18
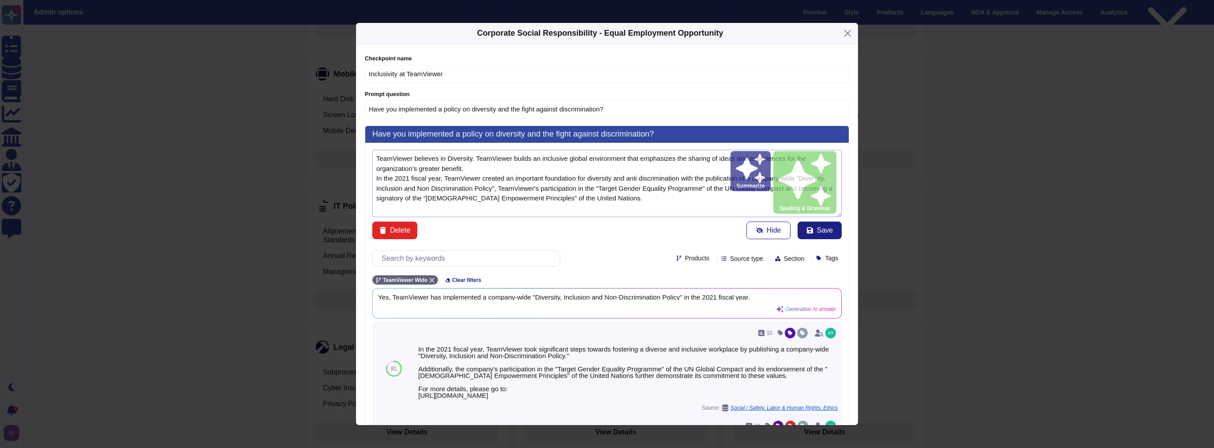
drag, startPoint x: 574, startPoint y: 186, endPoint x: 243, endPoint y: 101, distance: 341.1
click at [243, 101] on div "Corporate Social Responsibility - Equal Employment Opportunity Checkpoint name …" at bounding box center [607, 224] width 1214 height 448
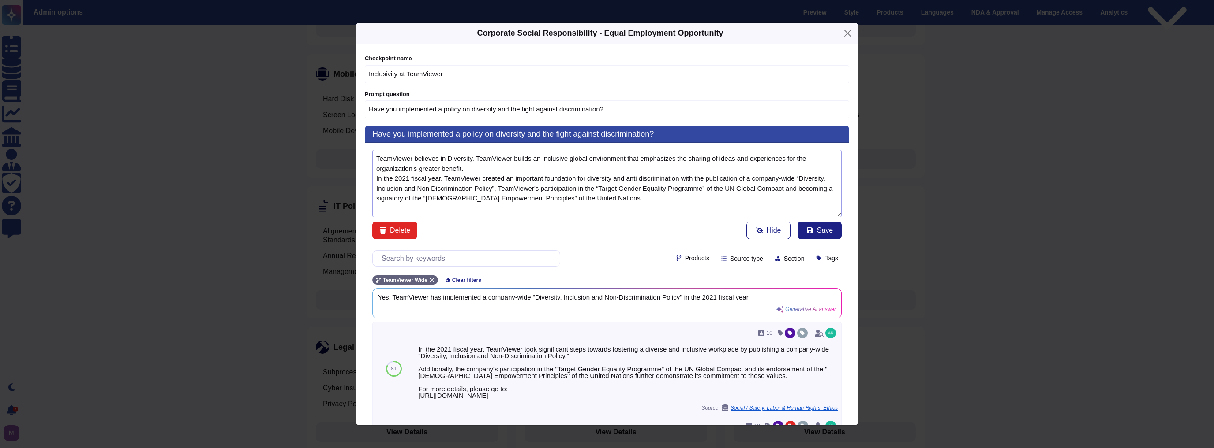
paste textarea "At TeamViewer, inclusivity isn’t just a principle, it’s how we innovate, grow, …"
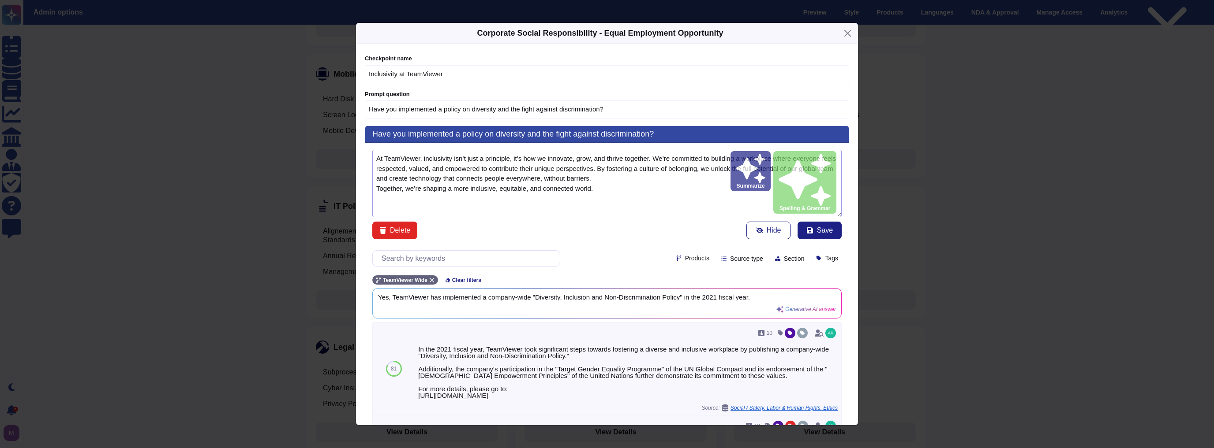
drag, startPoint x: 422, startPoint y: 156, endPoint x: 661, endPoint y: 165, distance: 239.6
click at [661, 165] on textarea "At TeamViewer, inclusivity isn’t just a principle, it’s how we innovate, grow, …" at bounding box center [606, 183] width 469 height 67
click at [686, 167] on textarea "At TeamViewer, inclusivity isn’t just a principle, it’s how we innovate, grow, …" at bounding box center [606, 183] width 469 height 67
drag, startPoint x: 688, startPoint y: 167, endPoint x: 628, endPoint y: 179, distance: 61.2
click at [628, 179] on textarea "At TeamViewer, inclusivity isn’t just a principle, it’s how we innovate, grow, …" at bounding box center [606, 183] width 469 height 67
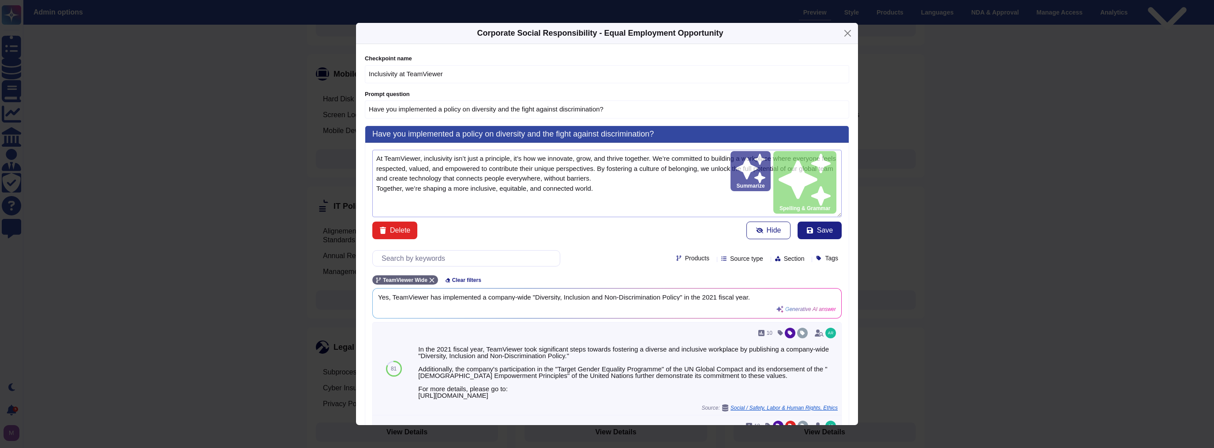
click at [459, 188] on textarea "At TeamViewer, inclusivity isn’t just a principle, it’s how we innovate, grow, …" at bounding box center [606, 183] width 469 height 67
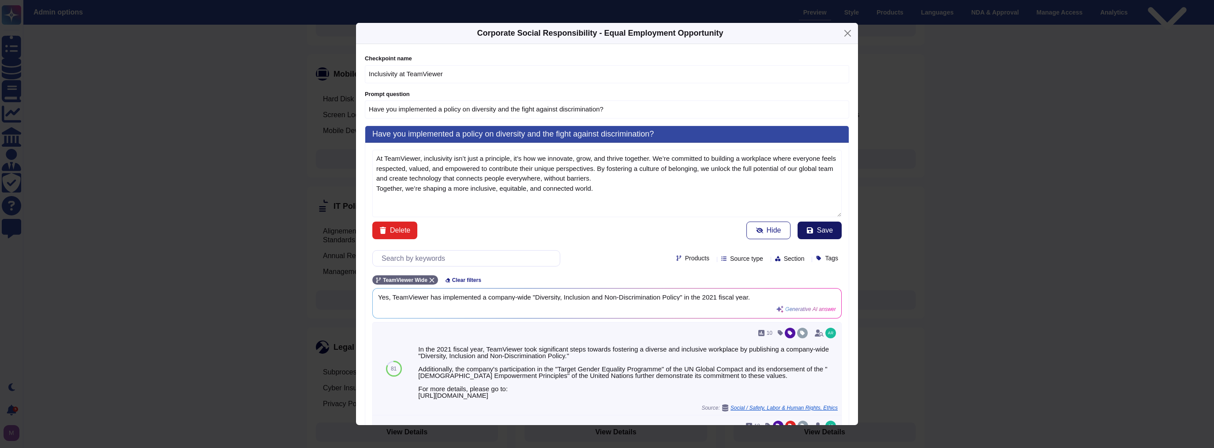
type textarea "At TeamViewer, inclusivity isn’t just a principle, it’s how we innovate, grow, …"
click at [818, 223] on button "Save" at bounding box center [819, 231] width 44 height 18
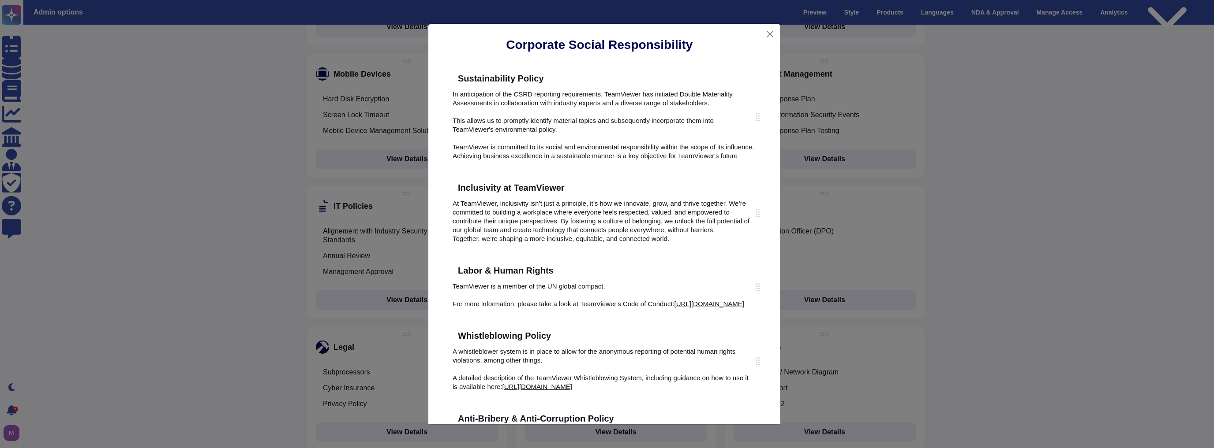
type input "Explain to us about your"
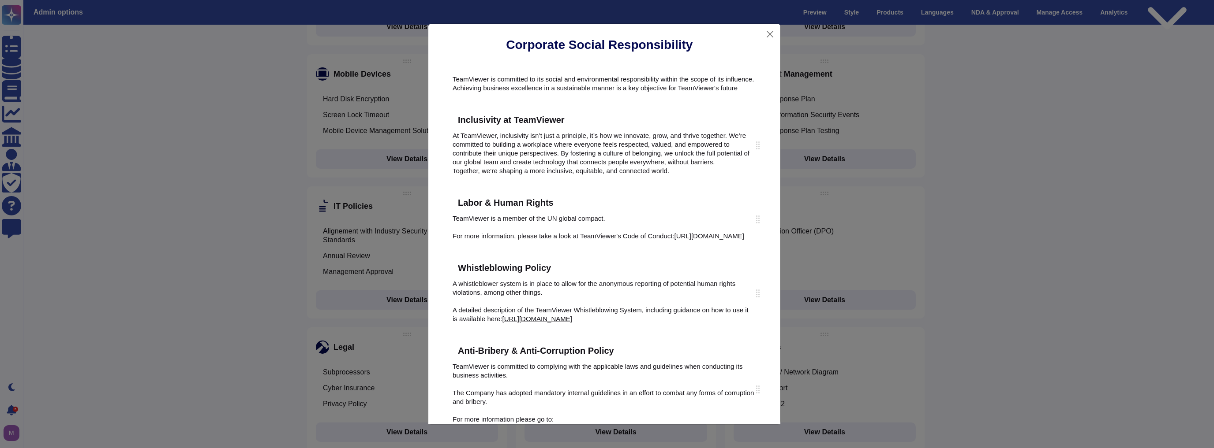
scroll to position [62, 0]
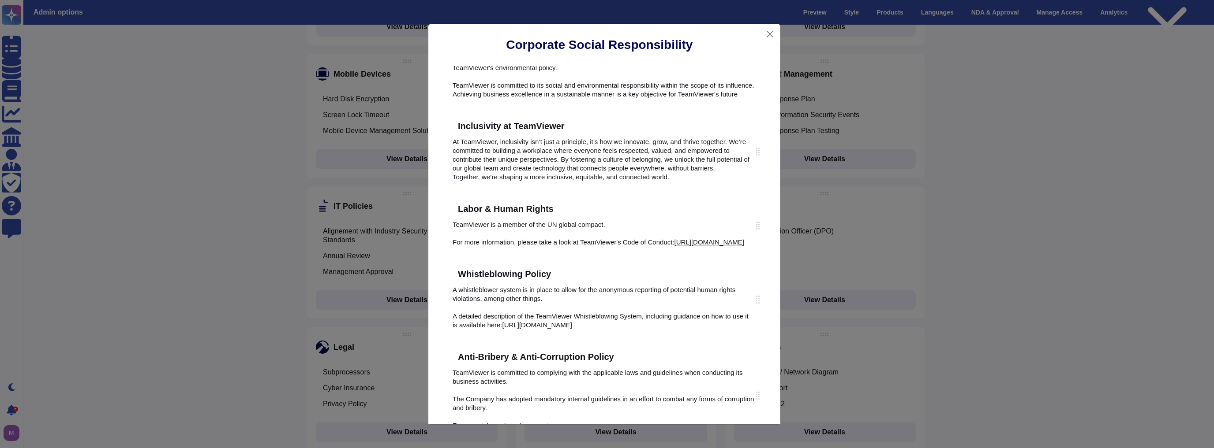
click at [762, 38] on div "Corporate Social Responsibility" at bounding box center [599, 44] width 328 height 35
click at [767, 36] on button "Close" at bounding box center [769, 34] width 13 height 14
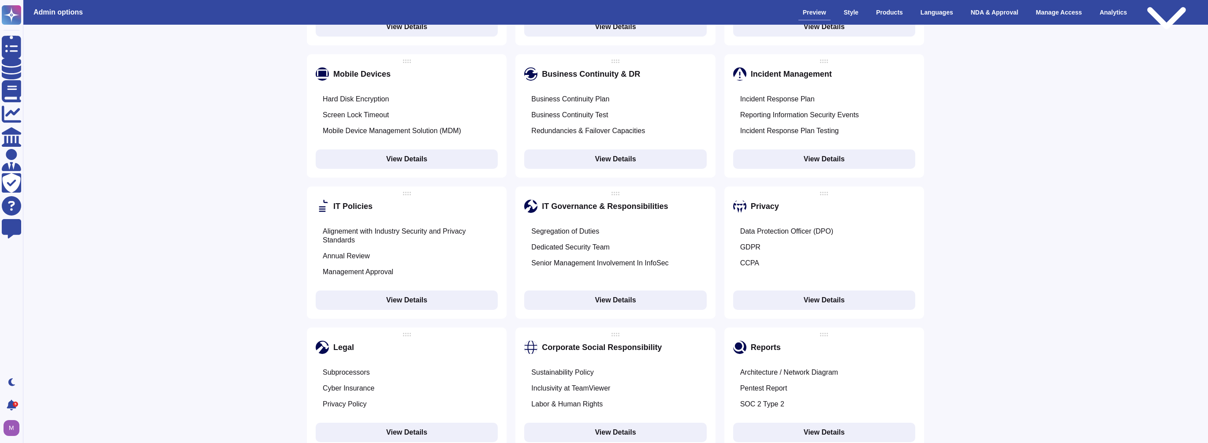
click at [375, 291] on button "View Details" at bounding box center [407, 300] width 182 height 19
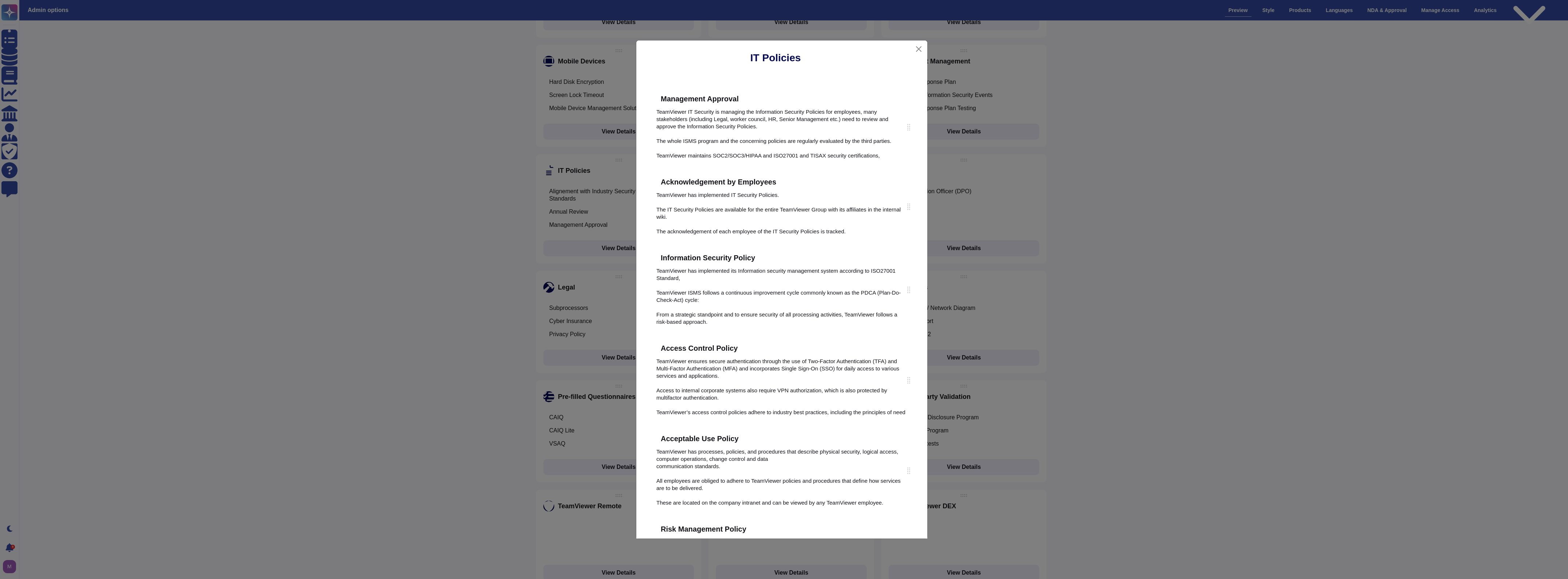
scroll to position [146, 0]
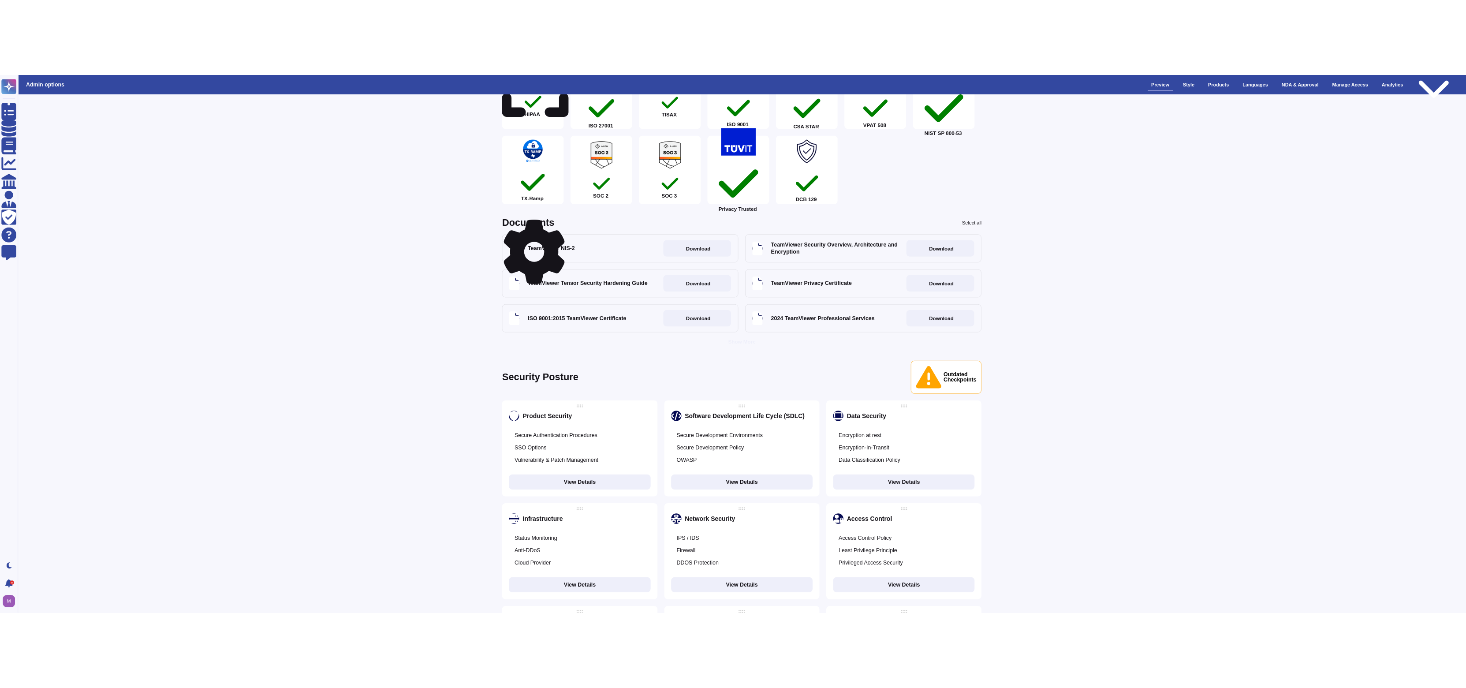
scroll to position [256, 0]
